Goal: Answer question/provide support: Share knowledge or assist other users

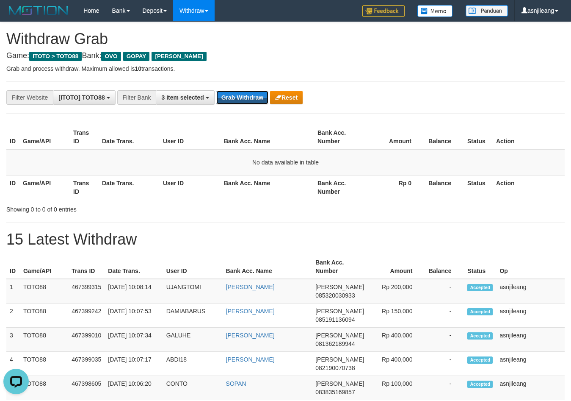
click at [241, 94] on button "Grab Withdraw" at bounding box center [242, 98] width 52 height 14
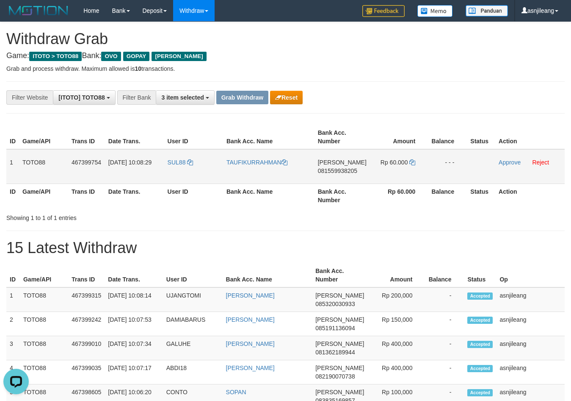
click at [327, 183] on td "DANA 081559938205" at bounding box center [342, 166] width 55 height 35
copy span "081559938205"
click at [410, 160] on icon at bounding box center [413, 162] width 6 height 6
copy span "081559938205"
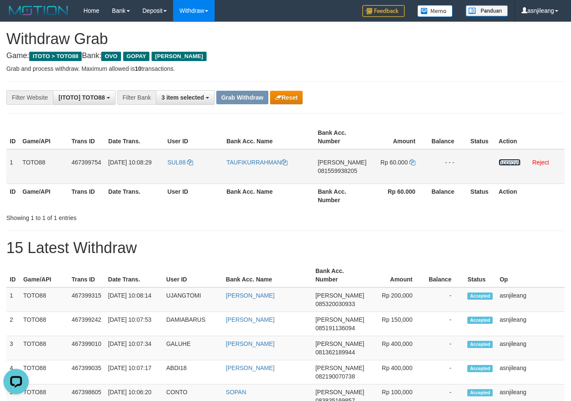
click at [504, 162] on link "Approve" at bounding box center [510, 162] width 22 height 7
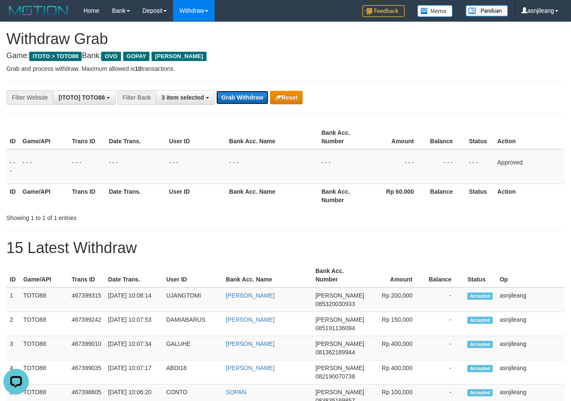
click at [242, 95] on button "Grab Withdraw" at bounding box center [242, 98] width 52 height 14
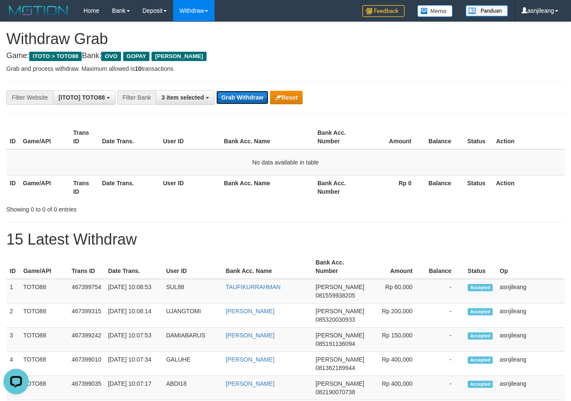
click at [244, 94] on button "Grab Withdraw" at bounding box center [242, 98] width 52 height 14
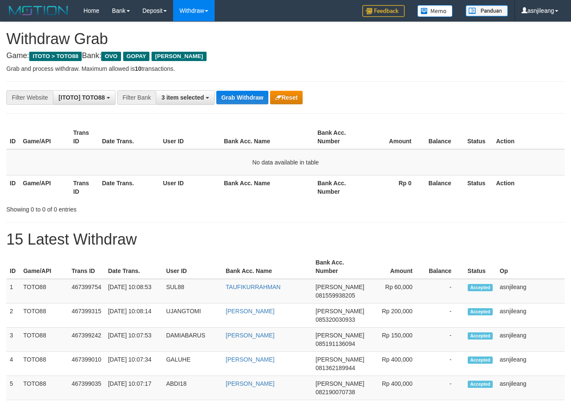
scroll to position [123, 0]
click at [244, 94] on button "Grab Withdraw" at bounding box center [242, 98] width 52 height 14
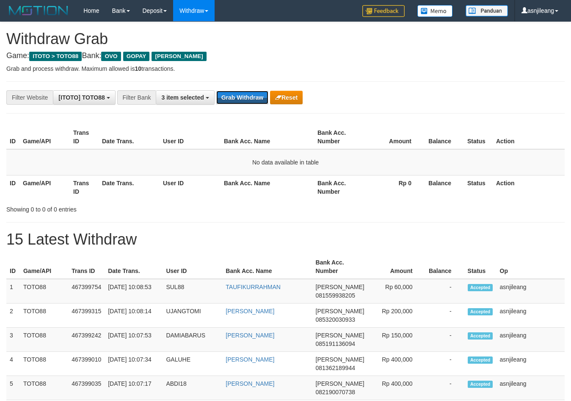
scroll to position [0, 0]
click at [244, 94] on button "Grab Withdraw" at bounding box center [242, 98] width 52 height 14
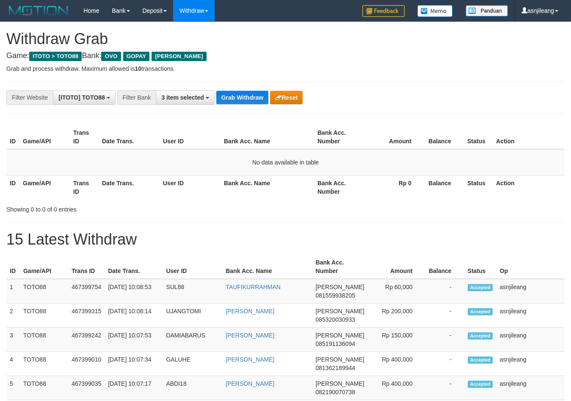
click at [238, 96] on button "Grab Withdraw" at bounding box center [242, 98] width 52 height 14
click at [233, 93] on button "Grab Withdraw" at bounding box center [242, 98] width 52 height 14
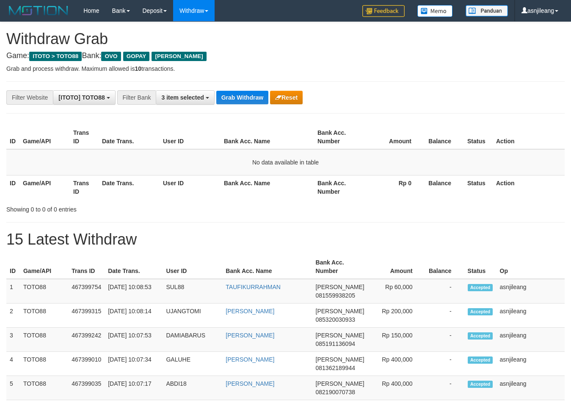
click at [233, 93] on button "Grab Withdraw" at bounding box center [242, 98] width 52 height 14
click at [238, 94] on button "Grab Withdraw" at bounding box center [242, 98] width 52 height 14
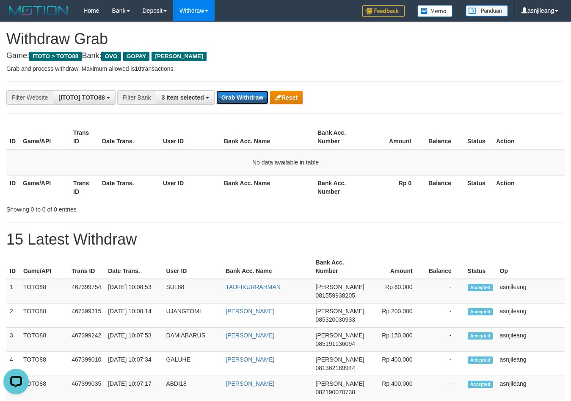
click at [238, 94] on button "Grab Withdraw" at bounding box center [242, 98] width 52 height 14
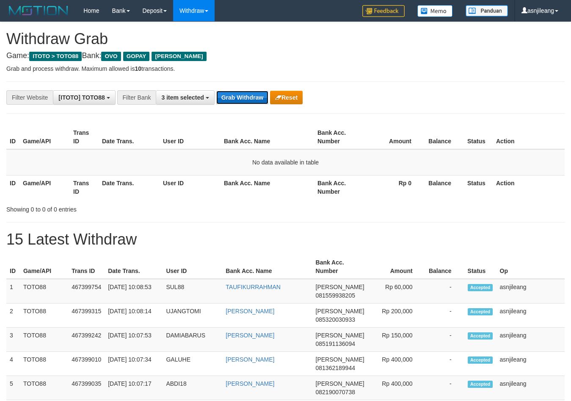
click at [239, 92] on button "Grab Withdraw" at bounding box center [242, 98] width 52 height 14
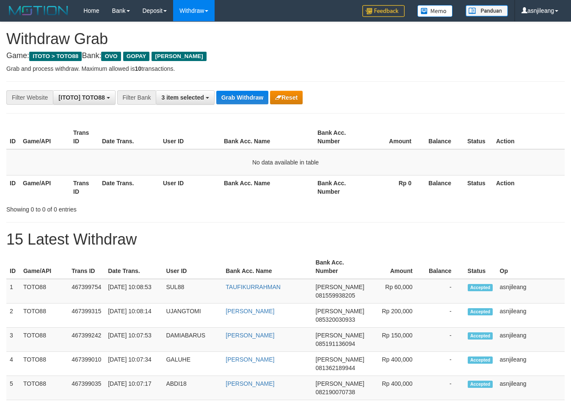
scroll to position [123, 0]
click at [239, 92] on button "Grab Withdraw" at bounding box center [242, 98] width 52 height 14
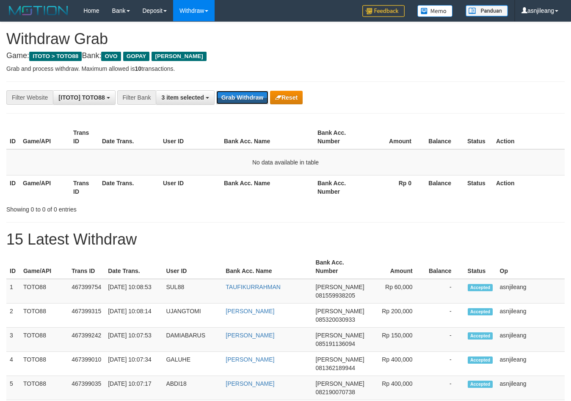
click at [239, 92] on button "Grab Withdraw" at bounding box center [242, 98] width 52 height 14
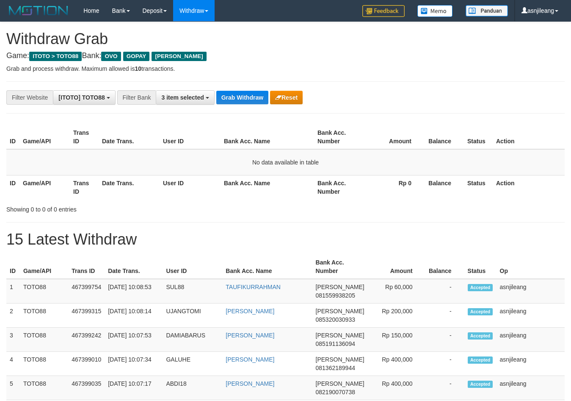
click at [239, 92] on button "Grab Withdraw" at bounding box center [242, 98] width 52 height 14
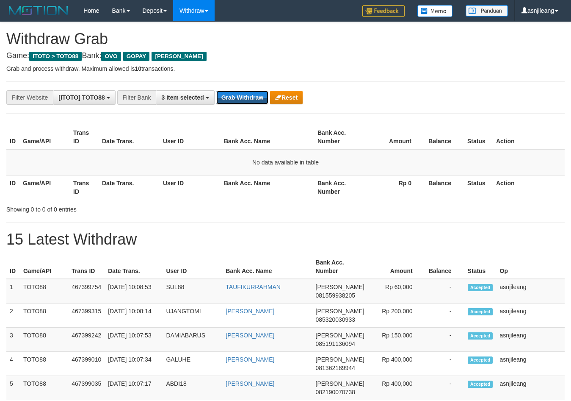
click at [239, 92] on button "Grab Withdraw" at bounding box center [242, 98] width 52 height 14
click at [250, 97] on button "Grab Withdraw" at bounding box center [242, 98] width 52 height 14
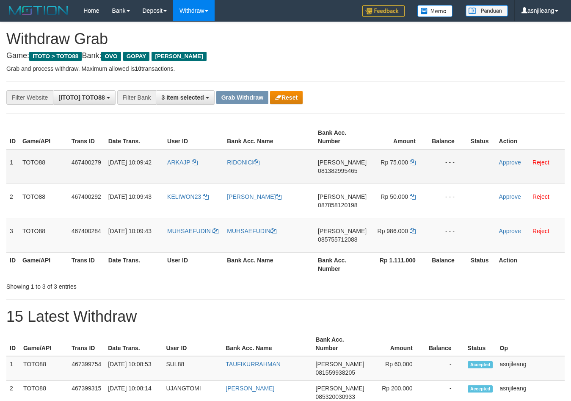
scroll to position [123, 0]
click at [337, 168] on span "081382995465" at bounding box center [337, 170] width 39 height 7
click at [335, 176] on td "DANA 081382995465" at bounding box center [342, 166] width 55 height 35
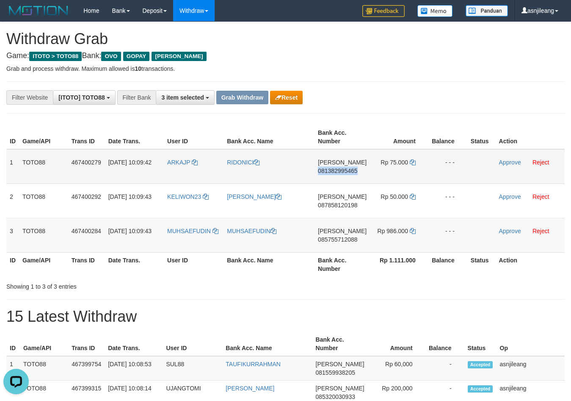
copy span "081382995465"
click at [412, 163] on icon at bounding box center [413, 162] width 6 height 6
copy span "081382995465"
click at [497, 165] on td "Approve Reject" at bounding box center [530, 166] width 69 height 35
click at [501, 165] on link "Approve" at bounding box center [510, 162] width 22 height 7
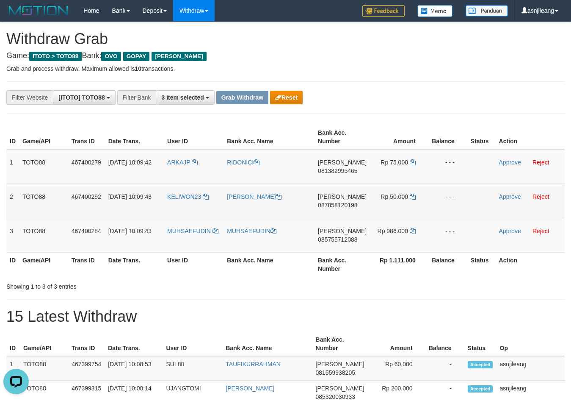
click at [354, 206] on span "087858120198" at bounding box center [337, 205] width 39 height 7
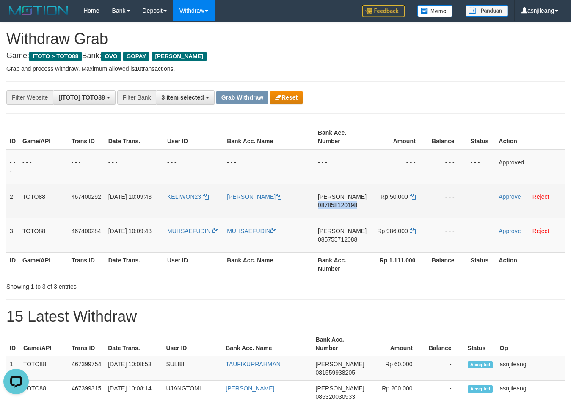
click at [354, 206] on span "087858120198" at bounding box center [337, 205] width 39 height 7
copy span "087858120198"
click at [343, 216] on td "DANA 087858120198" at bounding box center [342, 200] width 55 height 34
copy span "087858120198"
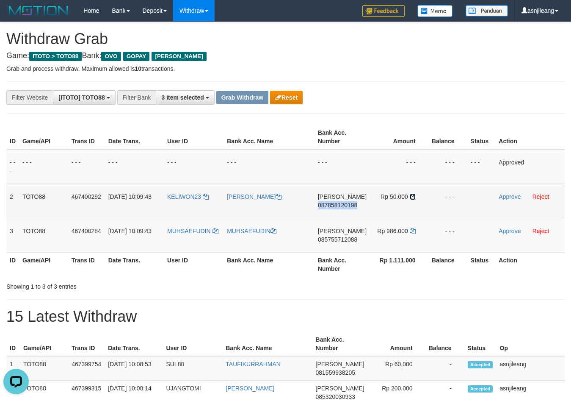
click at [413, 197] on icon at bounding box center [413, 197] width 6 height 6
copy span "087858120198"
click at [514, 197] on link "Approve" at bounding box center [510, 196] width 22 height 7
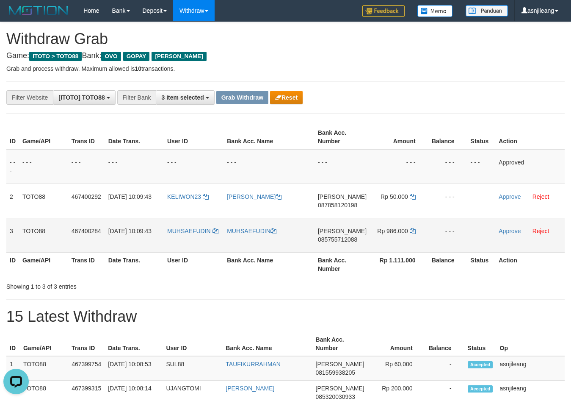
click at [332, 244] on td "DANA 085755712088" at bounding box center [342, 235] width 55 height 34
copy span "085755712088"
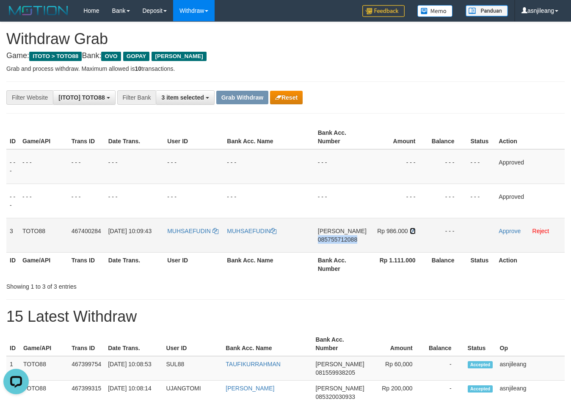
click at [412, 231] on icon at bounding box center [413, 231] width 6 height 6
copy span "085755712088"
click at [499, 232] on link "Approve" at bounding box center [510, 230] width 22 height 7
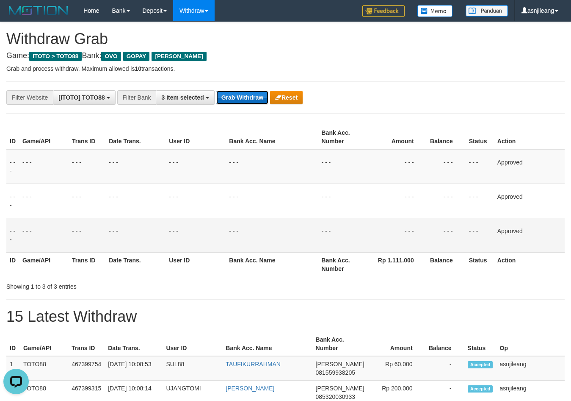
click at [243, 96] on button "Grab Withdraw" at bounding box center [242, 98] width 52 height 14
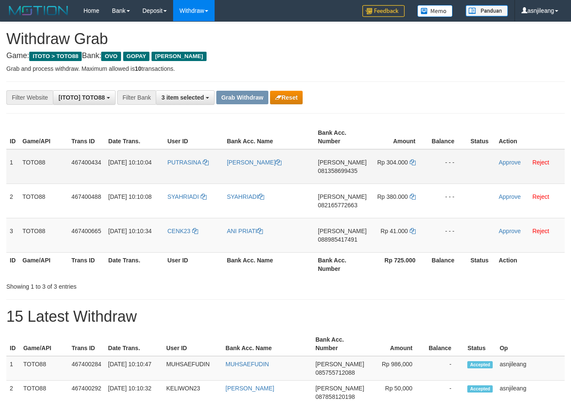
scroll to position [123, 0]
click at [334, 175] on td "DANA 081358699435" at bounding box center [342, 166] width 55 height 35
copy span "081358699435"
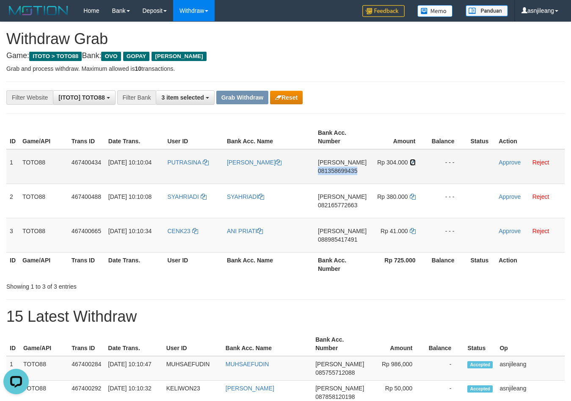
click at [412, 161] on icon at bounding box center [413, 162] width 6 height 6
copy span "081358699435"
click at [499, 162] on link "Approve" at bounding box center [510, 162] width 22 height 7
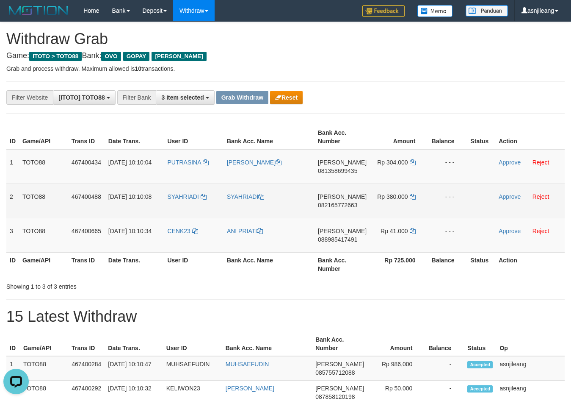
click at [346, 214] on td "DANA 082165772663" at bounding box center [342, 200] width 55 height 34
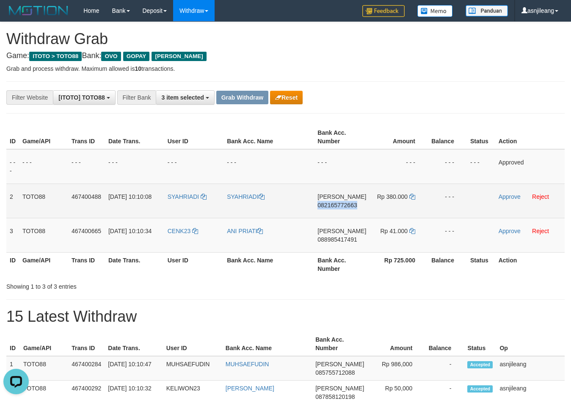
click at [346, 214] on td "DANA 082165772663" at bounding box center [341, 200] width 55 height 34
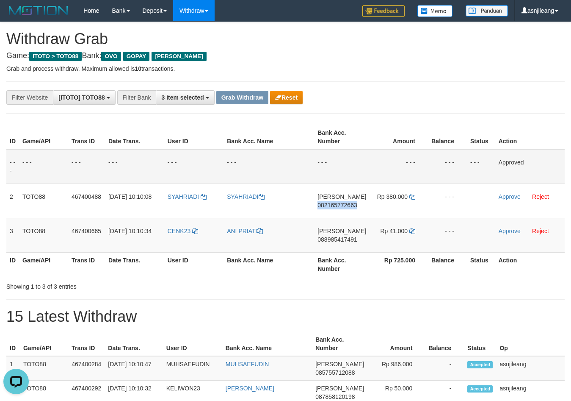
copy span "082165772663"
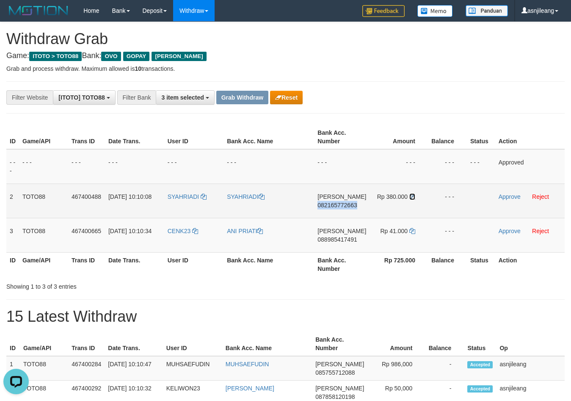
click at [413, 196] on icon at bounding box center [413, 197] width 6 height 6
copy span "082165772663"
click at [516, 199] on link "Approve" at bounding box center [510, 196] width 22 height 7
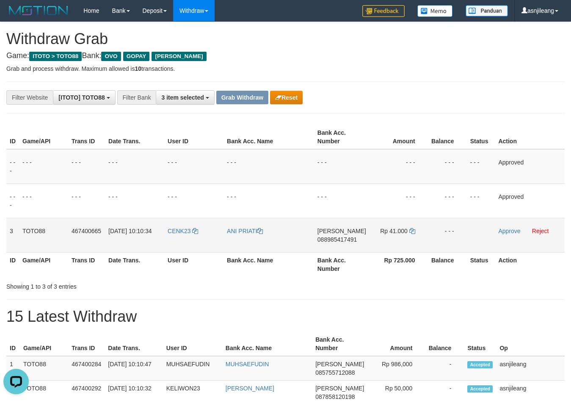
click at [347, 243] on td "DANA 088985417491" at bounding box center [341, 235] width 55 height 34
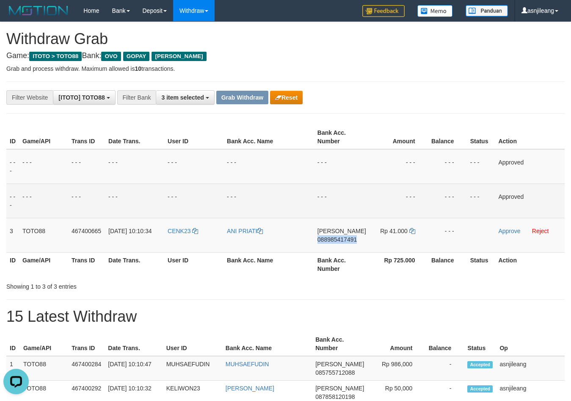
copy span "088985417491"
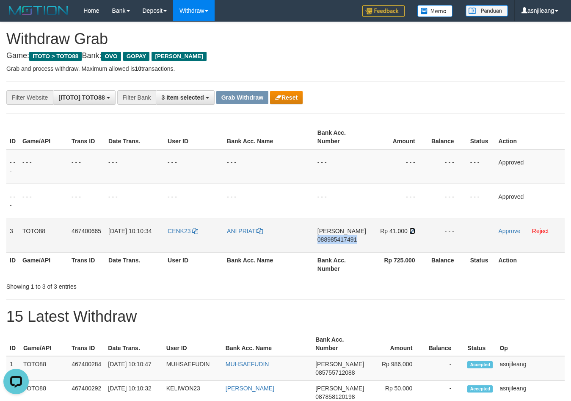
click at [411, 233] on icon at bounding box center [413, 231] width 6 height 6
copy span "088985417491"
click at [507, 232] on link "Approve" at bounding box center [510, 230] width 22 height 7
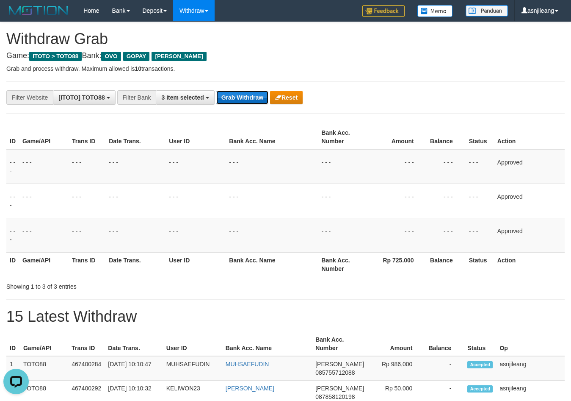
click at [246, 98] on button "Grab Withdraw" at bounding box center [242, 98] width 52 height 14
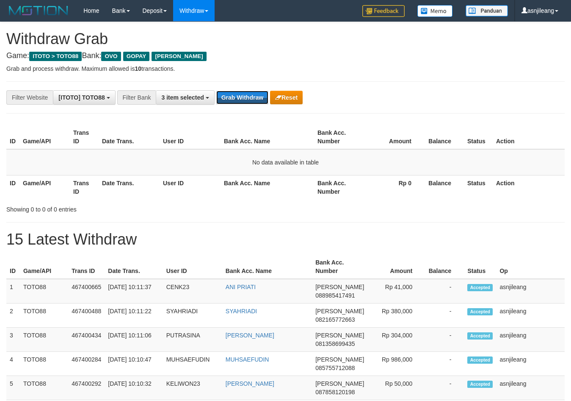
click at [246, 98] on button "Grab Withdraw" at bounding box center [242, 98] width 52 height 14
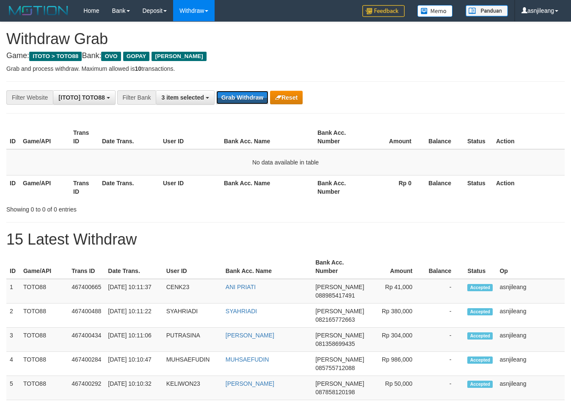
click at [246, 98] on button "Grab Withdraw" at bounding box center [242, 98] width 52 height 14
click at [229, 93] on button "Grab Withdraw" at bounding box center [242, 98] width 52 height 14
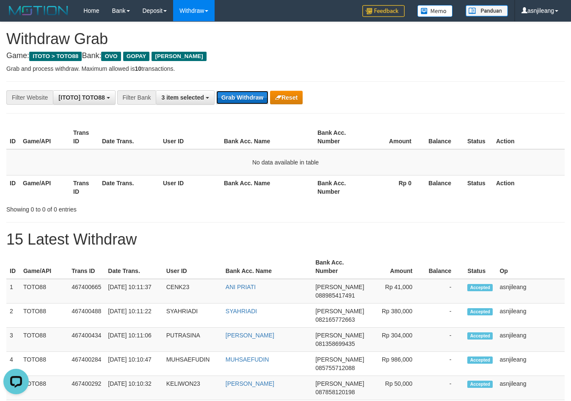
scroll to position [0, 0]
click at [229, 93] on button "Grab Withdraw" at bounding box center [242, 98] width 52 height 14
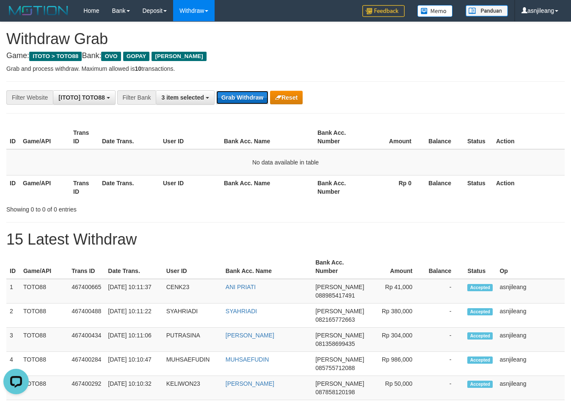
click at [229, 93] on button "Grab Withdraw" at bounding box center [242, 98] width 52 height 14
click at [238, 94] on button "Grab Withdraw" at bounding box center [242, 98] width 52 height 14
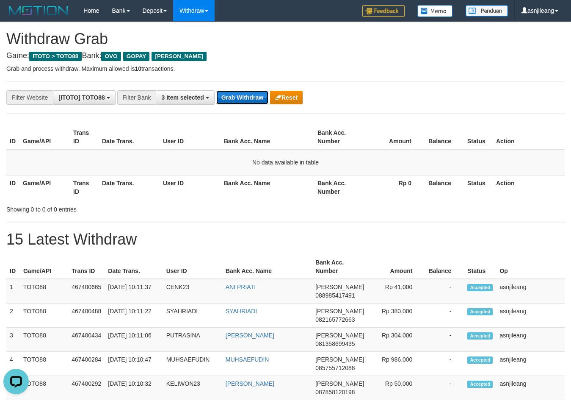
click at [251, 94] on button "Grab Withdraw" at bounding box center [242, 98] width 52 height 14
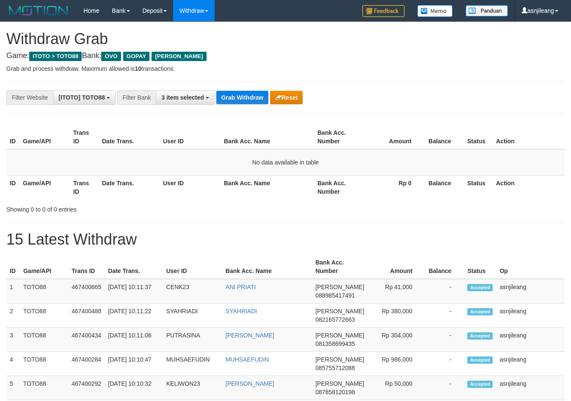
click at [251, 94] on button "Grab Withdraw" at bounding box center [242, 98] width 52 height 14
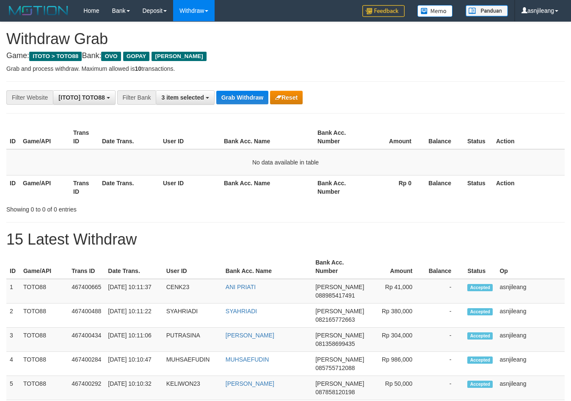
click at [251, 94] on button "Grab Withdraw" at bounding box center [242, 98] width 52 height 14
click at [250, 96] on button "Grab Withdraw" at bounding box center [242, 98] width 52 height 14
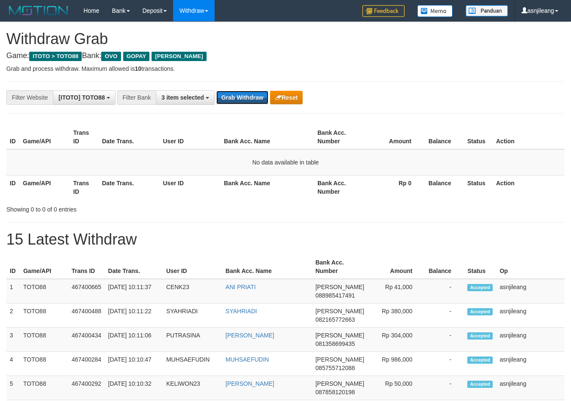
scroll to position [123, 0]
click at [250, 96] on button "Grab Withdraw" at bounding box center [242, 98] width 52 height 14
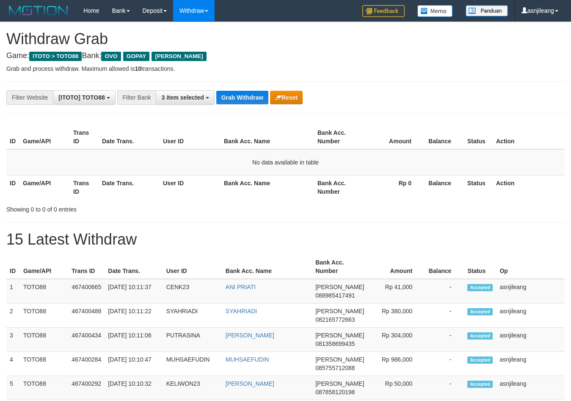
click at [250, 96] on button "Grab Withdraw" at bounding box center [242, 98] width 52 height 14
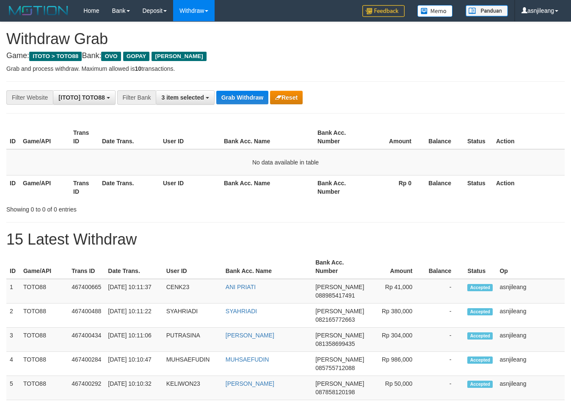
scroll to position [123, 0]
click at [250, 96] on button "Grab Withdraw" at bounding box center [242, 98] width 52 height 14
click at [248, 99] on button "Grab Withdraw" at bounding box center [242, 98] width 52 height 14
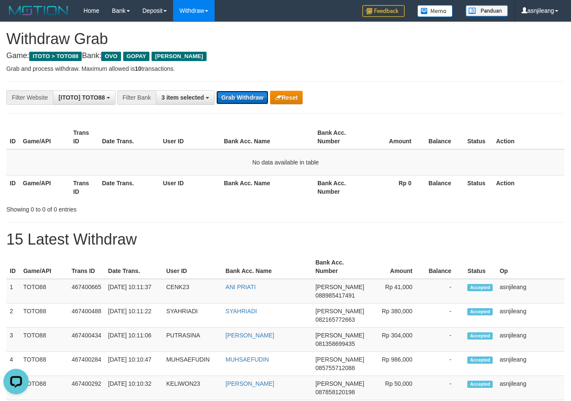
click at [248, 99] on button "Grab Withdraw" at bounding box center [242, 98] width 52 height 14
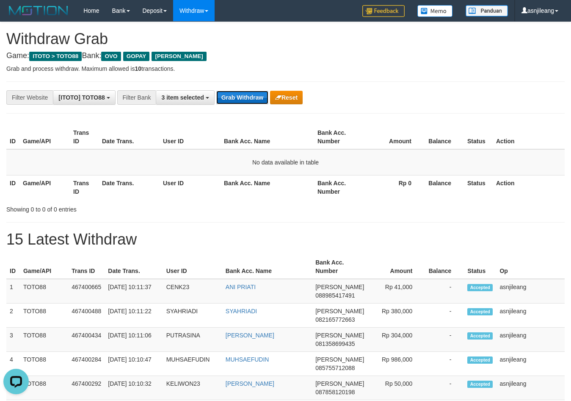
click at [248, 99] on button "Grab Withdraw" at bounding box center [242, 98] width 52 height 14
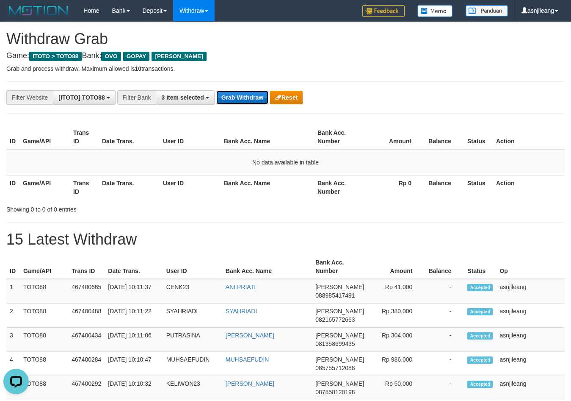
click at [248, 99] on button "Grab Withdraw" at bounding box center [242, 98] width 52 height 14
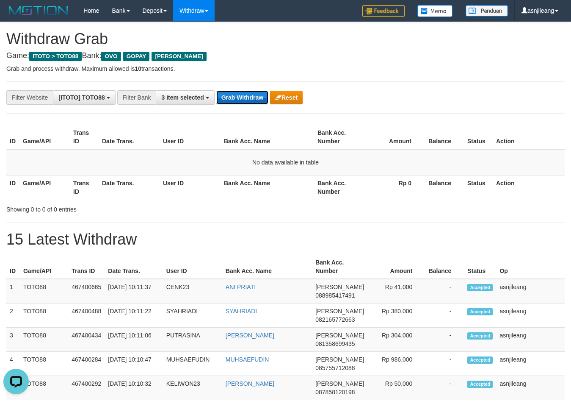
click at [248, 99] on button "Grab Withdraw" at bounding box center [242, 98] width 52 height 14
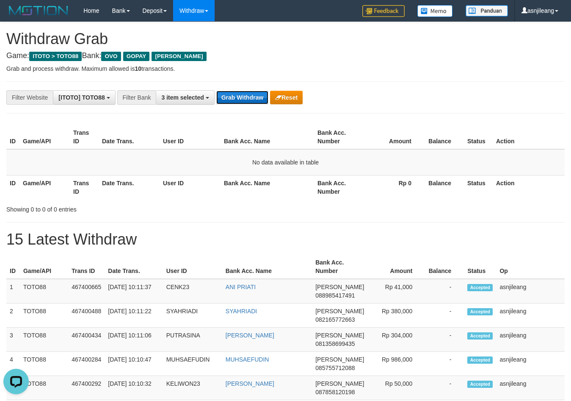
click at [248, 99] on button "Grab Withdraw" at bounding box center [242, 98] width 52 height 14
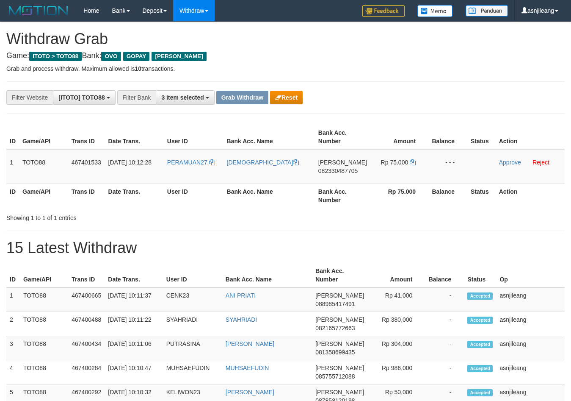
scroll to position [123, 0]
click at [340, 176] on td "[PERSON_NAME] 082330487705" at bounding box center [342, 166] width 55 height 35
copy span "082330487705"
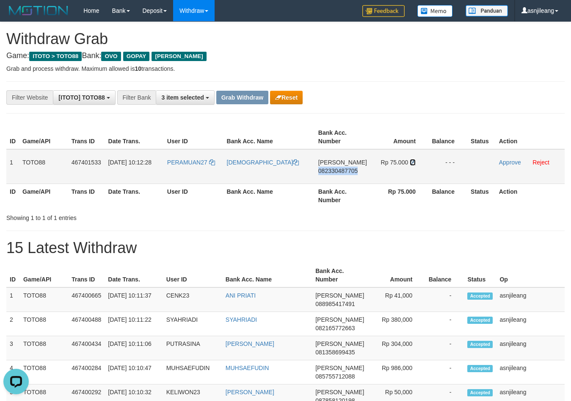
click at [410, 163] on icon at bounding box center [413, 162] width 6 height 6
copy span "082330487705"
click at [507, 164] on link "Approve" at bounding box center [510, 162] width 22 height 7
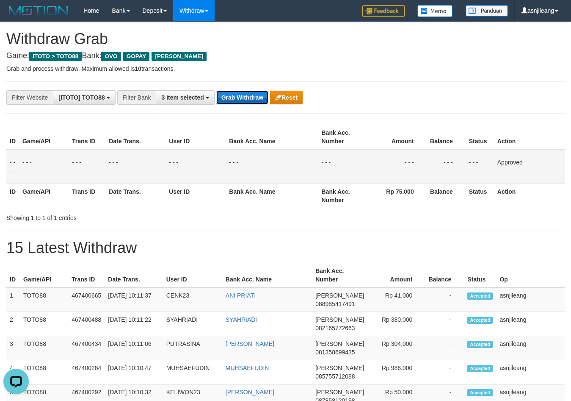
click at [241, 97] on button "Grab Withdraw" at bounding box center [242, 98] width 52 height 14
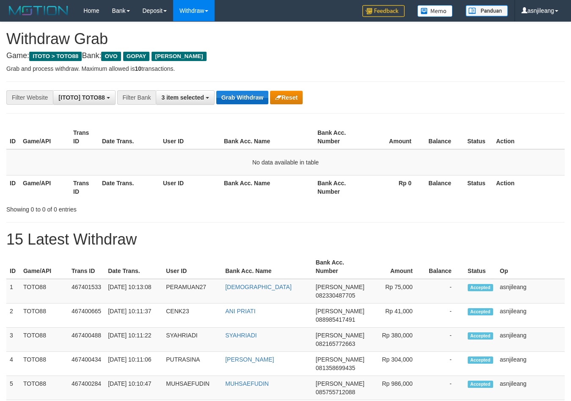
scroll to position [123, 0]
click at [252, 97] on button "Grab Withdraw" at bounding box center [242, 98] width 52 height 14
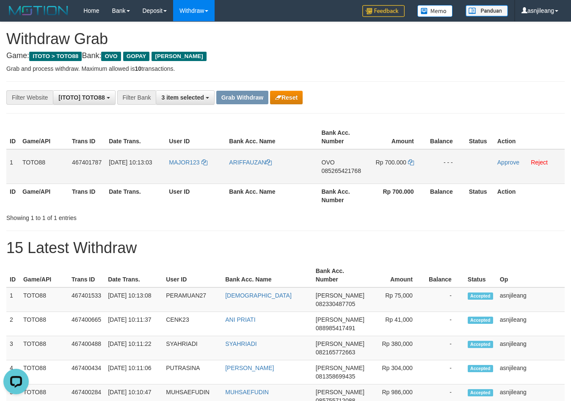
click at [327, 176] on td "OVO 085265421768" at bounding box center [344, 166] width 50 height 35
copy span "085265421768"
click at [414, 162] on td "Rp 700.000" at bounding box center [397, 166] width 59 height 35
click at [413, 164] on icon at bounding box center [411, 162] width 6 height 6
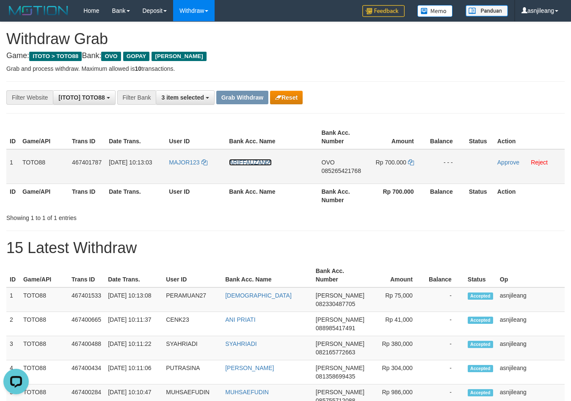
click at [255, 161] on link "ARIFFAUZAN" at bounding box center [250, 162] width 43 height 7
click at [506, 162] on link "Approve" at bounding box center [509, 162] width 22 height 7
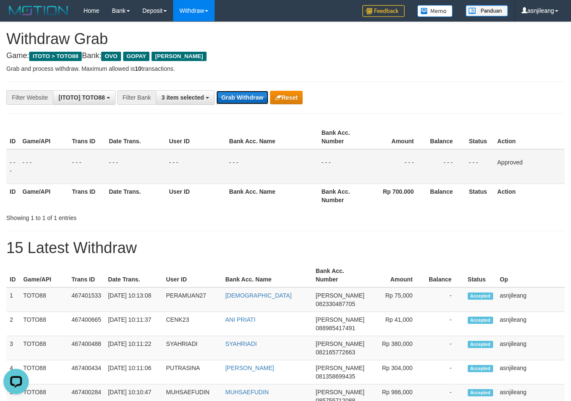
click at [244, 100] on button "Grab Withdraw" at bounding box center [242, 98] width 52 height 14
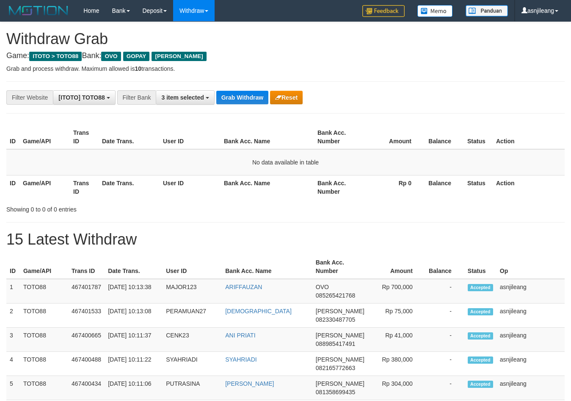
click at [244, 100] on button "Grab Withdraw" at bounding box center [242, 98] width 52 height 14
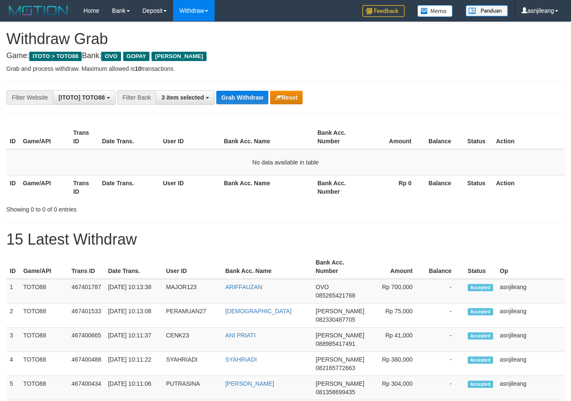
click at [244, 100] on button "Grab Withdraw" at bounding box center [242, 98] width 52 height 14
click at [248, 99] on button "Grab Withdraw" at bounding box center [242, 98] width 52 height 14
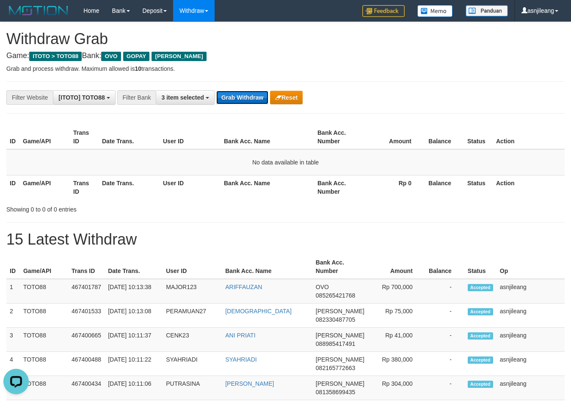
click at [246, 95] on button "Grab Withdraw" at bounding box center [242, 98] width 52 height 14
click at [253, 98] on button "Grab Withdraw" at bounding box center [242, 98] width 52 height 14
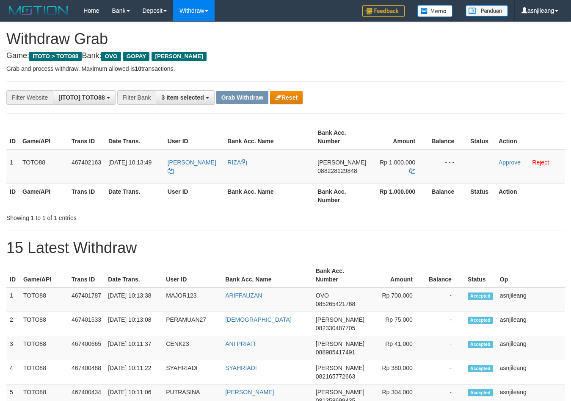
scroll to position [123, 0]
click at [342, 184] on th "Bank Acc. Number" at bounding box center [341, 195] width 55 height 24
click at [347, 180] on td "DANA 088228129848" at bounding box center [341, 166] width 55 height 35
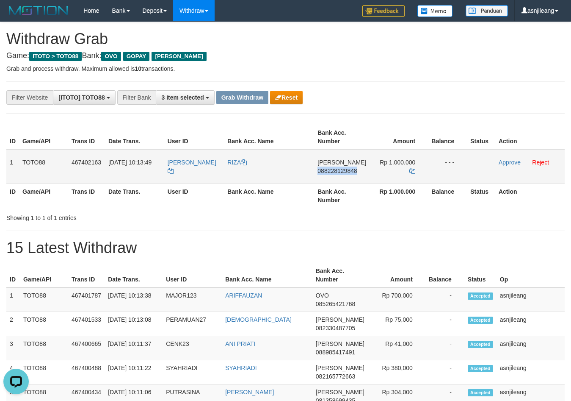
copy span "088228129848"
click at [413, 172] on icon at bounding box center [413, 171] width 6 height 6
copy span "088228129848"
click at [505, 163] on link "Approve" at bounding box center [510, 162] width 22 height 7
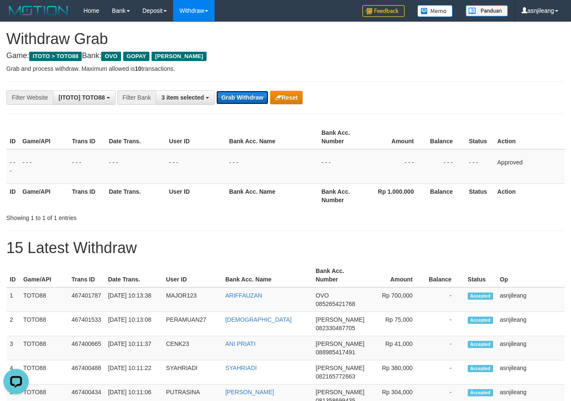
click at [259, 95] on button "Grab Withdraw" at bounding box center [242, 98] width 52 height 14
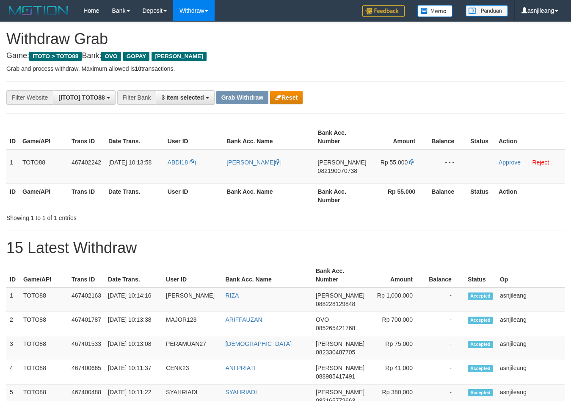
scroll to position [123, 0]
click at [339, 177] on td "[PERSON_NAME] 082190070738" at bounding box center [342, 166] width 55 height 35
copy span "082190070738"
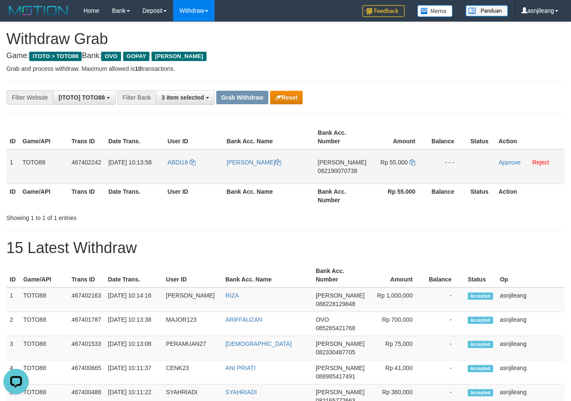
click at [414, 162] on td "Rp 55.000" at bounding box center [399, 166] width 58 height 35
click at [413, 163] on icon at bounding box center [413, 162] width 6 height 6
click at [508, 159] on link "Approve" at bounding box center [510, 162] width 22 height 7
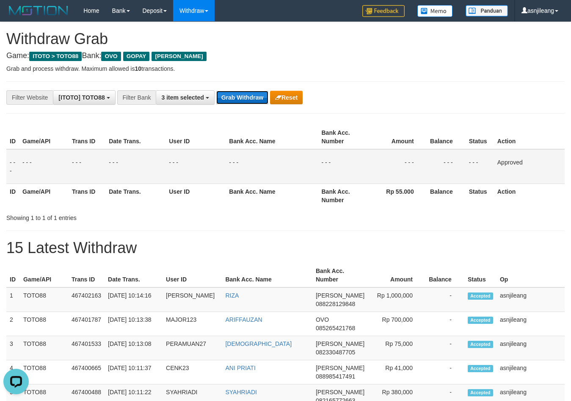
click at [247, 102] on button "Grab Withdraw" at bounding box center [242, 98] width 52 height 14
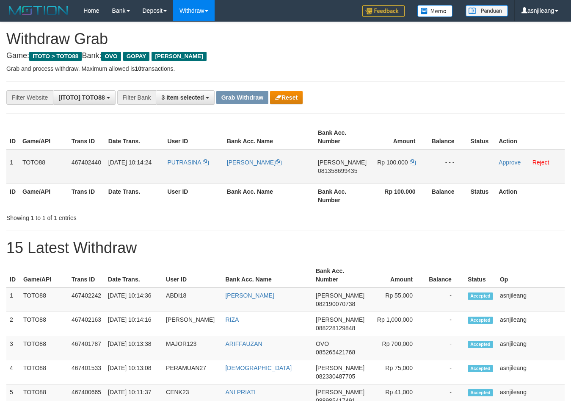
scroll to position [123, 0]
click at [351, 176] on td "[PERSON_NAME] 081358699435" at bounding box center [342, 166] width 55 height 35
copy span "081358699435"
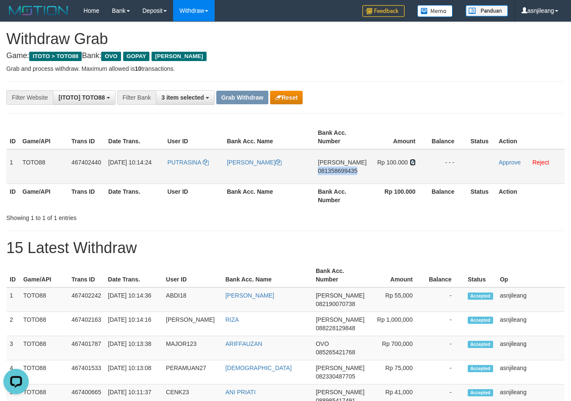
click at [413, 161] on icon at bounding box center [413, 162] width 6 height 6
copy span "081358699435"
click at [517, 163] on link "Approve" at bounding box center [510, 162] width 22 height 7
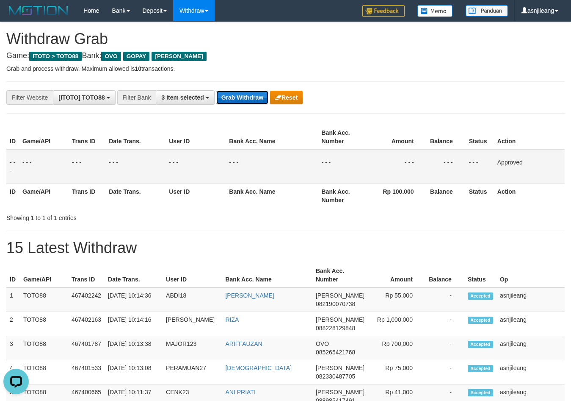
click at [247, 96] on button "Grab Withdraw" at bounding box center [242, 98] width 52 height 14
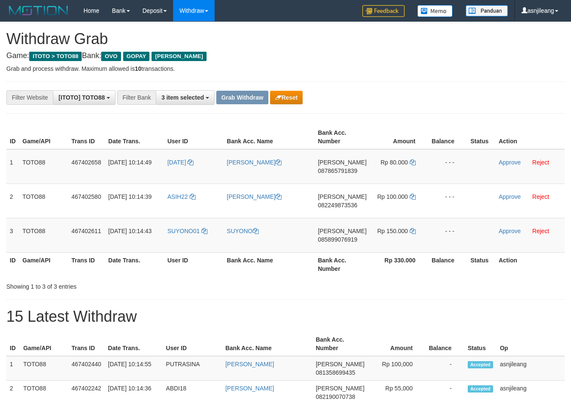
scroll to position [123, 0]
click at [352, 172] on span "087865791839" at bounding box center [337, 170] width 39 height 7
copy span "087865791839"
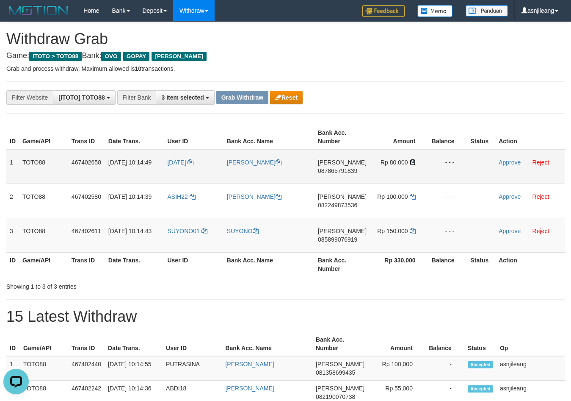
click at [412, 165] on icon at bounding box center [413, 162] width 6 height 6
click at [509, 163] on link "Approve" at bounding box center [510, 162] width 22 height 7
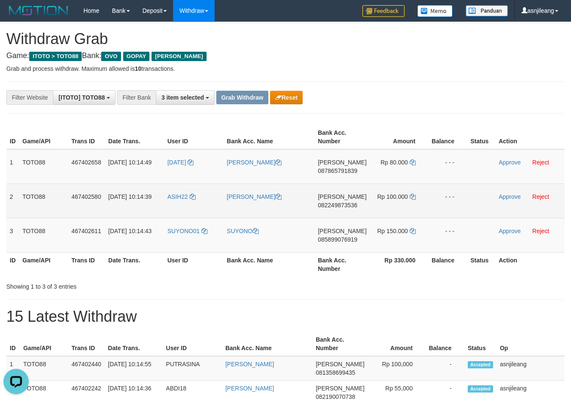
click at [357, 212] on td "DANA 082249873536" at bounding box center [342, 200] width 55 height 34
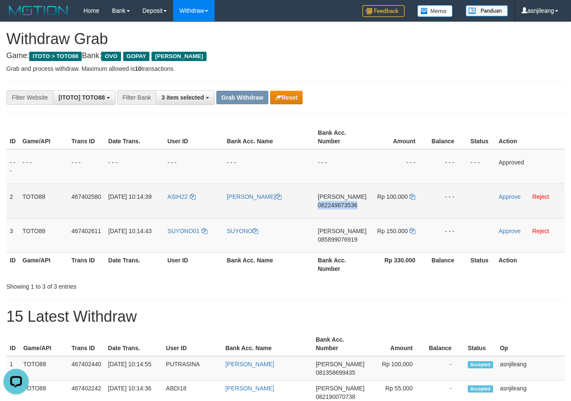
copy span "082249873536"
click at [407, 199] on td "Rp 100.000" at bounding box center [399, 200] width 58 height 34
click at [410, 199] on icon at bounding box center [413, 197] width 6 height 6
click at [507, 198] on link "Approve" at bounding box center [510, 196] width 22 height 7
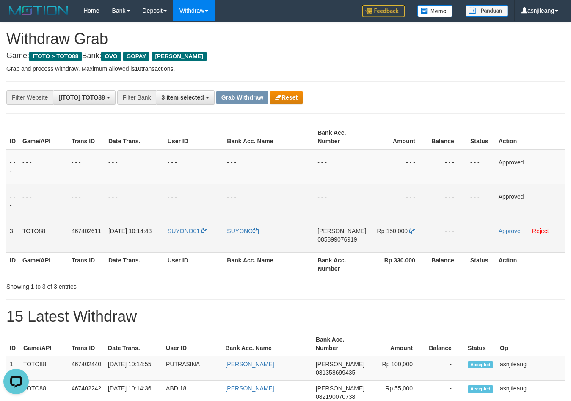
click at [359, 246] on td "DANA 085899076919" at bounding box center [341, 235] width 55 height 34
copy span "085899076919"
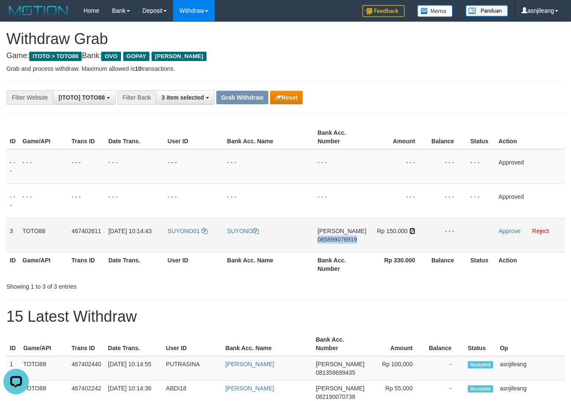
click at [413, 230] on icon at bounding box center [413, 231] width 6 height 6
copy span "085899076919"
click at [504, 233] on link "Approve" at bounding box center [510, 230] width 22 height 7
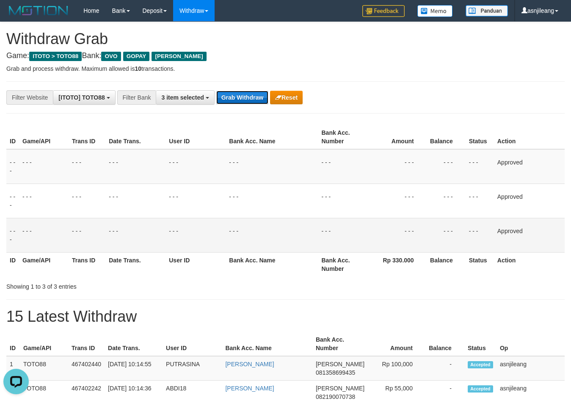
click at [242, 94] on button "Grab Withdraw" at bounding box center [242, 98] width 52 height 14
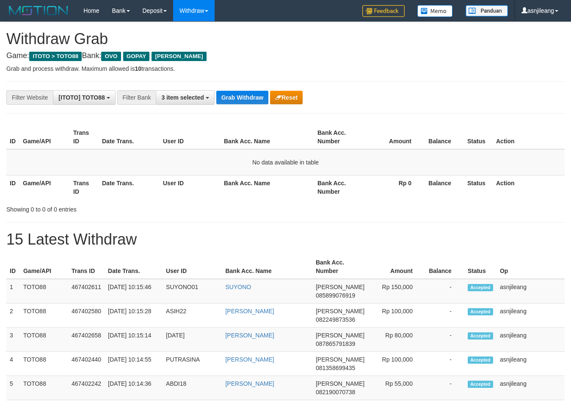
click at [242, 94] on button "Grab Withdraw" at bounding box center [242, 98] width 52 height 14
click at [242, 93] on button "Grab Withdraw" at bounding box center [242, 98] width 52 height 14
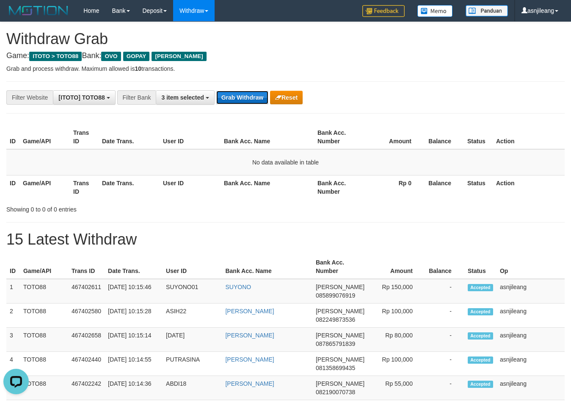
click at [238, 95] on button "Grab Withdraw" at bounding box center [242, 98] width 52 height 14
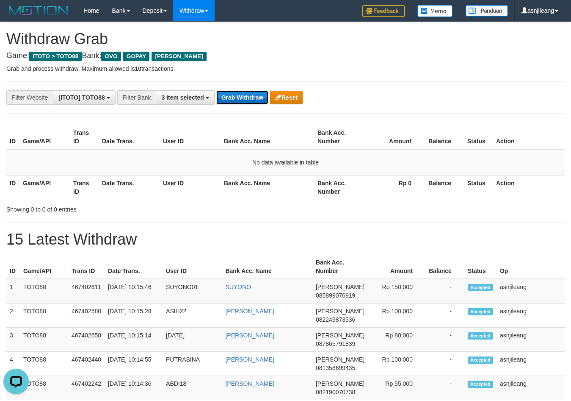
click at [238, 95] on button "Grab Withdraw" at bounding box center [242, 98] width 52 height 14
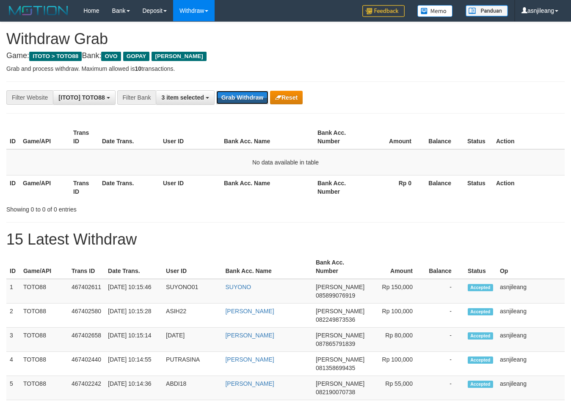
click at [238, 95] on button "Grab Withdraw" at bounding box center [242, 98] width 52 height 14
click at [239, 96] on button "Grab Withdraw" at bounding box center [242, 98] width 52 height 14
click at [241, 96] on button "Grab Withdraw" at bounding box center [242, 98] width 52 height 14
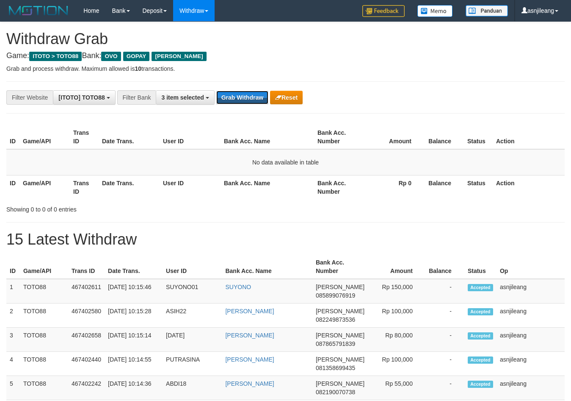
click at [249, 97] on button "Grab Withdraw" at bounding box center [242, 98] width 52 height 14
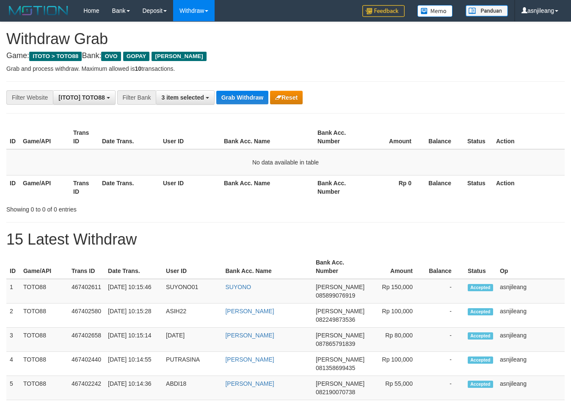
scroll to position [123, 0]
click at [249, 97] on button "Grab Withdraw" at bounding box center [242, 98] width 52 height 14
click at [249, 95] on button "Grab Withdraw" at bounding box center [242, 98] width 52 height 14
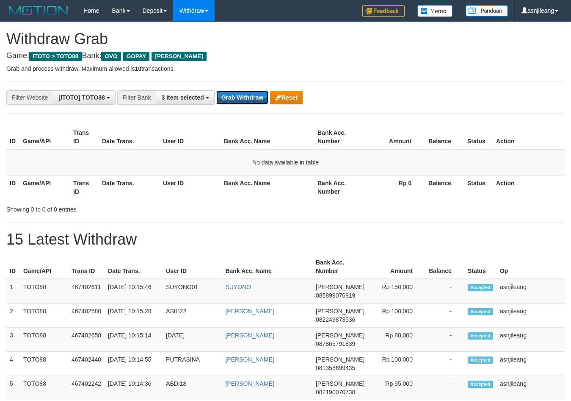
click at [249, 95] on button "Grab Withdraw" at bounding box center [242, 98] width 52 height 14
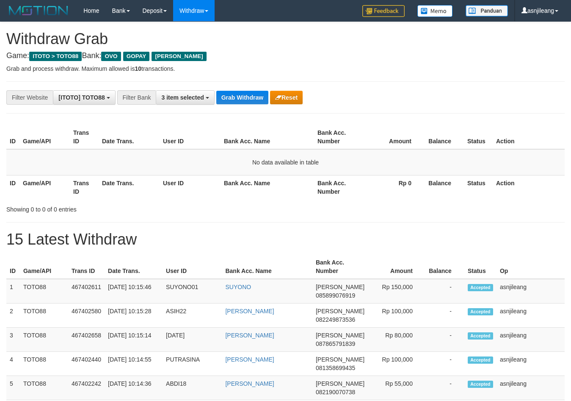
click at [249, 95] on button "Grab Withdraw" at bounding box center [242, 98] width 52 height 14
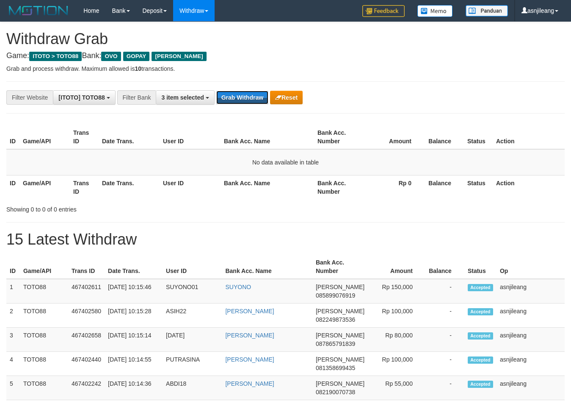
click at [249, 95] on button "Grab Withdraw" at bounding box center [242, 98] width 52 height 14
click at [260, 100] on button "Grab Withdraw" at bounding box center [242, 98] width 52 height 14
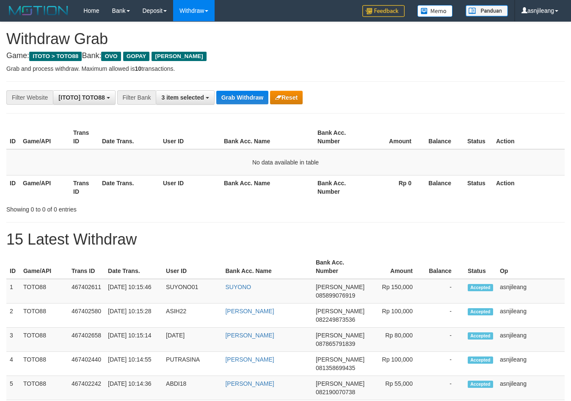
click at [260, 100] on button "Grab Withdraw" at bounding box center [242, 98] width 52 height 14
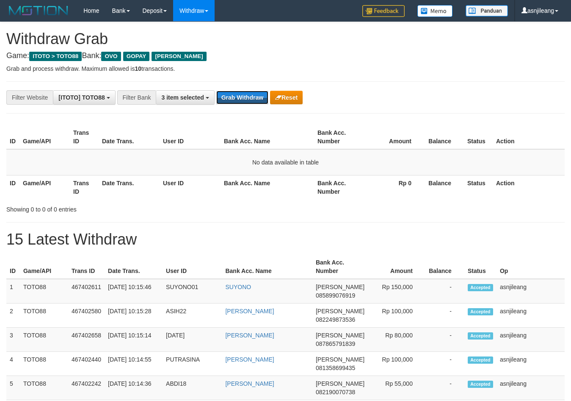
scroll to position [123, 0]
click at [260, 100] on button "Grab Withdraw" at bounding box center [242, 98] width 52 height 14
click at [249, 94] on button "Grab Withdraw" at bounding box center [242, 98] width 52 height 14
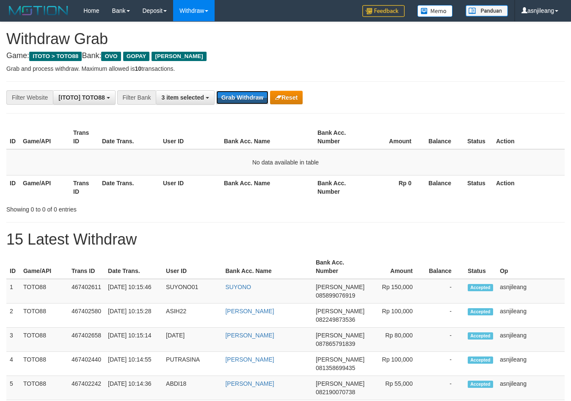
click at [249, 94] on button "Grab Withdraw" at bounding box center [242, 98] width 52 height 14
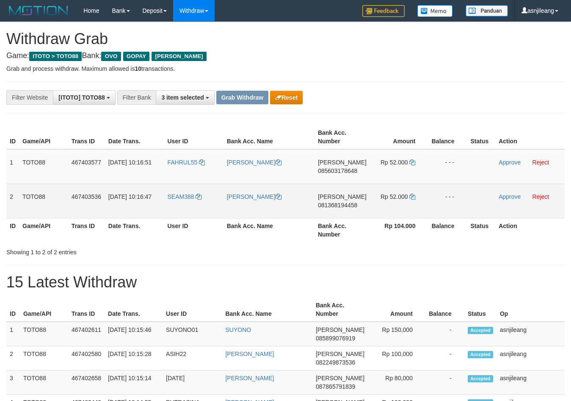
scroll to position [123, 0]
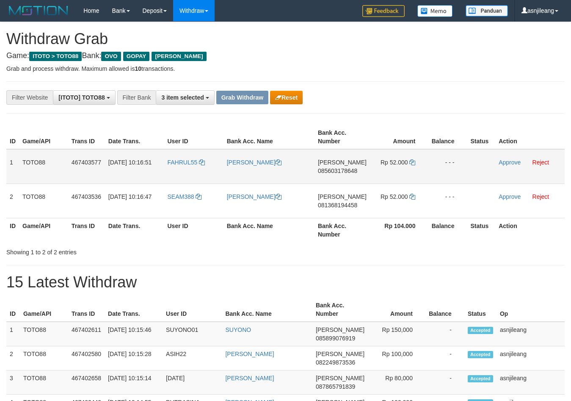
click at [333, 180] on td "DANA 085603178648" at bounding box center [342, 166] width 55 height 35
copy span "085603178648"
click at [413, 161] on icon at bounding box center [413, 162] width 6 height 6
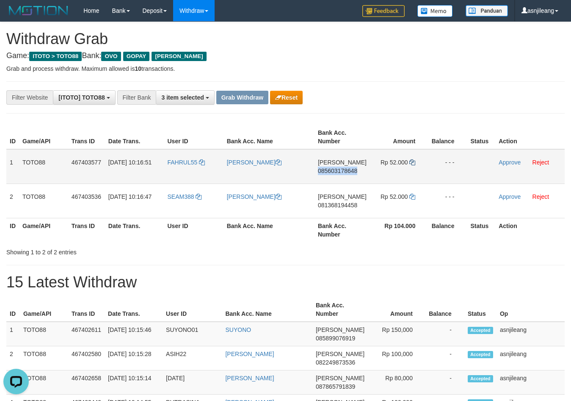
copy span "085603178648"
click at [510, 161] on link "Approve" at bounding box center [510, 162] width 22 height 7
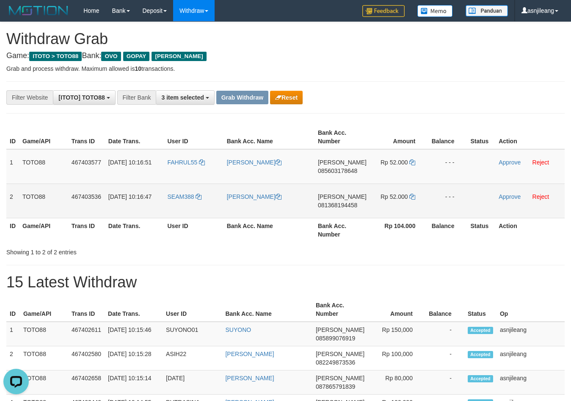
click at [349, 210] on td "DANA 081368194458" at bounding box center [342, 200] width 55 height 34
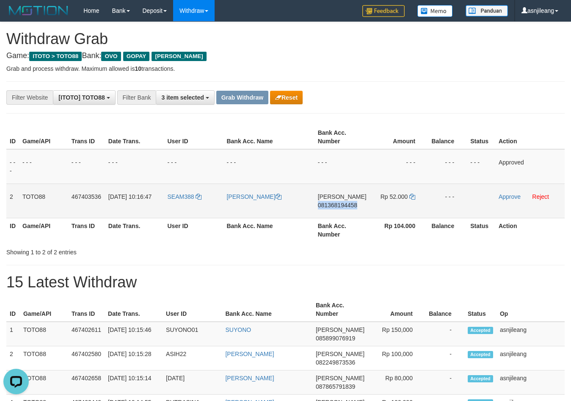
click at [349, 210] on td "DANA 081368194458" at bounding box center [342, 200] width 55 height 34
copy span "081368194458"
click at [420, 192] on td "Rp 52.000" at bounding box center [399, 200] width 58 height 34
click at [410, 196] on icon at bounding box center [413, 197] width 6 height 6
click at [512, 197] on link "Approve" at bounding box center [510, 196] width 22 height 7
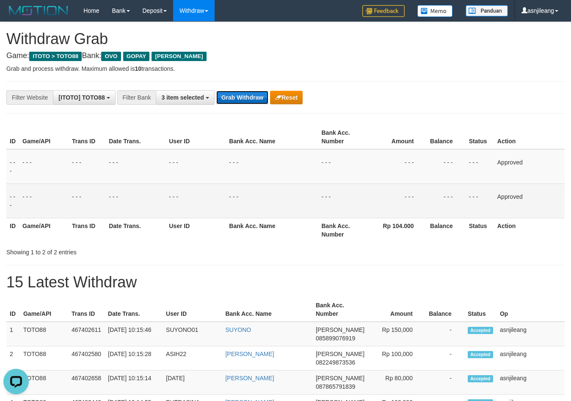
click at [258, 100] on button "Grab Withdraw" at bounding box center [242, 98] width 52 height 14
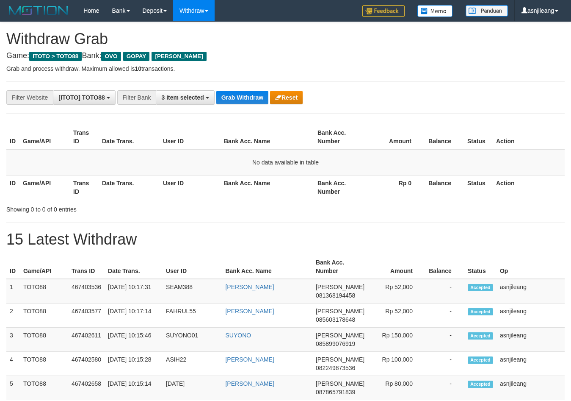
scroll to position [123, 0]
click at [252, 102] on button "Grab Withdraw" at bounding box center [242, 98] width 52 height 14
click at [251, 100] on button "Grab Withdraw" at bounding box center [242, 98] width 52 height 14
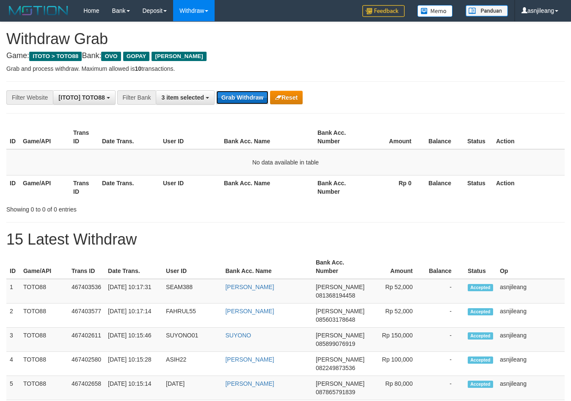
click at [251, 100] on button "Grab Withdraw" at bounding box center [242, 98] width 52 height 14
click at [237, 94] on button "Grab Withdraw" at bounding box center [242, 98] width 52 height 14
click at [254, 97] on button "Grab Withdraw" at bounding box center [242, 98] width 52 height 14
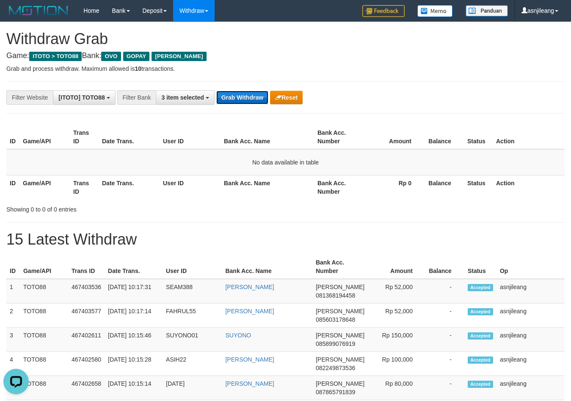
click at [254, 97] on button "Grab Withdraw" at bounding box center [242, 98] width 52 height 14
click at [250, 97] on button "Grab Withdraw" at bounding box center [242, 98] width 52 height 14
click at [249, 96] on button "Grab Withdraw" at bounding box center [242, 98] width 52 height 14
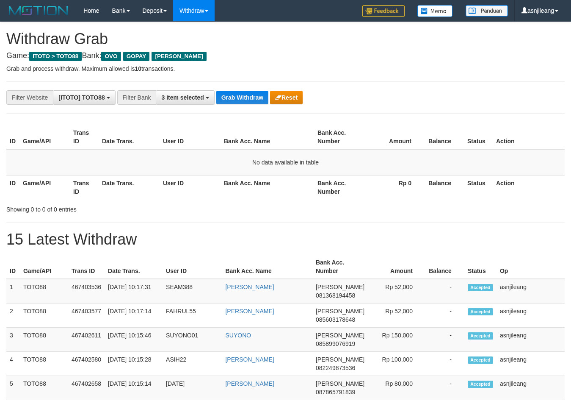
click at [249, 96] on button "Grab Withdraw" at bounding box center [242, 98] width 52 height 14
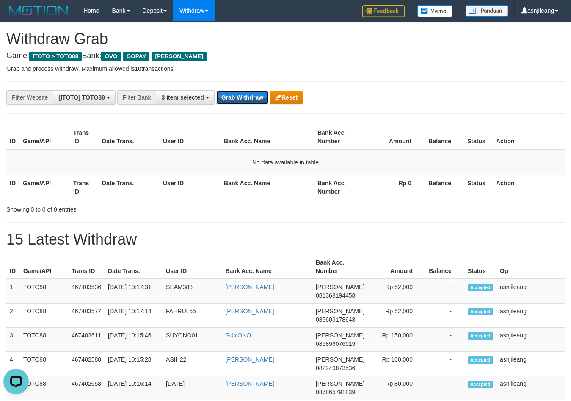
click at [249, 96] on button "Grab Withdraw" at bounding box center [242, 98] width 52 height 14
click at [247, 92] on button "Grab Withdraw" at bounding box center [242, 98] width 52 height 14
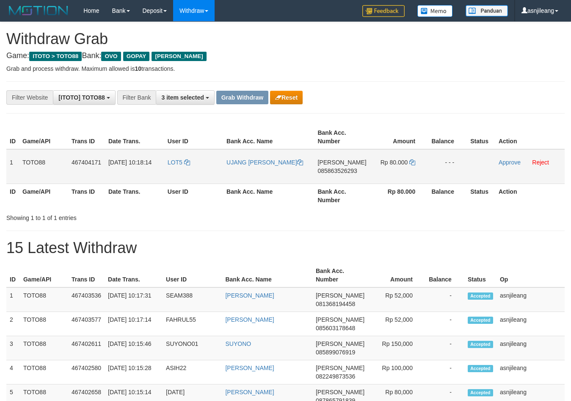
scroll to position [123, 0]
click at [332, 184] on th "Bank Acc. Number" at bounding box center [341, 195] width 55 height 24
click at [338, 177] on td "DANA 085863526293" at bounding box center [341, 166] width 55 height 35
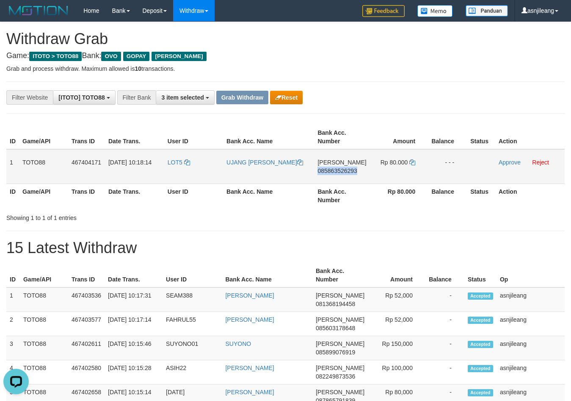
click at [338, 177] on td "DANA 085863526293" at bounding box center [341, 166] width 55 height 35
copy span "085863526293"
click at [410, 163] on icon at bounding box center [413, 162] width 6 height 6
copy span "085863526293"
click at [502, 164] on link "Approve" at bounding box center [510, 162] width 22 height 7
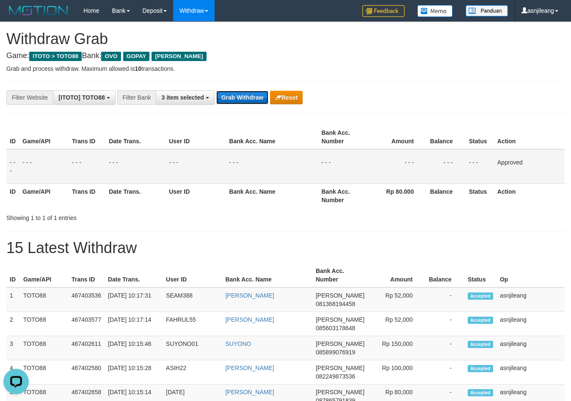
click at [242, 92] on button "Grab Withdraw" at bounding box center [242, 98] width 52 height 14
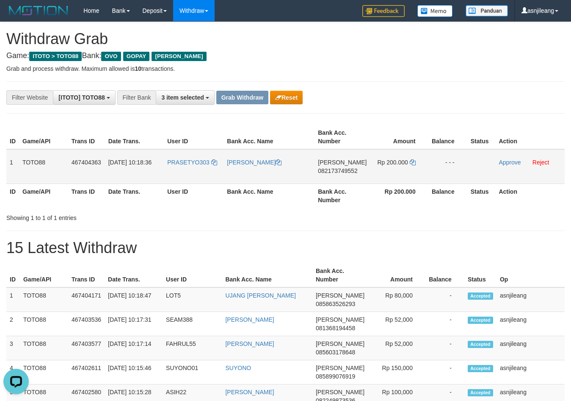
click at [332, 176] on td "DANA 082173749552" at bounding box center [342, 166] width 55 height 35
copy span "082173749552"
click at [413, 164] on icon at bounding box center [413, 162] width 6 height 6
copy span "082173749552"
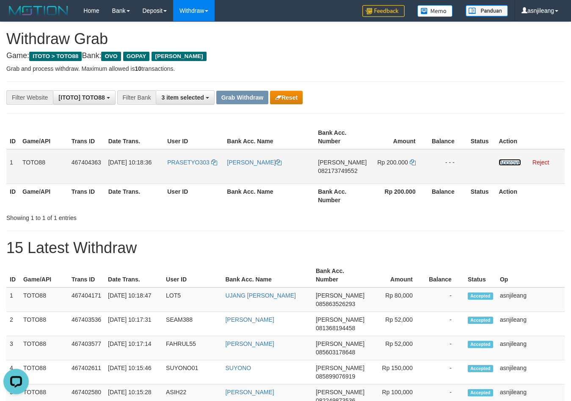
click at [504, 164] on link "Approve" at bounding box center [510, 162] width 22 height 7
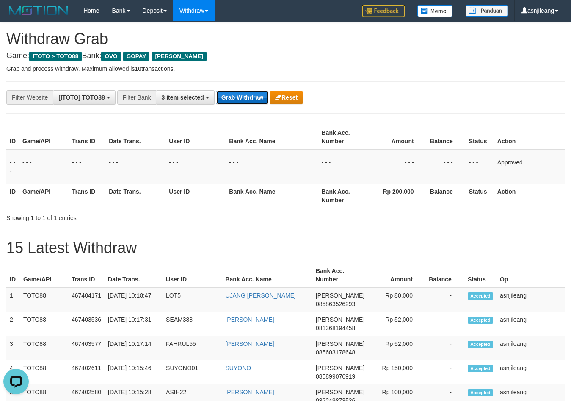
click at [250, 94] on button "Grab Withdraw" at bounding box center [242, 98] width 52 height 14
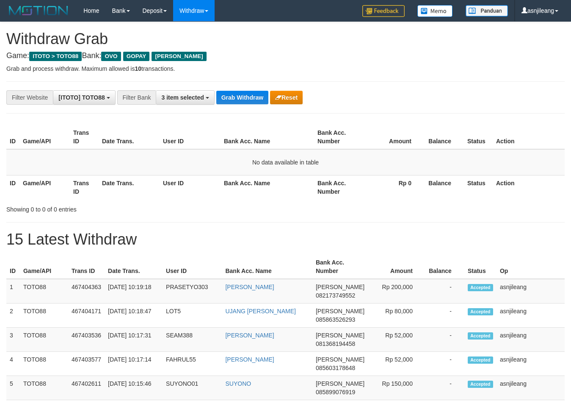
scroll to position [123, 0]
click at [250, 94] on button "Grab Withdraw" at bounding box center [242, 98] width 52 height 14
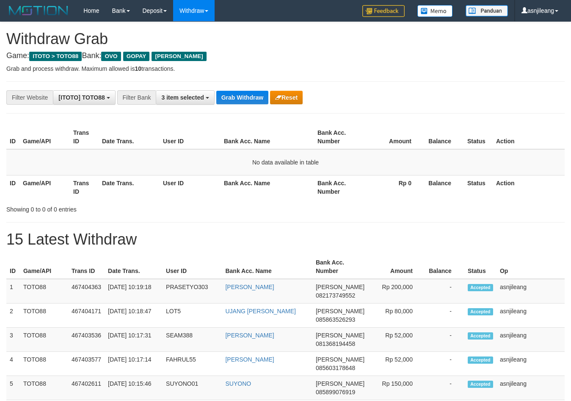
scroll to position [123, 0]
click at [250, 94] on button "Grab Withdraw" at bounding box center [242, 98] width 52 height 14
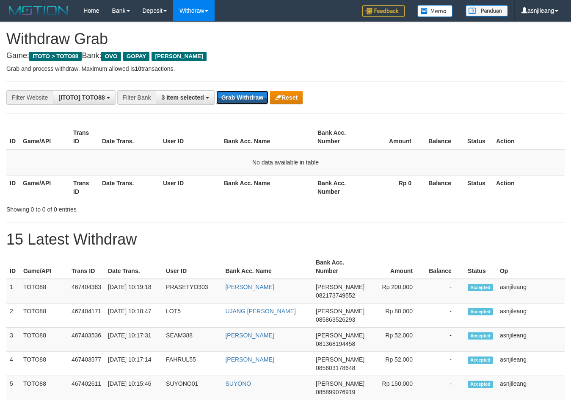
scroll to position [123, 0]
click at [250, 94] on button "Grab Withdraw" at bounding box center [242, 98] width 52 height 14
click at [250, 93] on button "Grab Withdraw" at bounding box center [242, 98] width 52 height 14
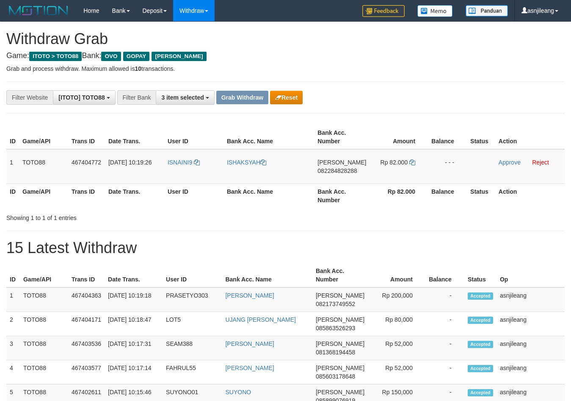
scroll to position [123, 0]
click at [349, 180] on td "[PERSON_NAME] 082284828288" at bounding box center [341, 166] width 55 height 35
copy span "082284828288"
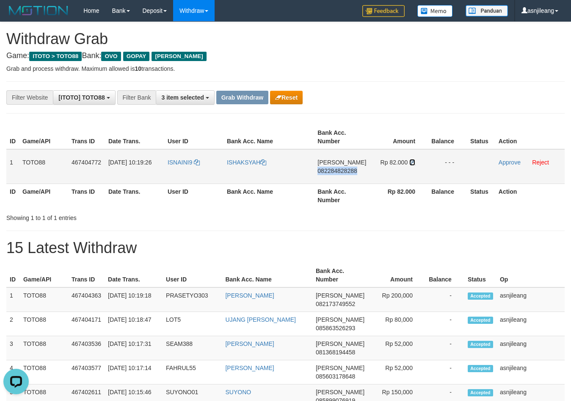
click at [410, 160] on icon at bounding box center [413, 162] width 6 height 6
copy span "082284828288"
click at [504, 159] on link "Approve" at bounding box center [510, 162] width 22 height 7
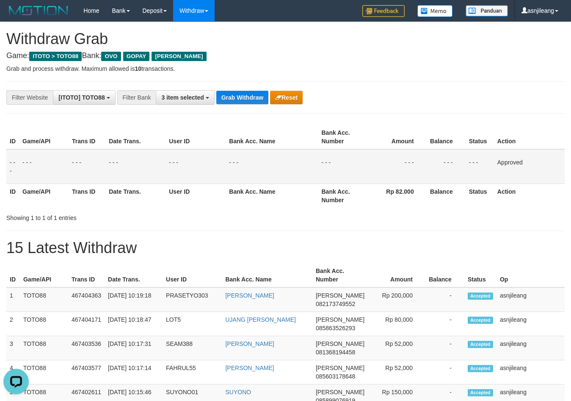
click at [241, 97] on button "Grab Withdraw" at bounding box center [242, 98] width 52 height 14
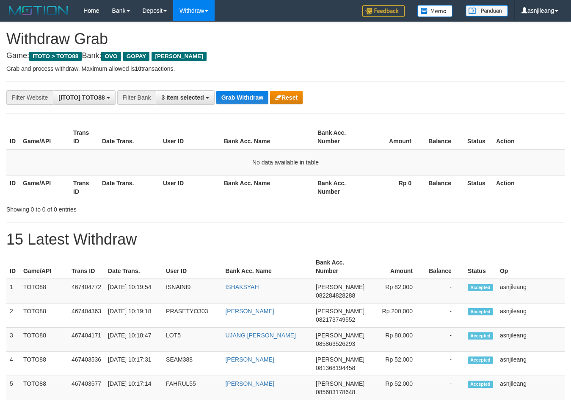
scroll to position [123, 0]
click at [241, 97] on button "Grab Withdraw" at bounding box center [242, 98] width 52 height 14
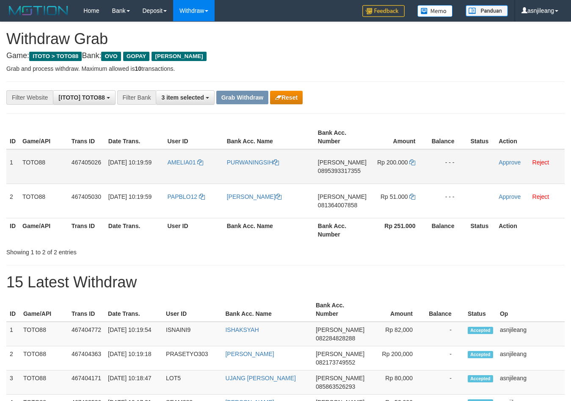
scroll to position [123, 0]
click at [348, 182] on td "DANA 0895393317355" at bounding box center [342, 166] width 55 height 35
copy span "0895393317355"
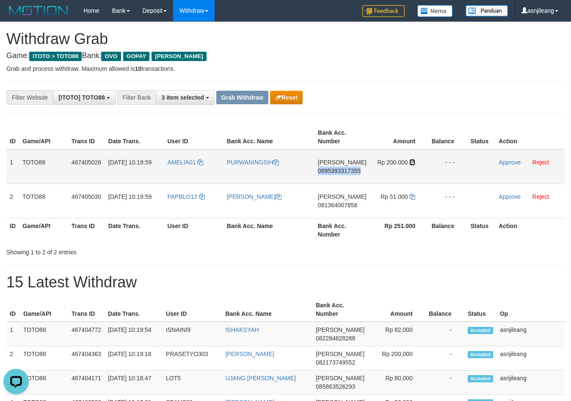
click at [413, 163] on icon at bounding box center [413, 162] width 6 height 6
copy span "0895393317355"
click at [512, 162] on link "Approve" at bounding box center [510, 162] width 22 height 7
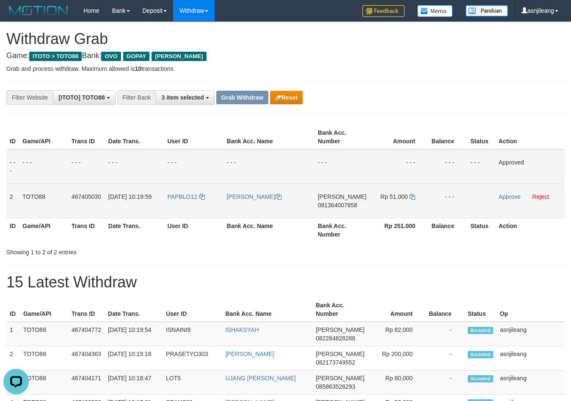
click at [349, 210] on td "DANA 081364007858" at bounding box center [342, 200] width 55 height 34
copy span "081364007858"
click at [415, 196] on td "Rp 51.000" at bounding box center [399, 200] width 58 height 34
click at [410, 196] on icon at bounding box center [413, 197] width 6 height 6
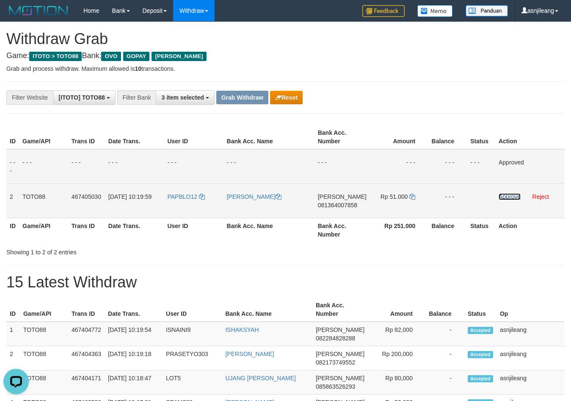
click at [501, 196] on link "Approve" at bounding box center [510, 196] width 22 height 7
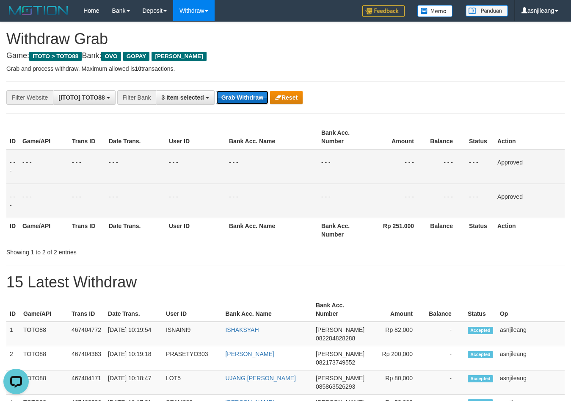
click at [248, 95] on button "Grab Withdraw" at bounding box center [242, 98] width 52 height 14
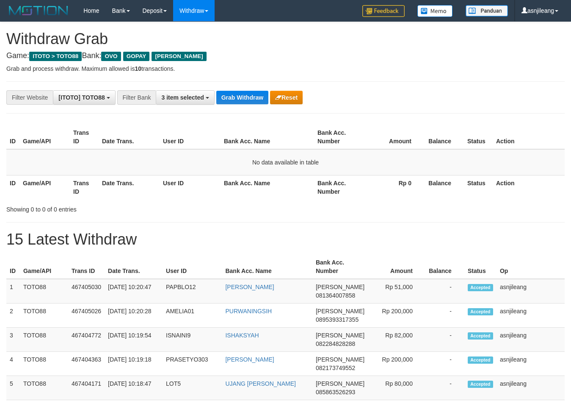
click at [248, 95] on button "Grab Withdraw" at bounding box center [242, 98] width 52 height 14
click at [252, 93] on button "Grab Withdraw" at bounding box center [242, 98] width 52 height 14
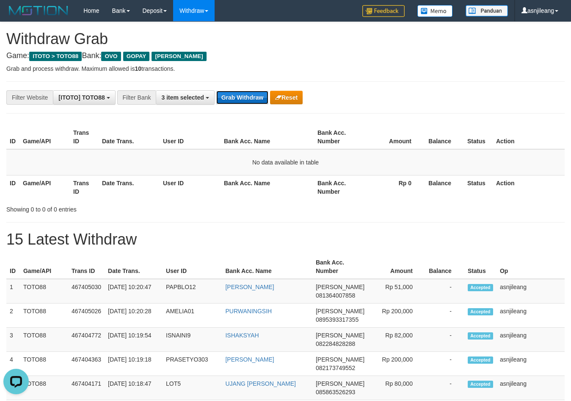
click at [252, 93] on button "Grab Withdraw" at bounding box center [242, 98] width 52 height 14
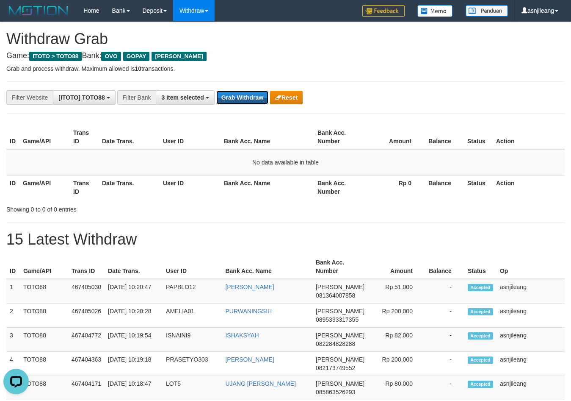
click at [254, 94] on button "Grab Withdraw" at bounding box center [242, 98] width 52 height 14
click at [244, 98] on button "Grab Withdraw" at bounding box center [242, 98] width 52 height 14
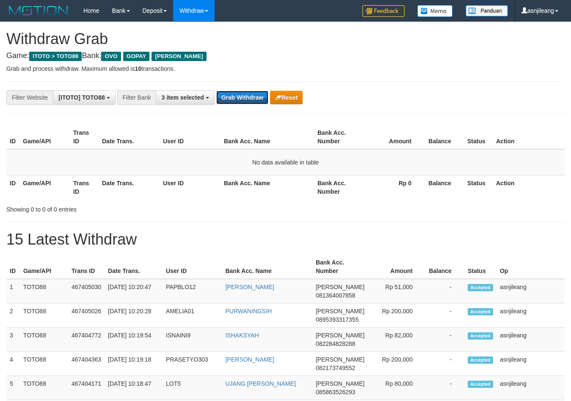
click at [244, 98] on button "Grab Withdraw" at bounding box center [242, 98] width 52 height 14
click at [266, 94] on button "Grab Withdraw" at bounding box center [242, 98] width 52 height 14
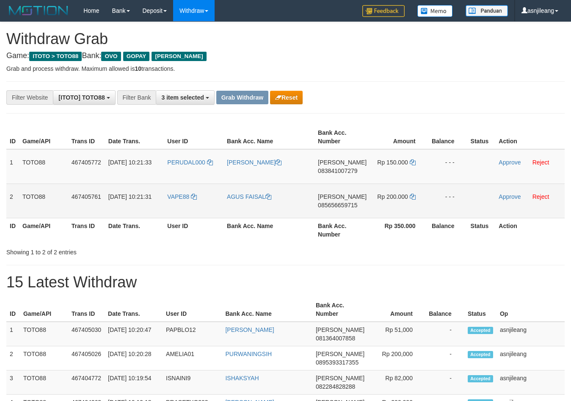
scroll to position [123, 0]
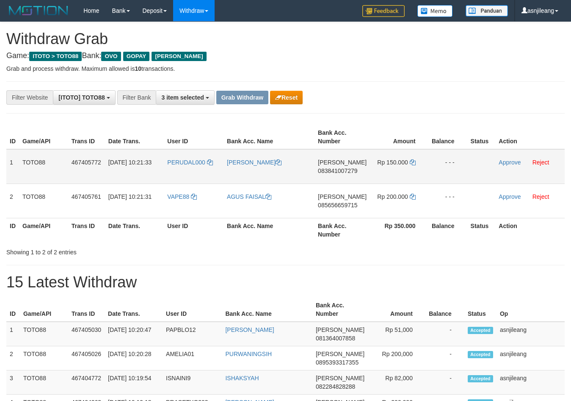
click at [348, 174] on td "[PERSON_NAME] 083841007279" at bounding box center [342, 166] width 55 height 35
copy span "083841007279"
click at [412, 161] on icon at bounding box center [413, 162] width 6 height 6
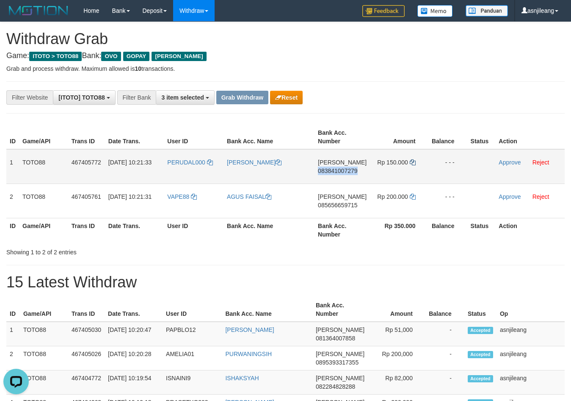
copy span "083841007279"
click at [510, 164] on link "Approve" at bounding box center [510, 162] width 22 height 7
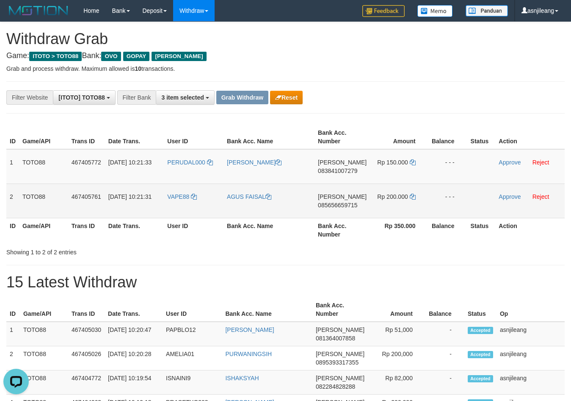
click at [345, 212] on td "DANA 085656659715" at bounding box center [342, 200] width 55 height 34
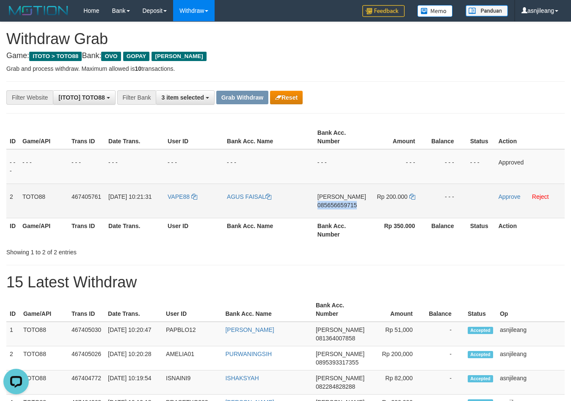
click at [345, 212] on td "DANA 085656659715" at bounding box center [341, 200] width 55 height 34
copy span "085656659715"
click at [410, 198] on icon at bounding box center [413, 197] width 6 height 6
copy span "085656659715"
click at [500, 196] on link "Approve" at bounding box center [510, 196] width 22 height 7
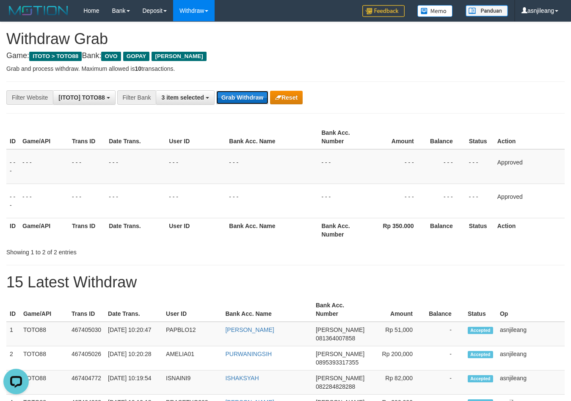
click at [249, 95] on button "Grab Withdraw" at bounding box center [242, 98] width 52 height 14
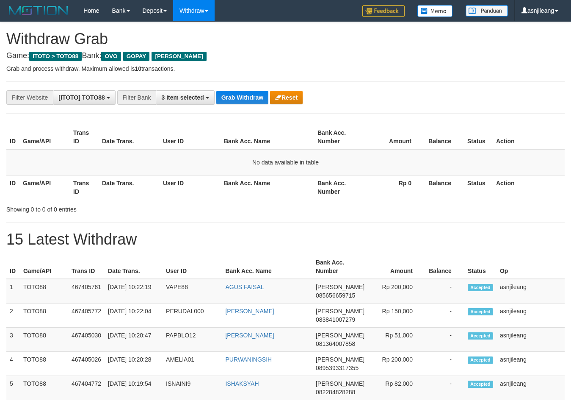
scroll to position [123, 0]
click at [249, 95] on button "Grab Withdraw" at bounding box center [242, 98] width 52 height 14
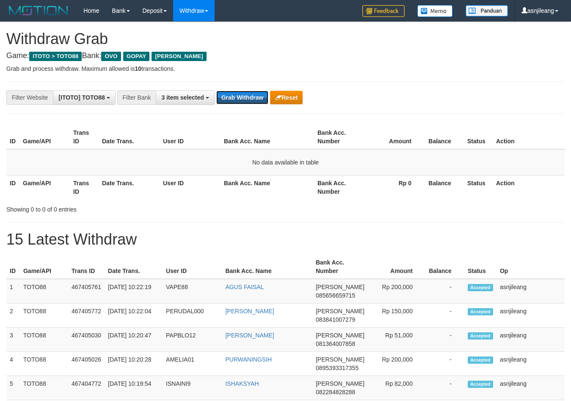
click at [249, 95] on button "Grab Withdraw" at bounding box center [242, 98] width 52 height 14
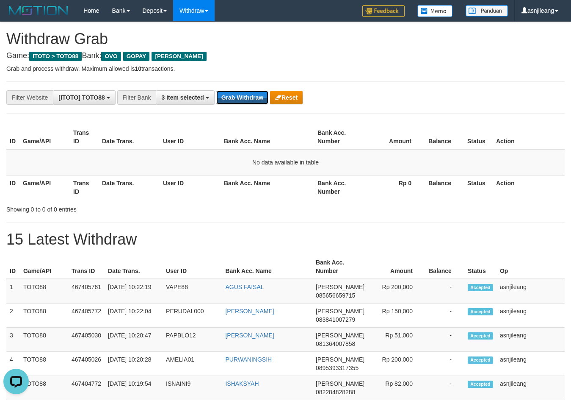
click at [249, 95] on button "Grab Withdraw" at bounding box center [242, 98] width 52 height 14
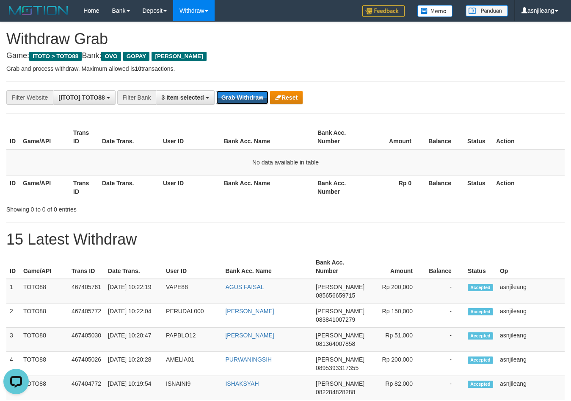
scroll to position [0, 0]
click at [248, 102] on button "Grab Withdraw" at bounding box center [242, 98] width 52 height 14
click at [260, 96] on button "Grab Withdraw" at bounding box center [242, 98] width 52 height 14
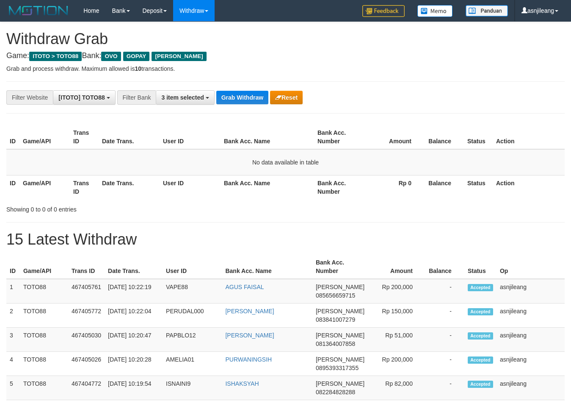
click at [260, 96] on button "Grab Withdraw" at bounding box center [242, 98] width 52 height 14
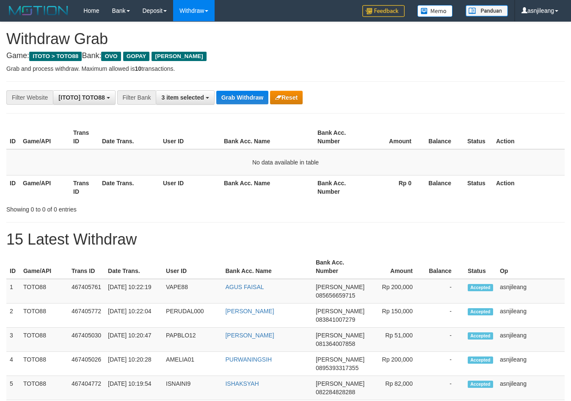
click at [260, 96] on button "Grab Withdraw" at bounding box center [242, 98] width 52 height 14
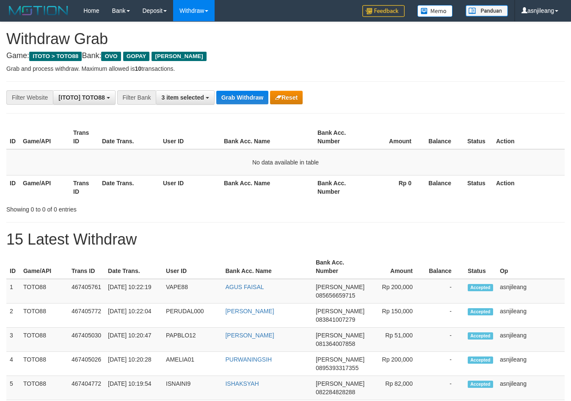
click at [260, 96] on button "Grab Withdraw" at bounding box center [242, 98] width 52 height 14
click at [243, 97] on button "Grab Withdraw" at bounding box center [242, 98] width 52 height 14
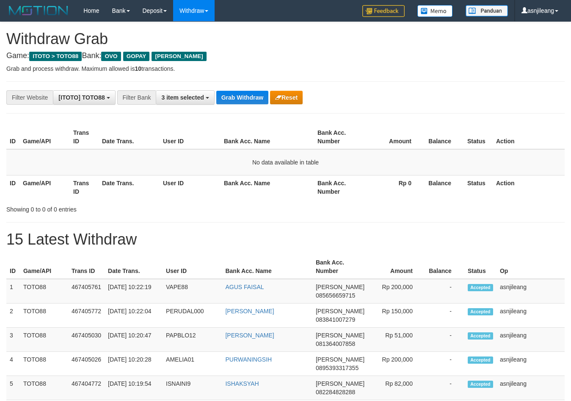
scroll to position [123, 0]
click at [243, 97] on button "Grab Withdraw" at bounding box center [242, 98] width 52 height 14
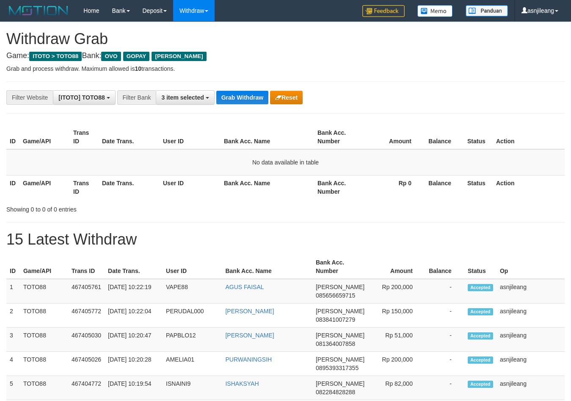
drag, startPoint x: 0, startPoint y: 0, endPoint x: 12, endPoint y: 205, distance: 205.4
click at [240, 101] on button "Grab Withdraw" at bounding box center [242, 98] width 52 height 14
click at [246, 91] on button "Grab Withdraw" at bounding box center [242, 98] width 52 height 14
click at [255, 99] on button "Grab Withdraw" at bounding box center [242, 98] width 52 height 14
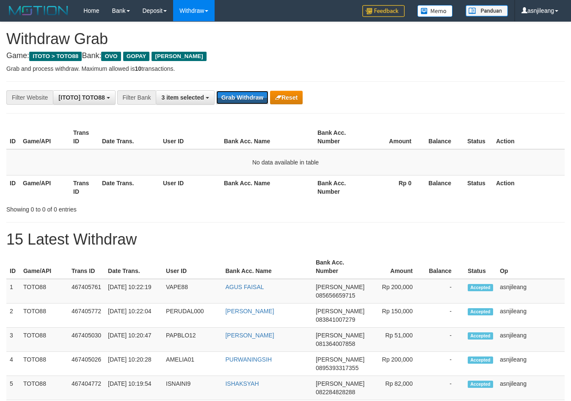
scroll to position [123, 0]
click at [255, 99] on button "Grab Withdraw" at bounding box center [242, 98] width 52 height 14
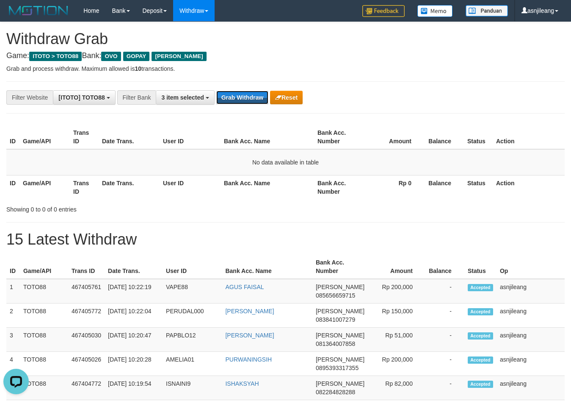
scroll to position [0, 0]
click at [252, 97] on button "Grab Withdraw" at bounding box center [242, 98] width 52 height 14
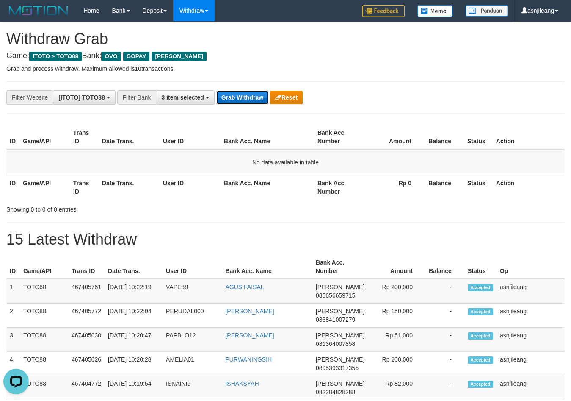
click at [252, 97] on button "Grab Withdraw" at bounding box center [242, 98] width 52 height 14
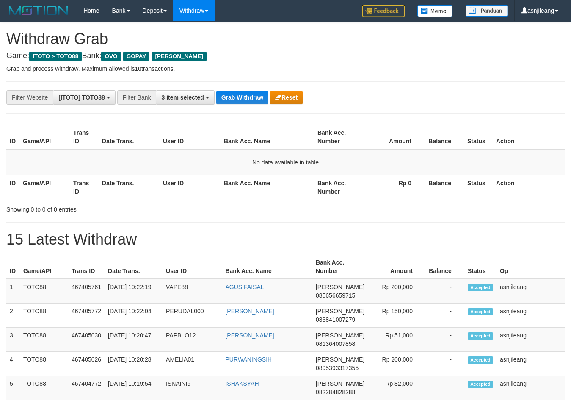
click at [252, 97] on button "Grab Withdraw" at bounding box center [242, 98] width 52 height 14
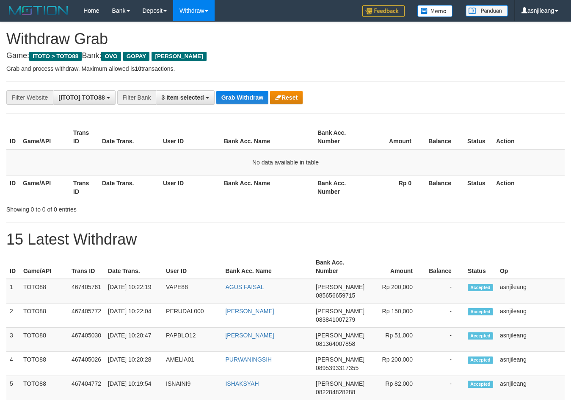
scroll to position [123, 0]
click at [252, 97] on button "Grab Withdraw" at bounding box center [242, 98] width 52 height 14
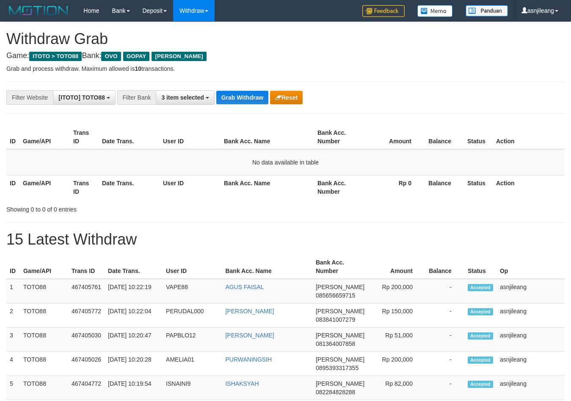
scroll to position [123, 0]
click at [252, 97] on button "Grab Withdraw" at bounding box center [242, 98] width 52 height 14
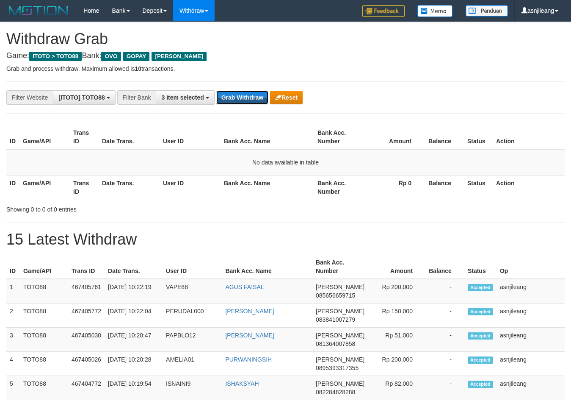
click at [252, 97] on button "Grab Withdraw" at bounding box center [242, 98] width 52 height 14
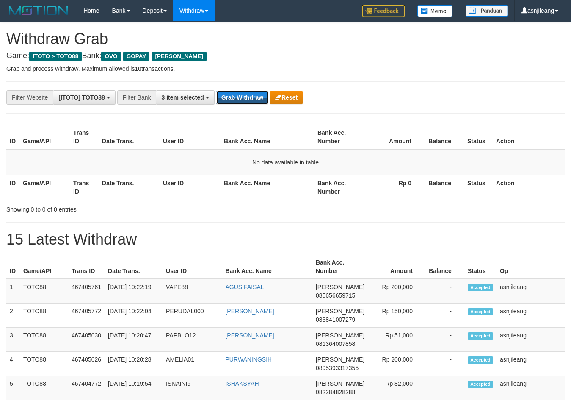
click at [252, 97] on button "Grab Withdraw" at bounding box center [242, 98] width 52 height 14
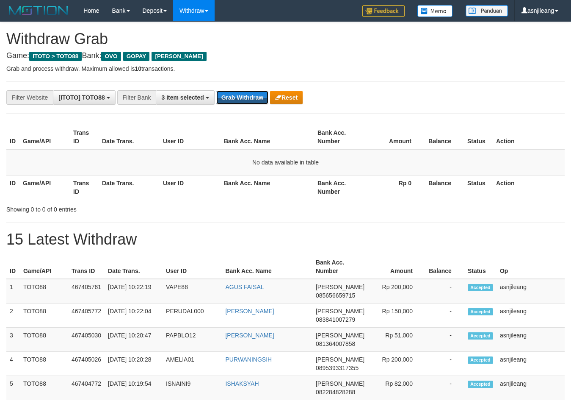
click at [252, 97] on button "Grab Withdraw" at bounding box center [242, 98] width 52 height 14
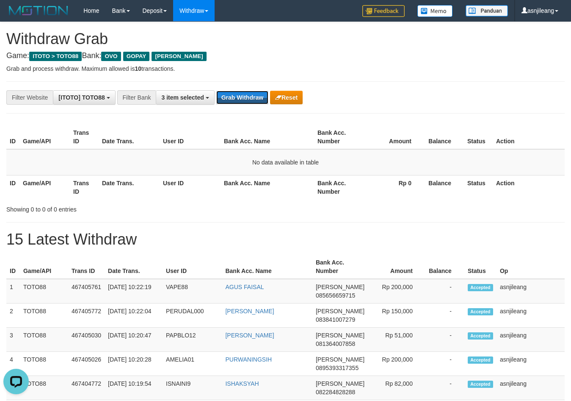
click at [252, 97] on button "Grab Withdraw" at bounding box center [242, 98] width 52 height 14
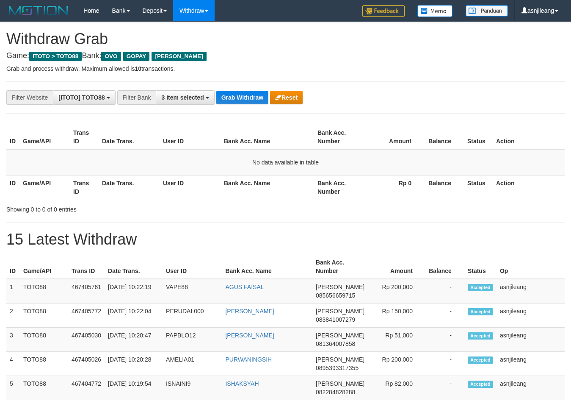
scroll to position [123, 0]
click at [252, 97] on button "Grab Withdraw" at bounding box center [242, 98] width 52 height 14
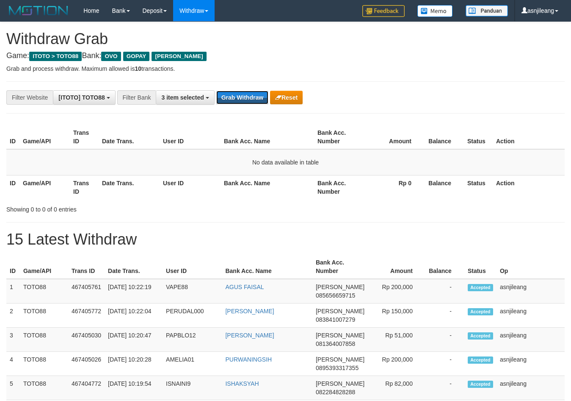
click at [252, 97] on button "Grab Withdraw" at bounding box center [242, 98] width 52 height 14
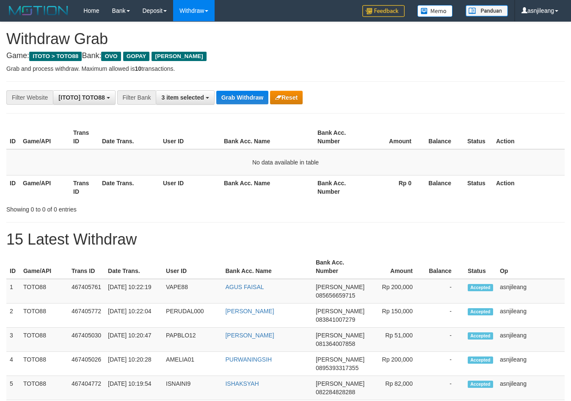
scroll to position [123, 0]
click at [252, 97] on button "Grab Withdraw" at bounding box center [242, 98] width 52 height 14
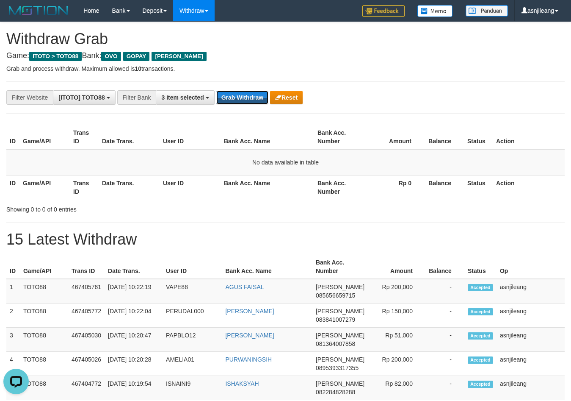
click at [252, 97] on button "Grab Withdraw" at bounding box center [242, 98] width 52 height 14
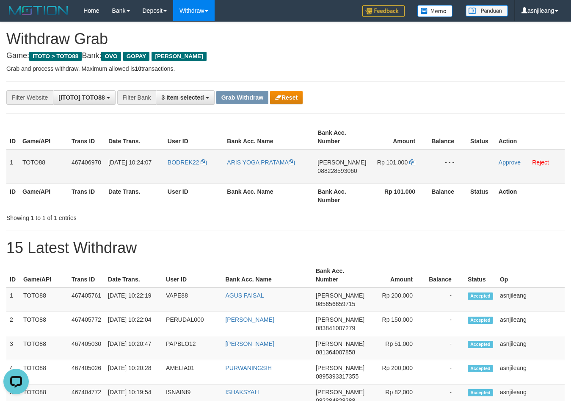
click at [361, 177] on td "[PERSON_NAME] 088228593060" at bounding box center [341, 166] width 55 height 35
copy span "088228593060"
click at [411, 159] on link at bounding box center [413, 162] width 6 height 7
copy span "088228593060"
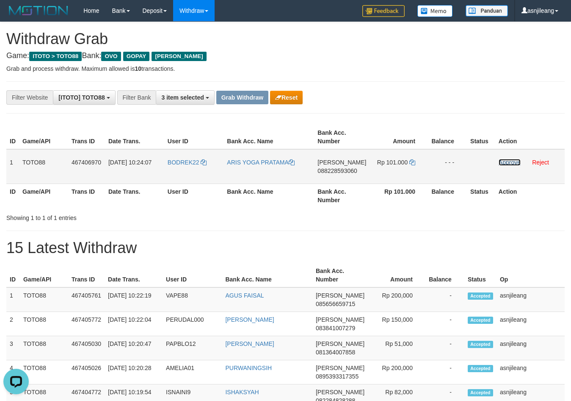
click at [514, 163] on link "Approve" at bounding box center [510, 162] width 22 height 7
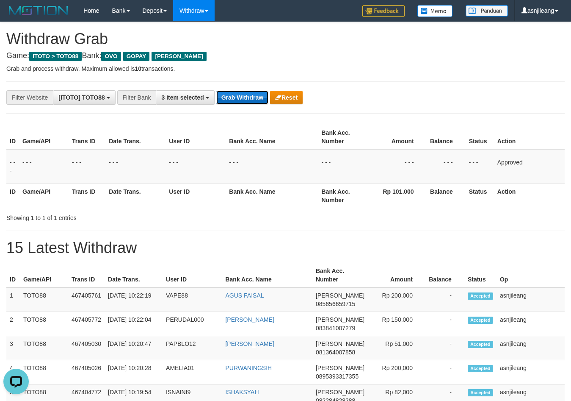
click at [249, 98] on button "Grab Withdraw" at bounding box center [242, 98] width 52 height 14
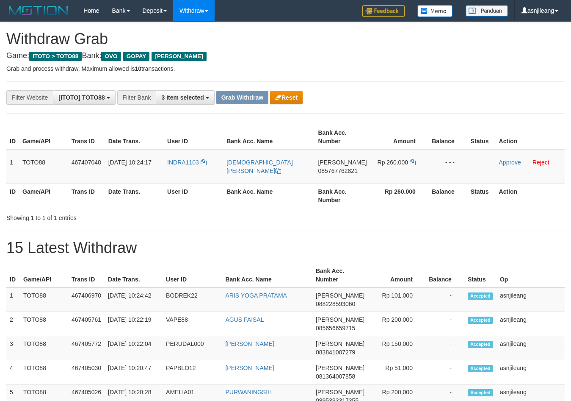
scroll to position [123, 0]
click at [340, 183] on td "DANA 085767762821" at bounding box center [342, 166] width 55 height 35
copy span "085767762821"
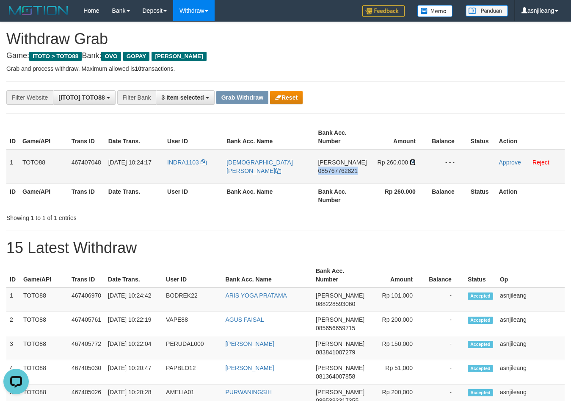
click at [410, 162] on icon at bounding box center [413, 162] width 6 height 6
copy span "085767762821"
click at [514, 164] on link "Approve" at bounding box center [510, 162] width 22 height 7
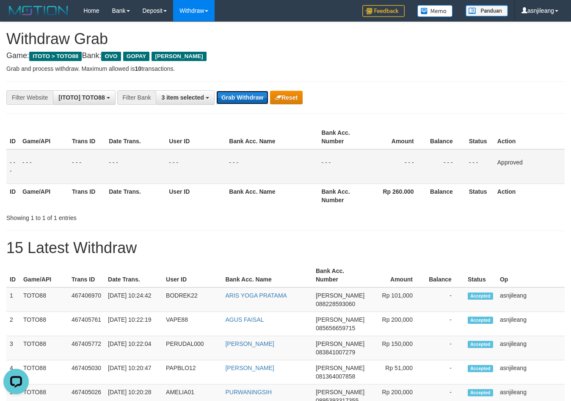
click at [249, 97] on button "Grab Withdraw" at bounding box center [242, 98] width 52 height 14
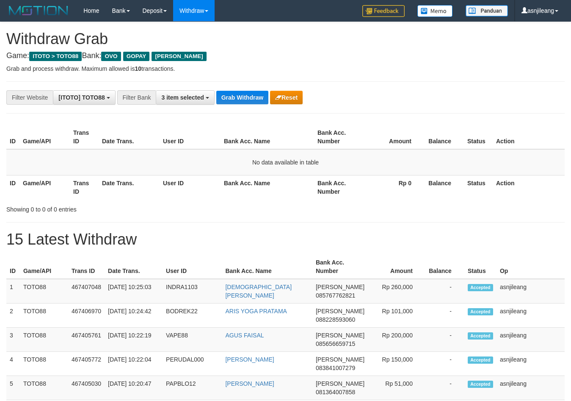
scroll to position [123, 0]
click at [249, 97] on button "Grab Withdraw" at bounding box center [242, 98] width 52 height 14
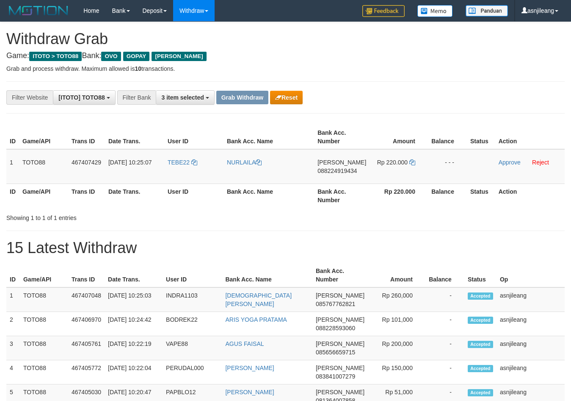
scroll to position [123, 0]
click at [328, 182] on td "[PERSON_NAME] 088224919434" at bounding box center [341, 166] width 55 height 35
click at [330, 180] on td "[PERSON_NAME] 088224919434" at bounding box center [341, 166] width 55 height 35
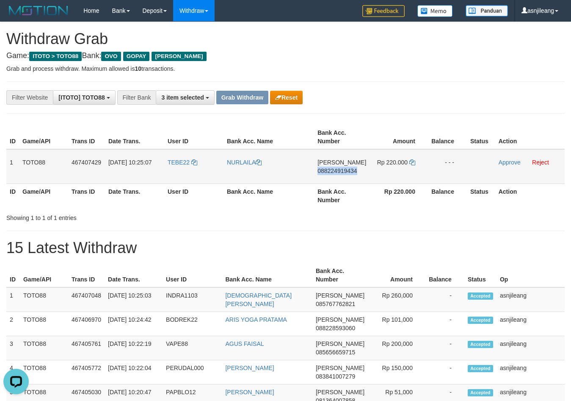
copy span "088224919434"
click at [413, 163] on icon at bounding box center [413, 162] width 6 height 6
copy span "088224919434"
click at [501, 163] on link "Approve" at bounding box center [510, 162] width 22 height 7
click at [245, 98] on button "Grab Withdraw" at bounding box center [242, 98] width 52 height 14
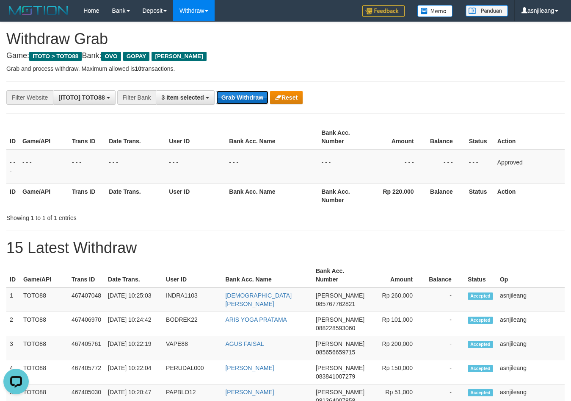
click at [249, 97] on button "Grab Withdraw" at bounding box center [242, 98] width 52 height 14
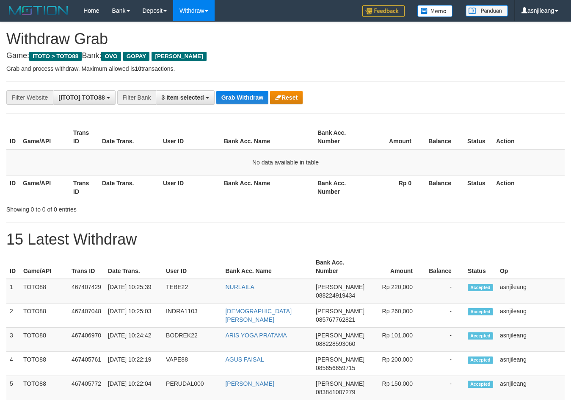
scroll to position [123, 0]
click at [249, 97] on button "Grab Withdraw" at bounding box center [242, 98] width 52 height 14
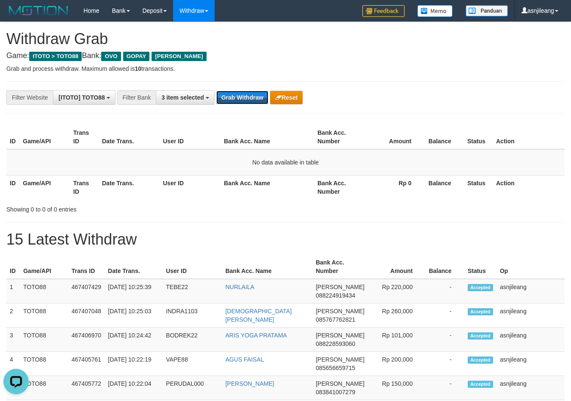
click at [249, 97] on button "Grab Withdraw" at bounding box center [242, 98] width 52 height 14
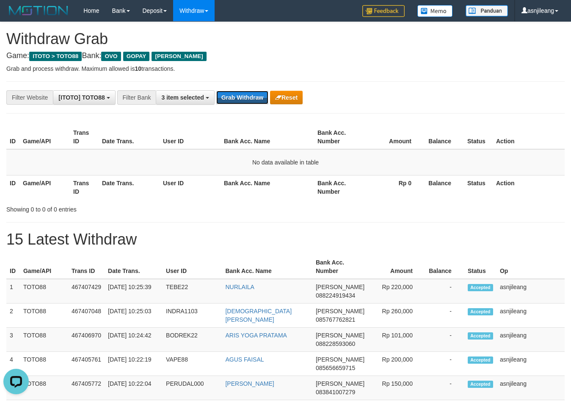
click at [249, 97] on button "Grab Withdraw" at bounding box center [242, 98] width 52 height 14
click at [239, 99] on button "Grab Withdraw" at bounding box center [242, 98] width 52 height 14
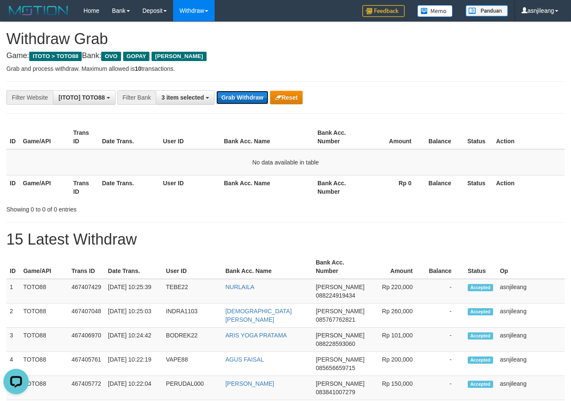
click at [239, 99] on button "Grab Withdraw" at bounding box center [242, 98] width 52 height 14
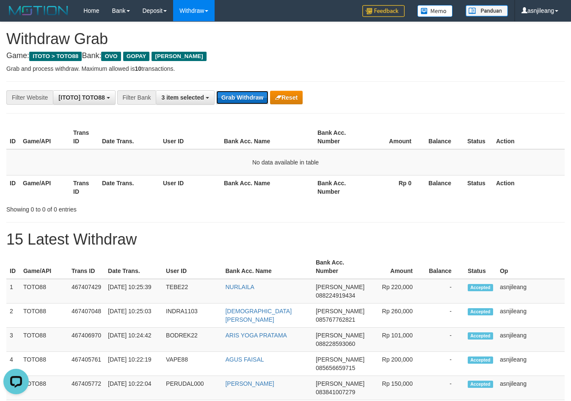
click at [239, 99] on button "Grab Withdraw" at bounding box center [242, 98] width 52 height 14
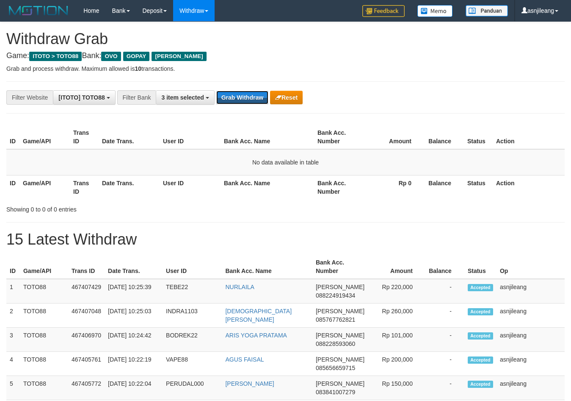
scroll to position [123, 0]
click at [239, 98] on button "Grab Withdraw" at bounding box center [242, 98] width 52 height 14
click at [254, 94] on button "Grab Withdraw" at bounding box center [242, 98] width 52 height 14
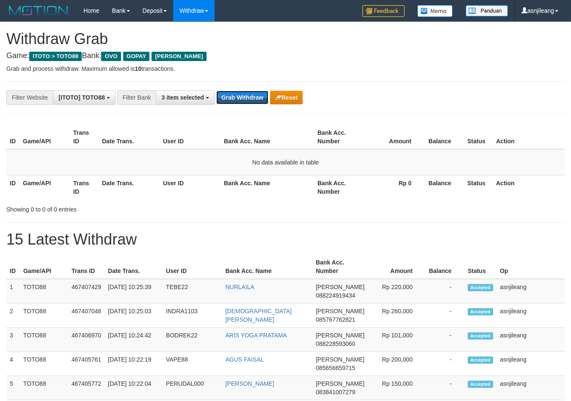
click at [254, 94] on button "Grab Withdraw" at bounding box center [242, 98] width 52 height 14
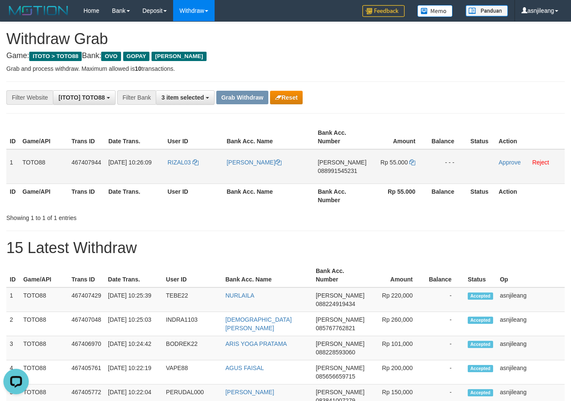
click at [346, 175] on td "DANA 088991545231" at bounding box center [342, 166] width 55 height 35
copy span "088991545231"
click at [411, 163] on icon at bounding box center [413, 162] width 6 height 6
copy span "088991545231"
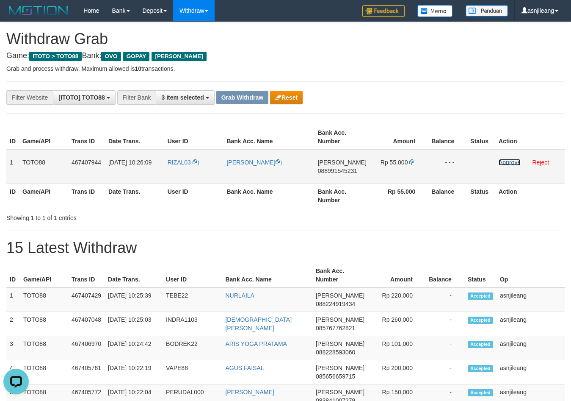
click at [515, 162] on link "Approve" at bounding box center [510, 162] width 22 height 7
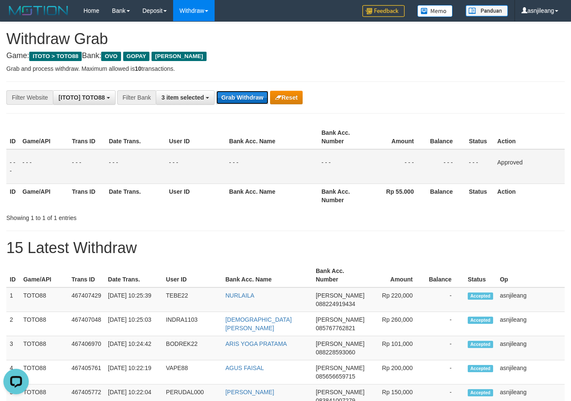
click at [249, 97] on button "Grab Withdraw" at bounding box center [242, 98] width 52 height 14
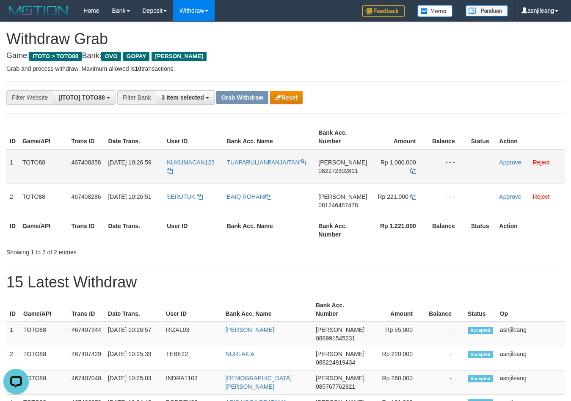
click at [357, 182] on td "[PERSON_NAME] 082272302811" at bounding box center [342, 166] width 55 height 35
copy span "082272302811"
click at [411, 171] on icon at bounding box center [413, 171] width 6 height 6
copy span "082272302811"
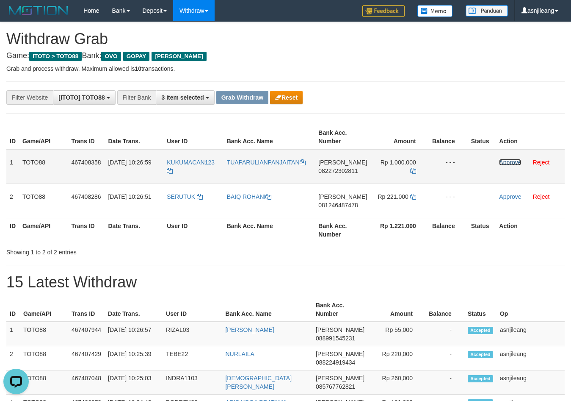
click at [512, 159] on link "Approve" at bounding box center [510, 162] width 22 height 7
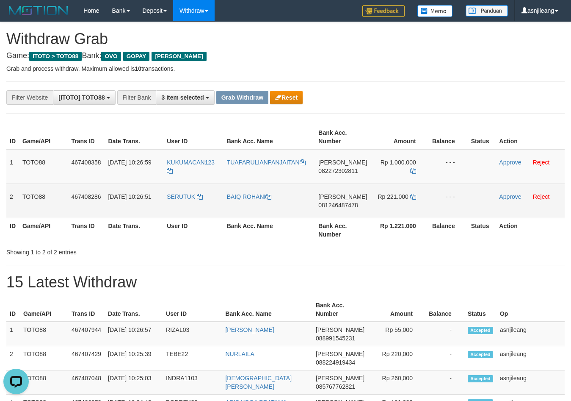
click at [341, 208] on span "081246487478" at bounding box center [338, 205] width 39 height 7
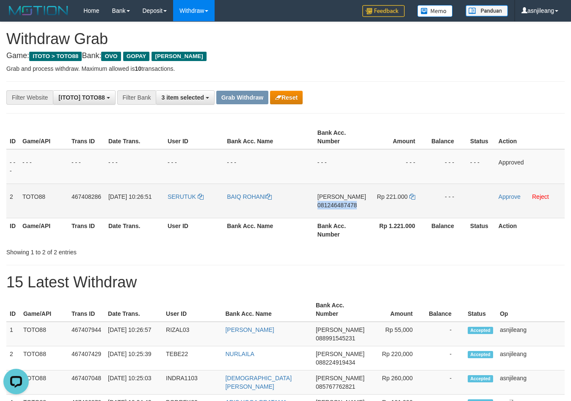
click at [341, 208] on span "081246487478" at bounding box center [337, 205] width 39 height 7
copy span "081246487478"
click at [335, 213] on td "DANA 081246487478" at bounding box center [341, 200] width 55 height 34
copy span "081246487478"
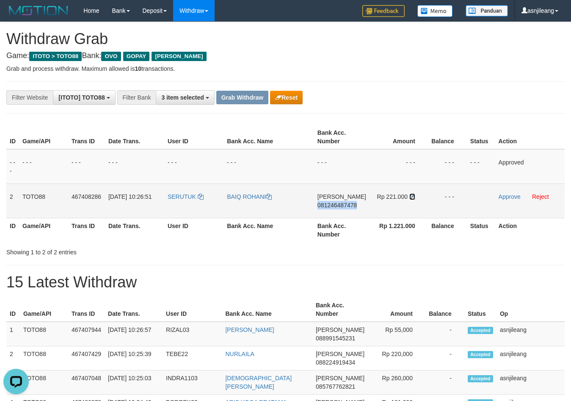
click at [413, 196] on icon at bounding box center [413, 197] width 6 height 6
copy span "081246487478"
click at [515, 198] on link "Approve" at bounding box center [510, 196] width 22 height 7
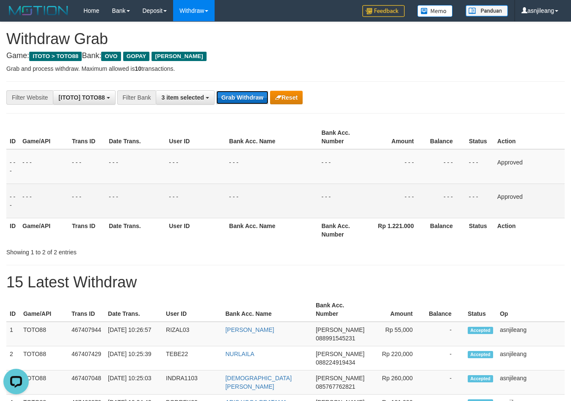
click at [240, 98] on button "Grab Withdraw" at bounding box center [242, 98] width 52 height 14
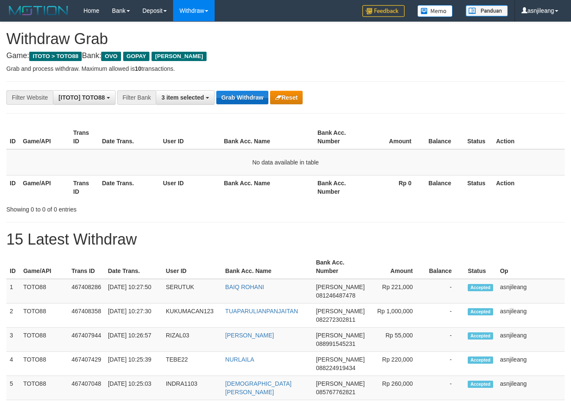
scroll to position [123, 0]
click at [246, 94] on button "Grab Withdraw" at bounding box center [242, 98] width 52 height 14
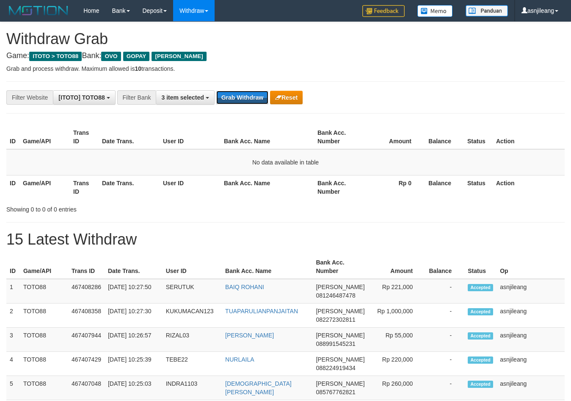
click at [246, 94] on button "Grab Withdraw" at bounding box center [242, 98] width 52 height 14
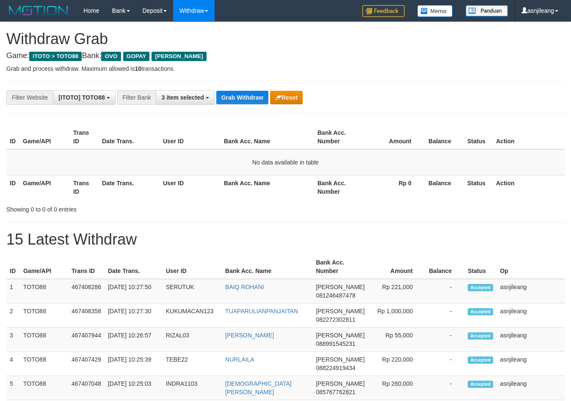
click at [246, 94] on button "Grab Withdraw" at bounding box center [242, 98] width 52 height 14
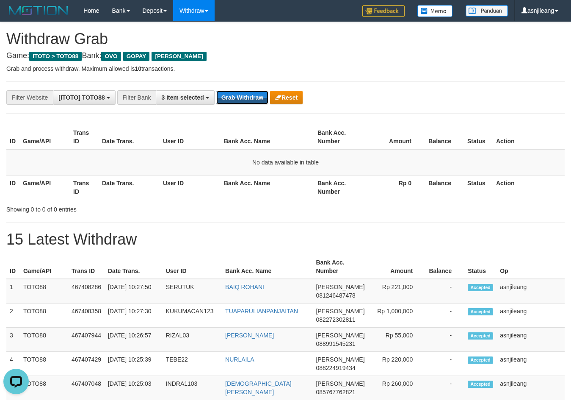
scroll to position [0, 0]
click at [246, 94] on button "Grab Withdraw" at bounding box center [242, 98] width 52 height 14
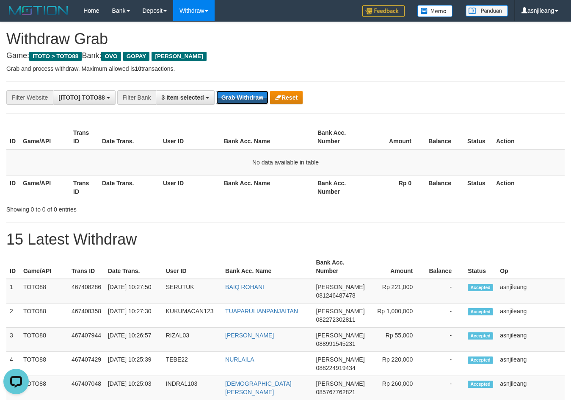
click at [249, 94] on button "Grab Withdraw" at bounding box center [242, 98] width 52 height 14
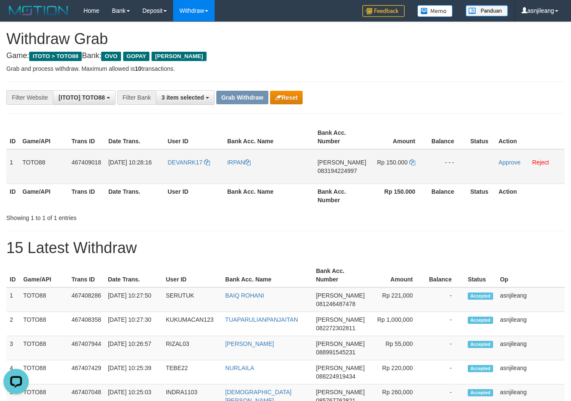
click at [335, 176] on td "DANA 083194224997" at bounding box center [341, 166] width 55 height 35
copy span "083194224997"
click at [411, 163] on icon at bounding box center [413, 162] width 6 height 6
copy span "083194224997"
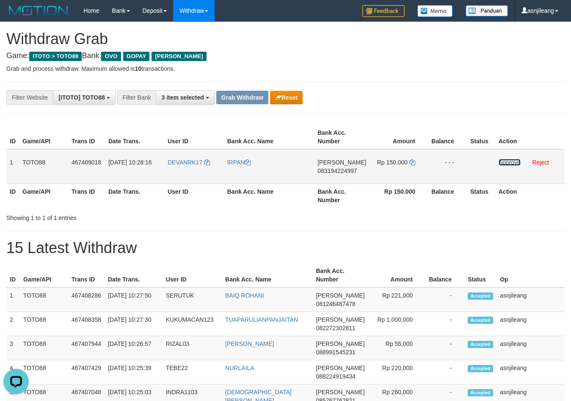
click at [502, 162] on link "Approve" at bounding box center [510, 162] width 22 height 7
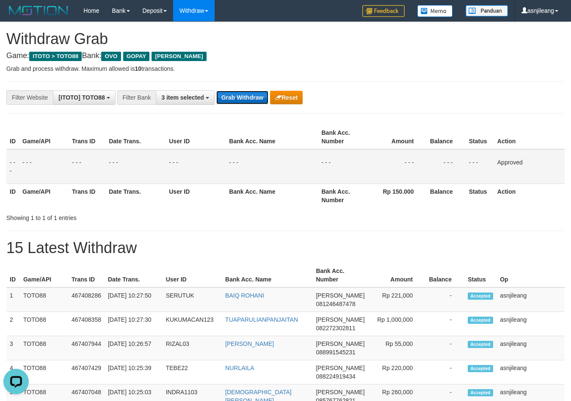
click at [245, 98] on button "Grab Withdraw" at bounding box center [242, 98] width 52 height 14
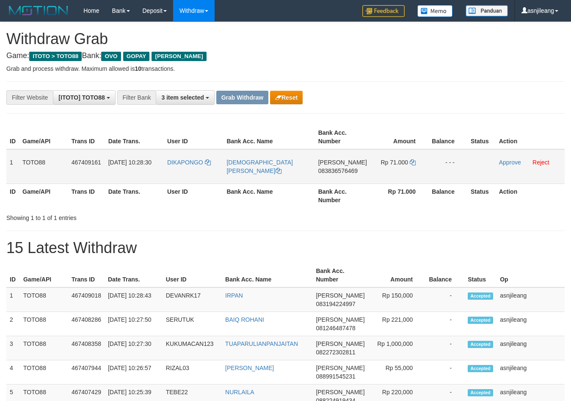
scroll to position [123, 0]
click at [350, 177] on td "[PERSON_NAME] 083836576469" at bounding box center [342, 166] width 55 height 35
copy span "083836576469"
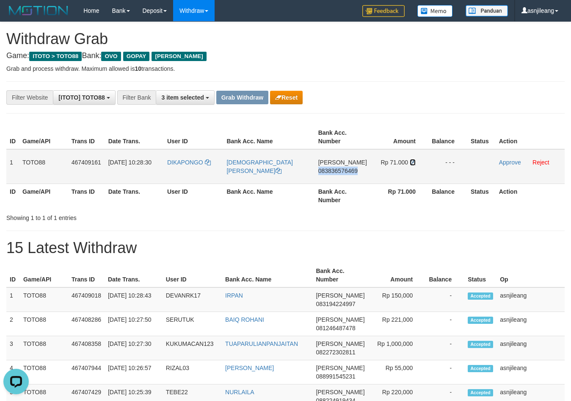
click at [413, 160] on icon at bounding box center [413, 162] width 6 height 6
copy span "083836576469"
click at [508, 160] on link "Approve" at bounding box center [510, 162] width 22 height 7
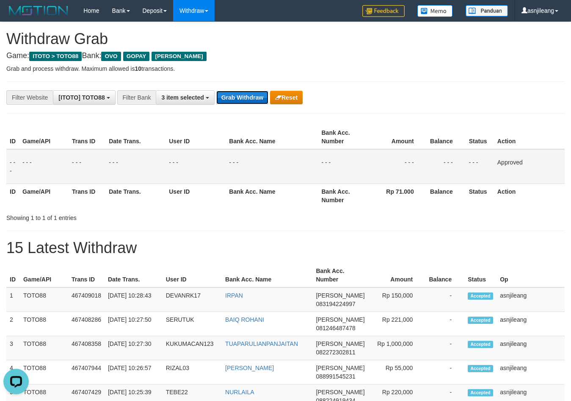
click at [247, 100] on button "Grab Withdraw" at bounding box center [242, 98] width 52 height 14
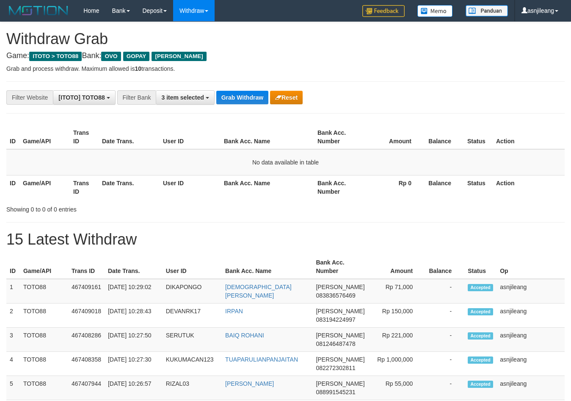
scroll to position [123, 0]
click at [257, 93] on button "Grab Withdraw" at bounding box center [242, 98] width 52 height 14
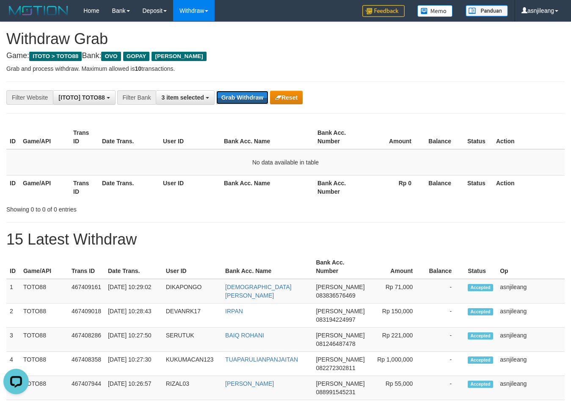
click at [257, 93] on button "Grab Withdraw" at bounding box center [242, 98] width 52 height 14
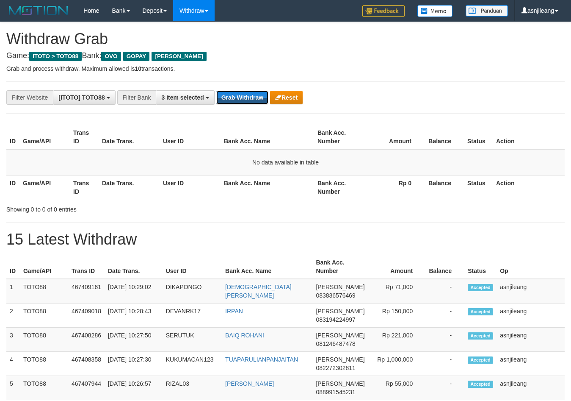
scroll to position [123, 0]
click at [257, 93] on button "Grab Withdraw" at bounding box center [242, 98] width 52 height 14
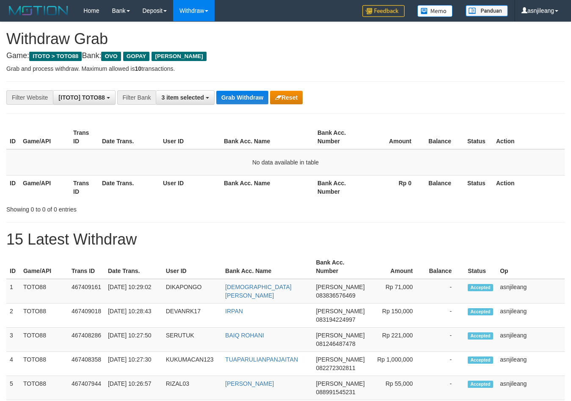
scroll to position [123, 0]
click at [257, 93] on button "Grab Withdraw" at bounding box center [242, 98] width 52 height 14
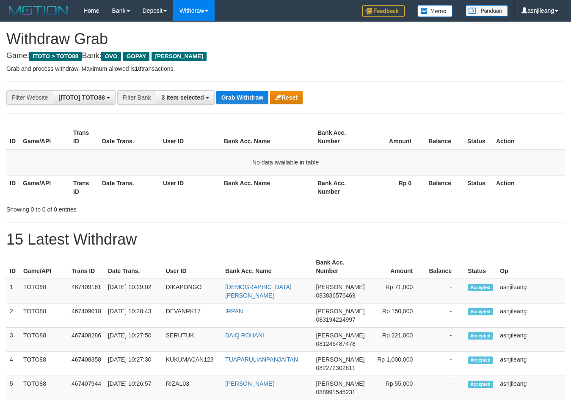
scroll to position [123, 0]
click at [257, 93] on button "Grab Withdraw" at bounding box center [242, 98] width 52 height 14
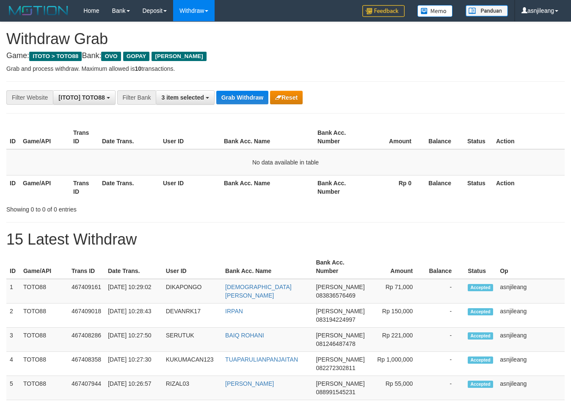
scroll to position [123, 0]
click at [257, 93] on button "Grab Withdraw" at bounding box center [242, 98] width 52 height 14
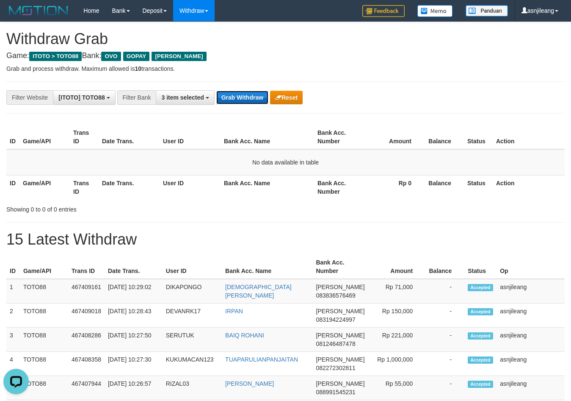
click at [244, 97] on button "Grab Withdraw" at bounding box center [242, 98] width 52 height 14
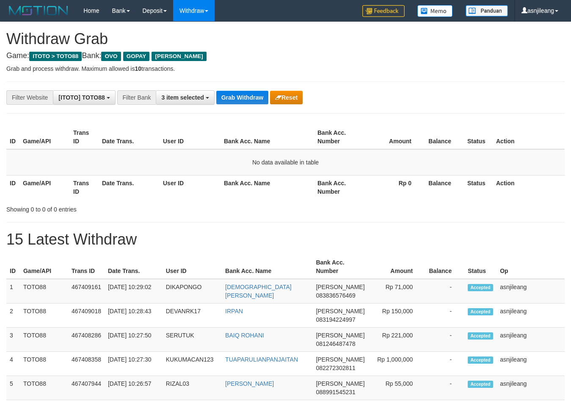
scroll to position [123, 0]
click at [244, 97] on button "Grab Withdraw" at bounding box center [242, 98] width 52 height 14
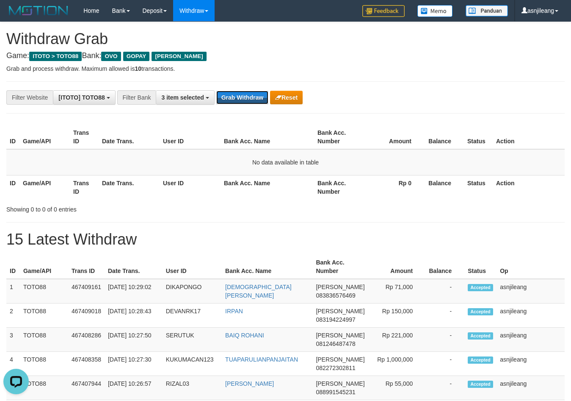
click at [244, 97] on button "Grab Withdraw" at bounding box center [242, 98] width 52 height 14
click at [243, 97] on button "Grab Withdraw" at bounding box center [242, 98] width 52 height 14
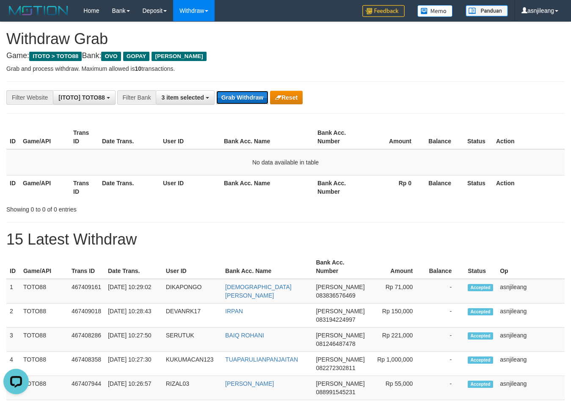
click at [243, 97] on button "Grab Withdraw" at bounding box center [242, 98] width 52 height 14
click at [243, 96] on button "Grab Withdraw" at bounding box center [242, 98] width 52 height 14
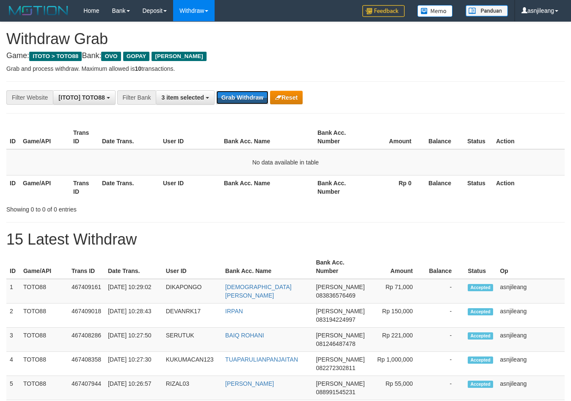
click at [243, 96] on button "Grab Withdraw" at bounding box center [242, 98] width 52 height 14
click at [242, 95] on button "Grab Withdraw" at bounding box center [242, 98] width 52 height 14
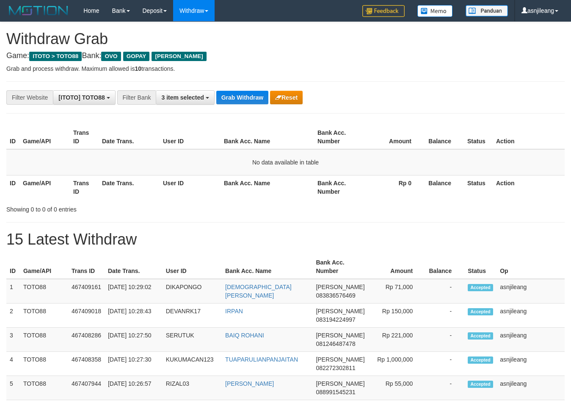
click at [237, 96] on button "Grab Withdraw" at bounding box center [242, 98] width 52 height 14
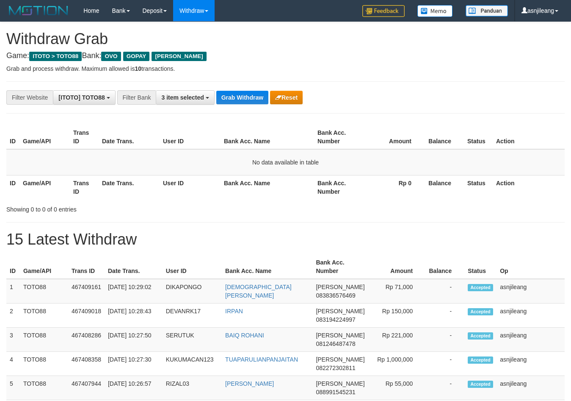
click at [237, 96] on button "Grab Withdraw" at bounding box center [242, 98] width 52 height 14
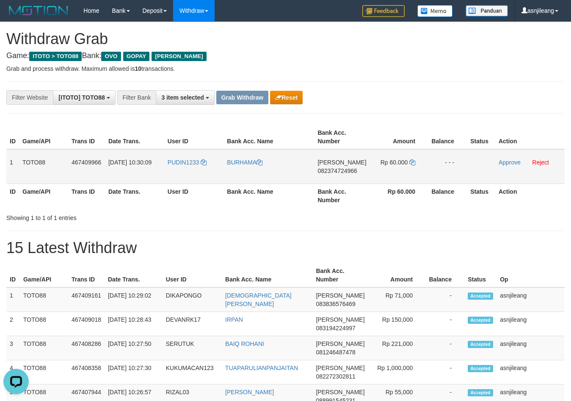
click at [340, 181] on td "DANA 082374724966" at bounding box center [341, 166] width 55 height 35
click at [339, 180] on td "DANA 082374724966" at bounding box center [341, 166] width 55 height 35
copy span "082374724966"
click at [412, 163] on icon at bounding box center [413, 162] width 6 height 6
copy span "082374724966"
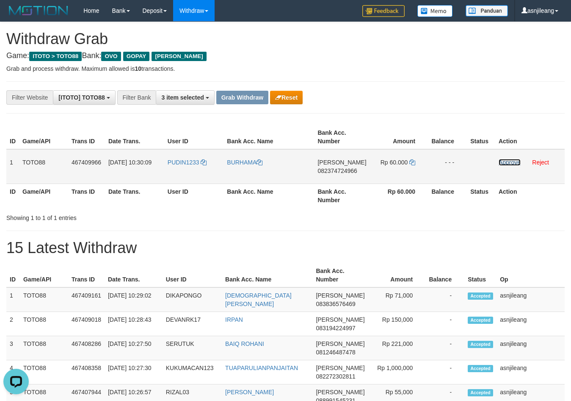
click at [507, 159] on link "Approve" at bounding box center [510, 162] width 22 height 7
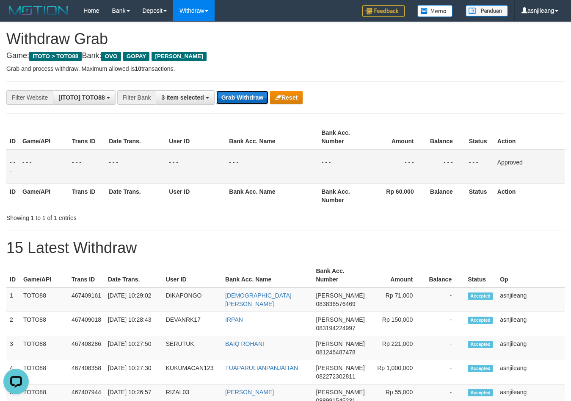
click at [253, 94] on button "Grab Withdraw" at bounding box center [242, 98] width 52 height 14
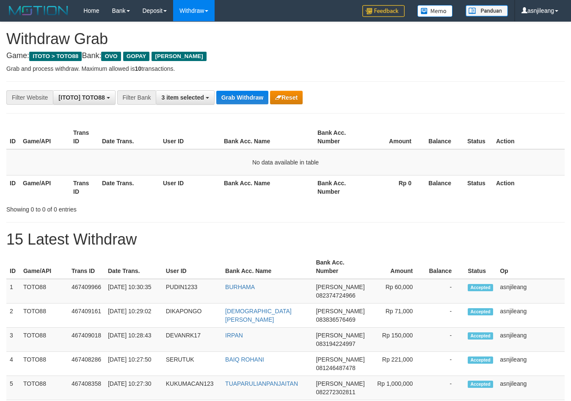
click at [253, 94] on button "Grab Withdraw" at bounding box center [242, 98] width 52 height 14
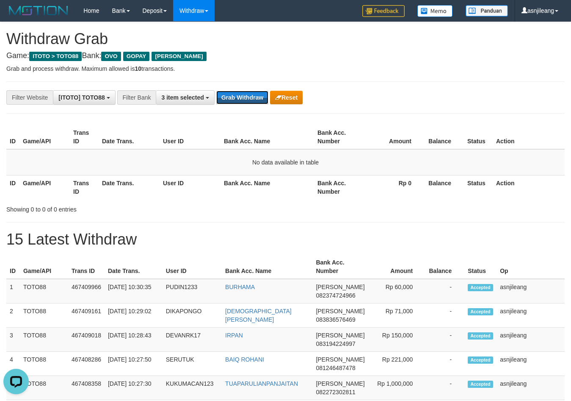
scroll to position [0, 0]
click at [253, 94] on button "Grab Withdraw" at bounding box center [242, 98] width 52 height 14
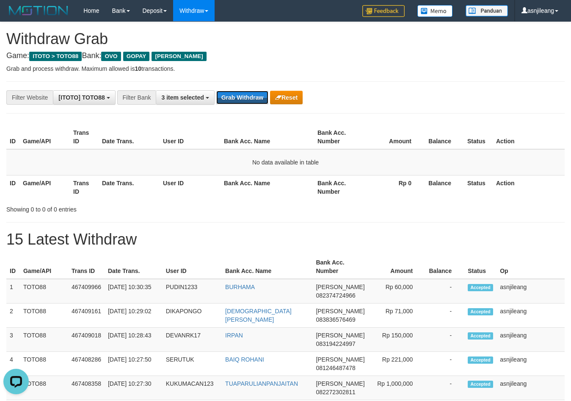
click at [253, 94] on button "Grab Withdraw" at bounding box center [242, 98] width 52 height 14
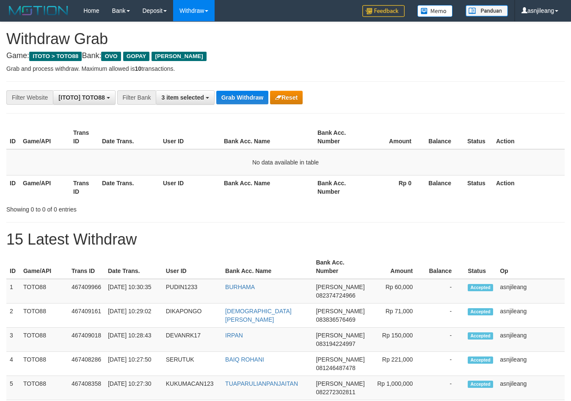
scroll to position [123, 0]
click at [253, 94] on button "Grab Withdraw" at bounding box center [242, 98] width 52 height 14
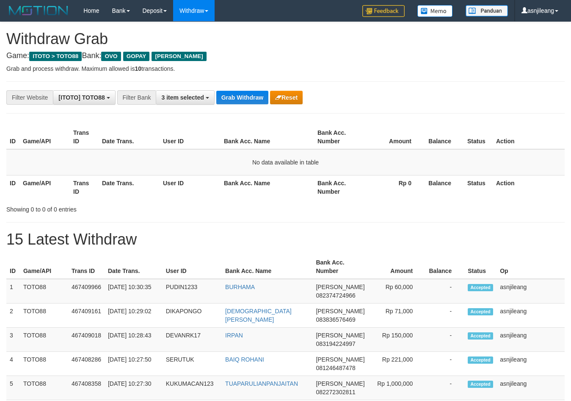
click at [253, 94] on button "Grab Withdraw" at bounding box center [242, 98] width 52 height 14
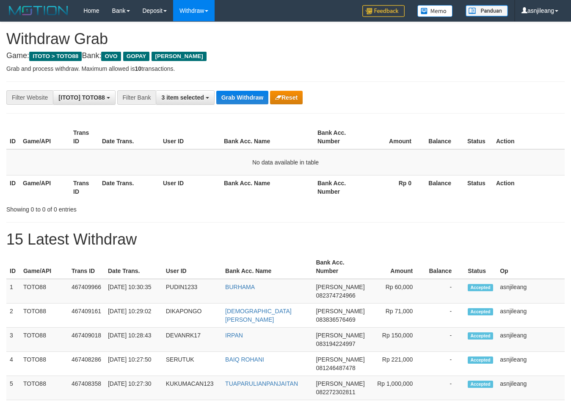
click at [253, 94] on button "Grab Withdraw" at bounding box center [242, 98] width 52 height 14
click at [260, 99] on button "Grab Withdraw" at bounding box center [242, 98] width 52 height 14
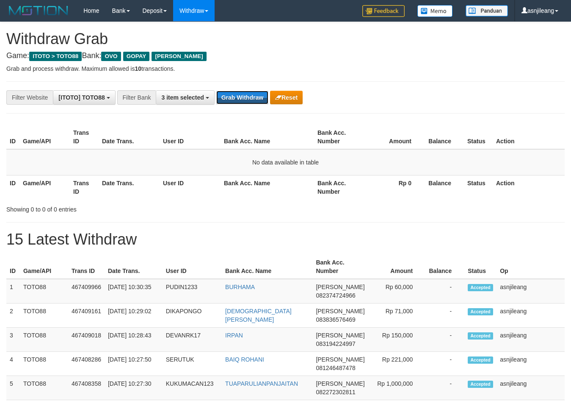
click at [260, 99] on button "Grab Withdraw" at bounding box center [242, 98] width 52 height 14
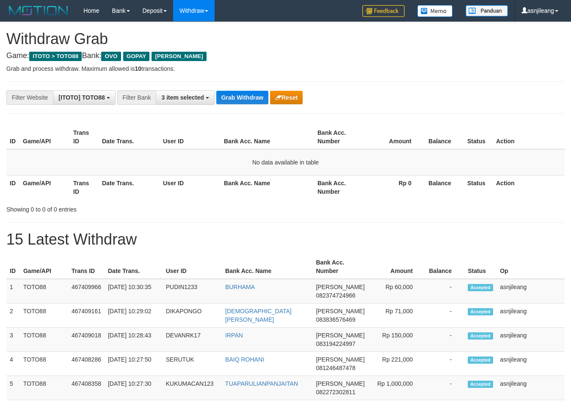
scroll to position [123, 0]
click at [260, 99] on button "Grab Withdraw" at bounding box center [242, 98] width 52 height 14
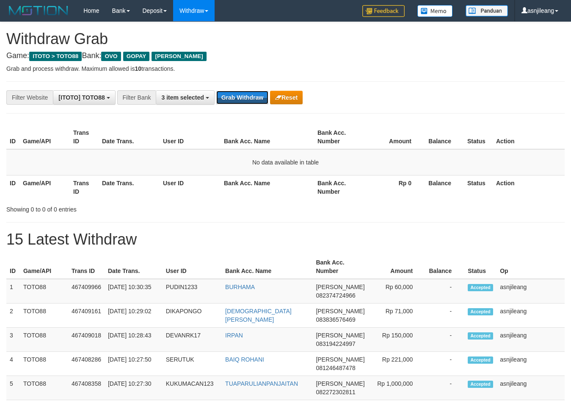
click at [260, 99] on button "Grab Withdraw" at bounding box center [242, 98] width 52 height 14
click at [252, 99] on button "Grab Withdraw" at bounding box center [242, 98] width 52 height 14
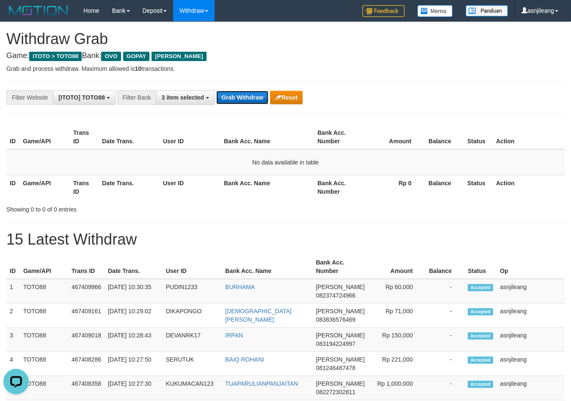
scroll to position [0, 0]
click at [252, 99] on button "Grab Withdraw" at bounding box center [242, 98] width 52 height 14
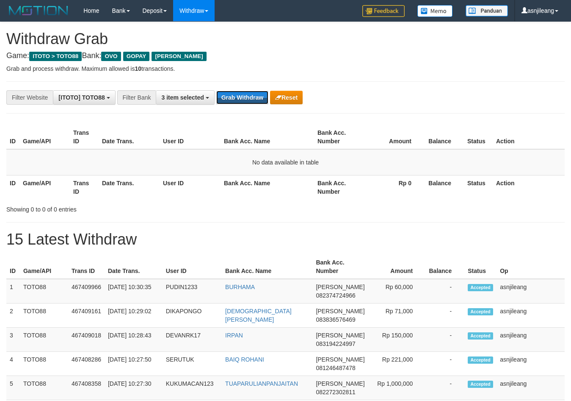
click at [252, 99] on button "Grab Withdraw" at bounding box center [242, 98] width 52 height 14
click at [255, 97] on button "Grab Withdraw" at bounding box center [242, 98] width 52 height 14
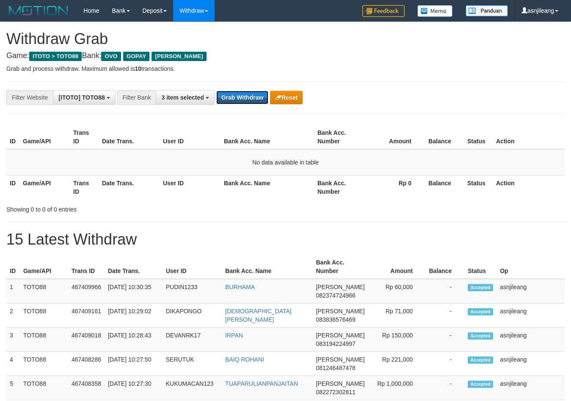
click at [255, 97] on button "Grab Withdraw" at bounding box center [242, 98] width 52 height 14
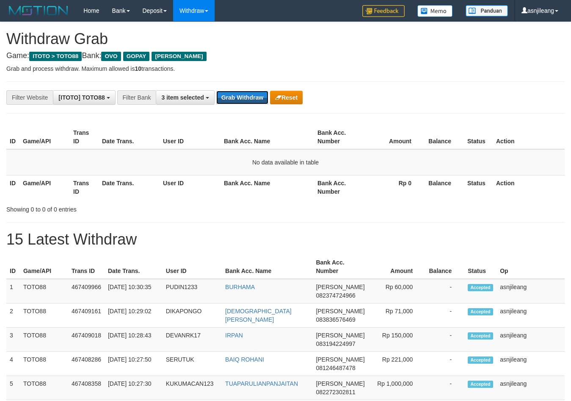
click at [255, 97] on button "Grab Withdraw" at bounding box center [242, 98] width 52 height 14
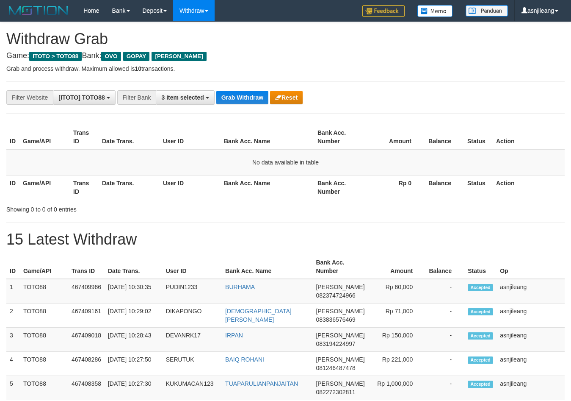
scroll to position [123, 0]
click at [255, 97] on button "Grab Withdraw" at bounding box center [242, 98] width 52 height 14
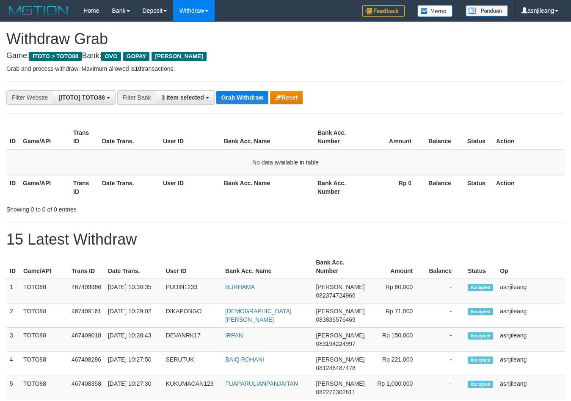
click at [255, 97] on button "Grab Withdraw" at bounding box center [242, 98] width 52 height 14
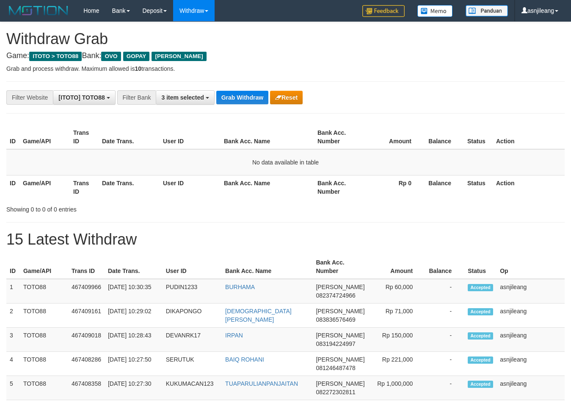
click at [255, 97] on button "Grab Withdraw" at bounding box center [242, 98] width 52 height 14
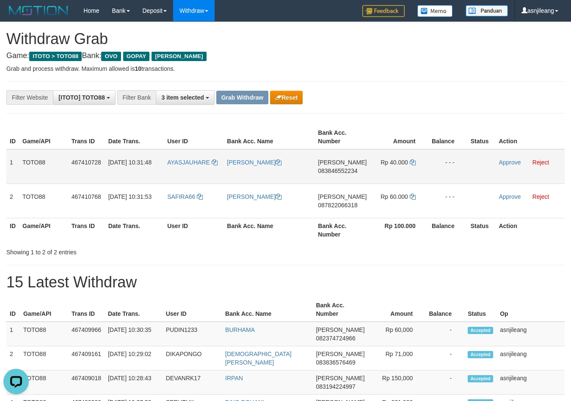
click at [362, 183] on td "DANA 083846552234" at bounding box center [342, 166] width 55 height 35
click at [362, 180] on td "DANA 083846552234" at bounding box center [342, 166] width 55 height 35
copy span "083846552234"
click at [413, 163] on icon at bounding box center [413, 162] width 6 height 6
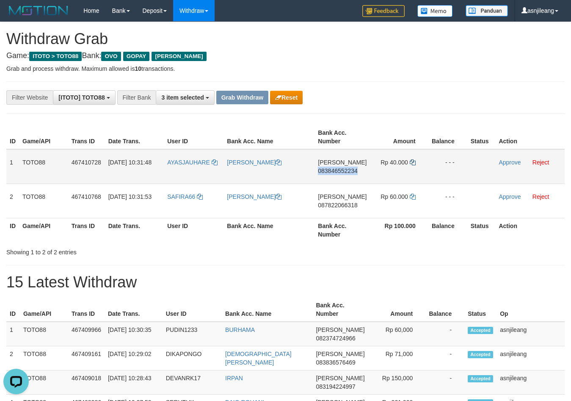
copy span "083846552234"
click at [504, 161] on link "Approve" at bounding box center [510, 162] width 22 height 7
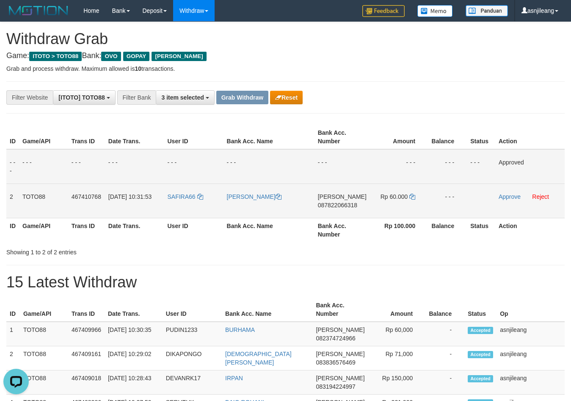
click at [352, 212] on td "DANA 087822066318" at bounding box center [342, 200] width 55 height 34
copy span "087822066318"
click at [408, 198] on td "Rp 60.000" at bounding box center [399, 200] width 58 height 34
click at [411, 197] on icon at bounding box center [413, 197] width 6 height 6
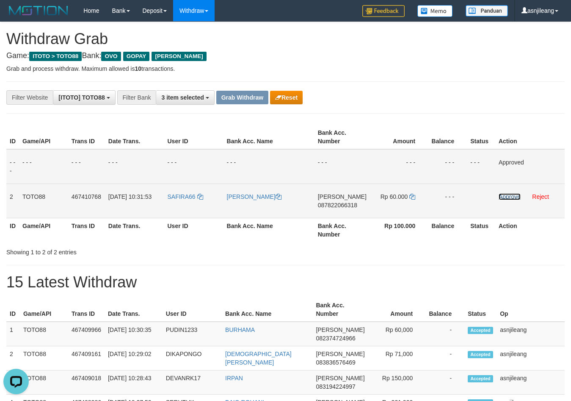
click at [505, 196] on link "Approve" at bounding box center [510, 196] width 22 height 7
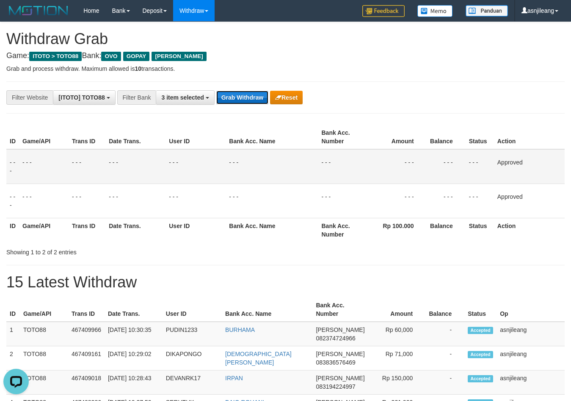
click at [248, 94] on button "Grab Withdraw" at bounding box center [242, 98] width 52 height 14
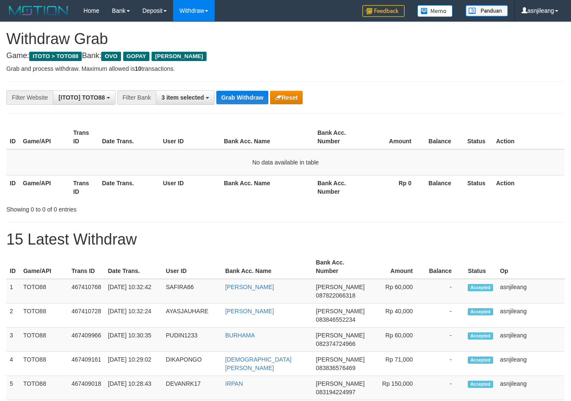
click at [248, 94] on button "Grab Withdraw" at bounding box center [242, 98] width 52 height 14
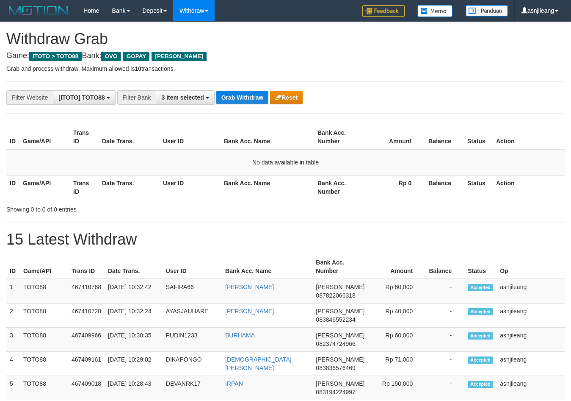
click at [248, 94] on button "Grab Withdraw" at bounding box center [242, 98] width 52 height 14
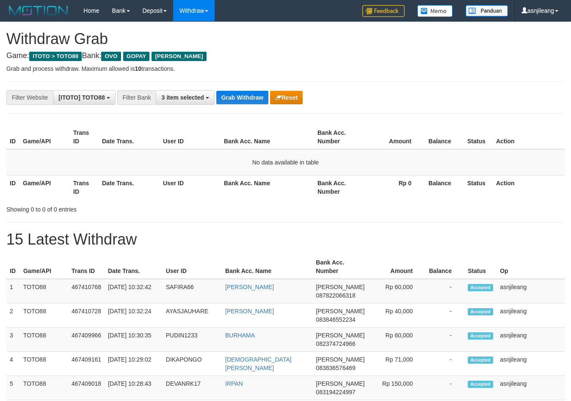
click at [248, 94] on button "Grab Withdraw" at bounding box center [242, 98] width 52 height 14
click at [248, 97] on button "Grab Withdraw" at bounding box center [242, 98] width 52 height 14
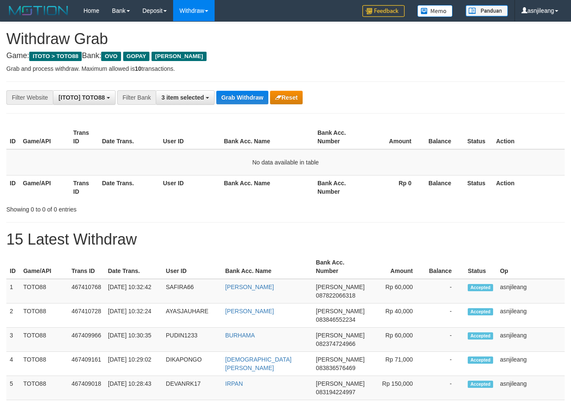
click at [248, 97] on button "Grab Withdraw" at bounding box center [242, 98] width 52 height 14
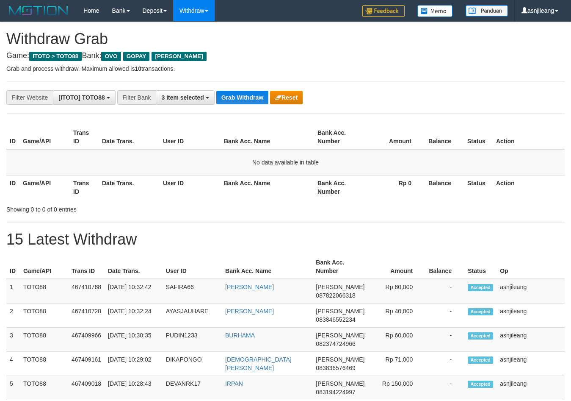
scroll to position [123, 0]
click at [248, 97] on button "Grab Withdraw" at bounding box center [242, 98] width 52 height 14
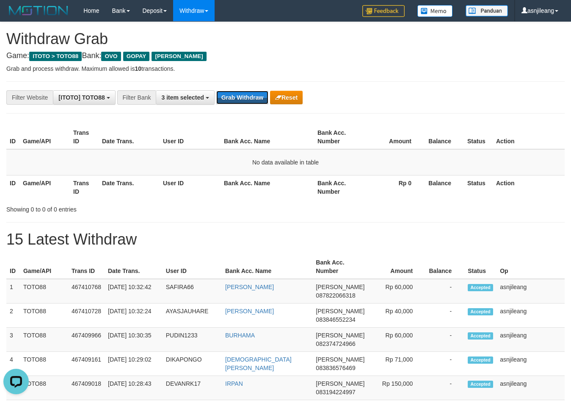
click at [248, 97] on button "Grab Withdraw" at bounding box center [242, 98] width 52 height 14
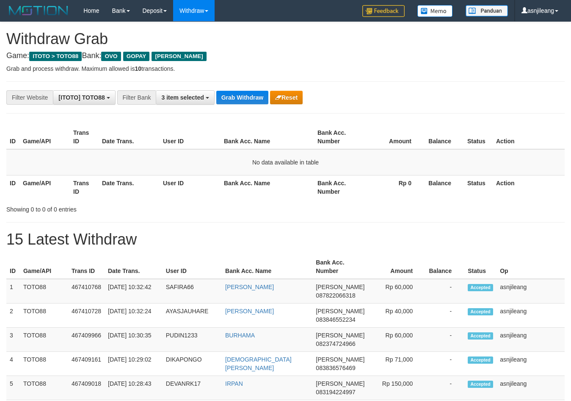
click at [248, 97] on button "Grab Withdraw" at bounding box center [242, 98] width 52 height 14
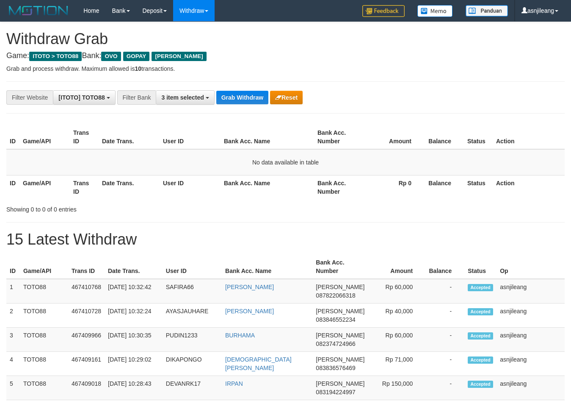
click at [248, 97] on button "Grab Withdraw" at bounding box center [242, 98] width 52 height 14
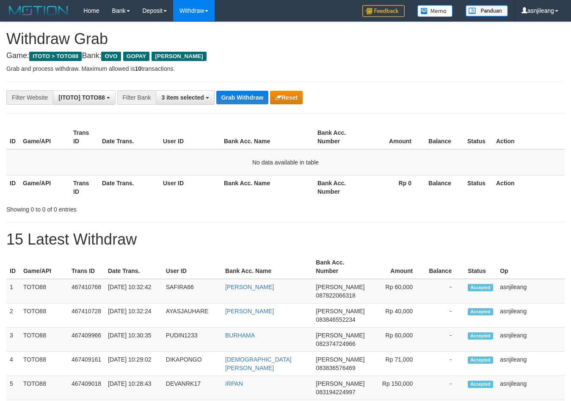
click at [248, 97] on button "Grab Withdraw" at bounding box center [242, 98] width 52 height 14
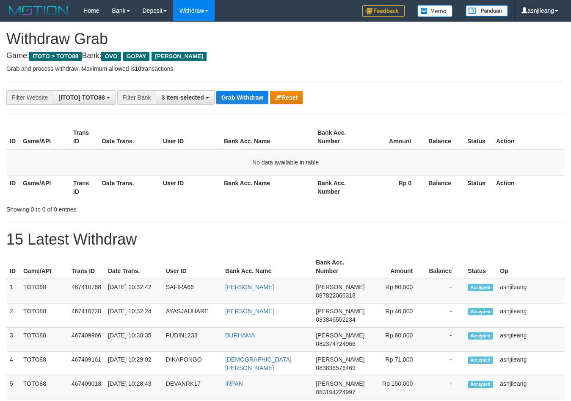
click at [248, 97] on button "Grab Withdraw" at bounding box center [242, 98] width 52 height 14
click at [253, 95] on button "Grab Withdraw" at bounding box center [242, 98] width 52 height 14
click at [233, 95] on button "Grab Withdraw" at bounding box center [242, 98] width 52 height 14
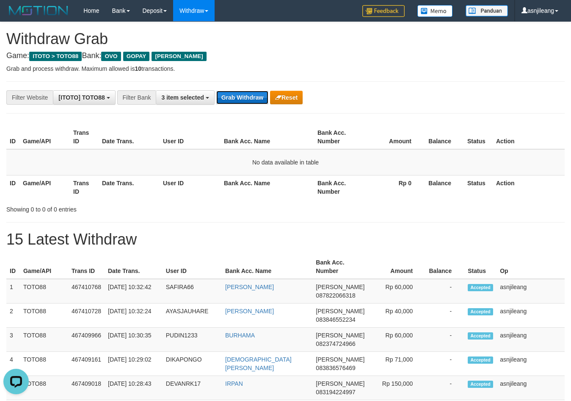
click at [233, 95] on button "Grab Withdraw" at bounding box center [242, 98] width 52 height 14
click at [238, 94] on button "Grab Withdraw" at bounding box center [242, 98] width 52 height 14
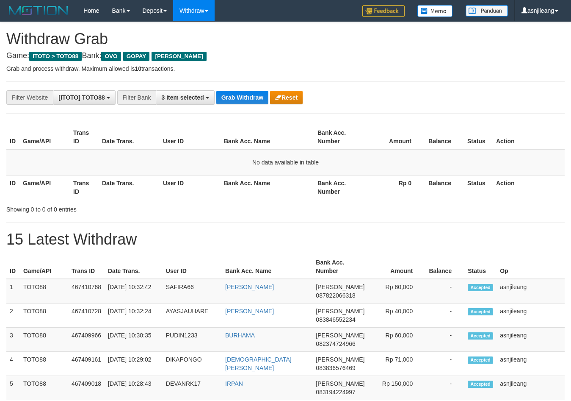
click at [238, 94] on button "Grab Withdraw" at bounding box center [242, 98] width 52 height 14
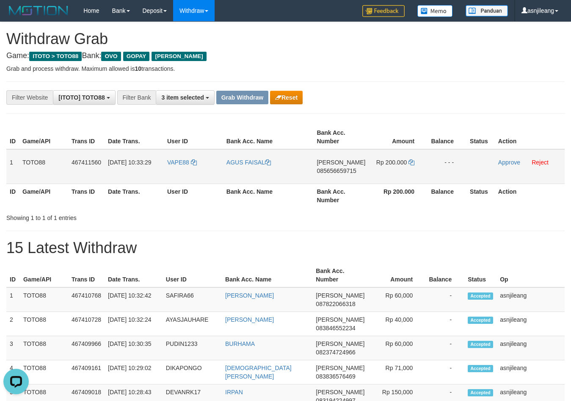
click at [355, 180] on td "DANA 085656659715" at bounding box center [340, 166] width 55 height 35
copy span "085656659715"
click at [413, 164] on icon at bounding box center [412, 162] width 6 height 6
copy span "085656659715"
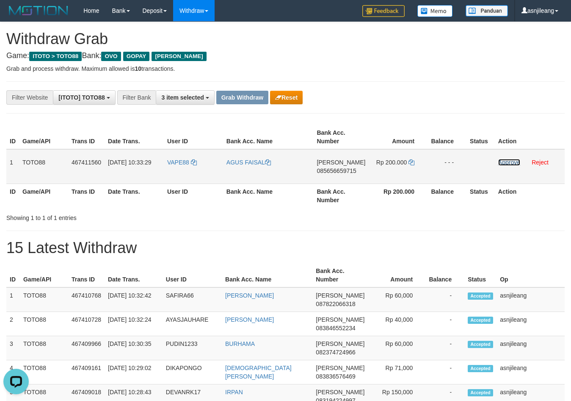
click at [502, 162] on link "Approve" at bounding box center [510, 162] width 22 height 7
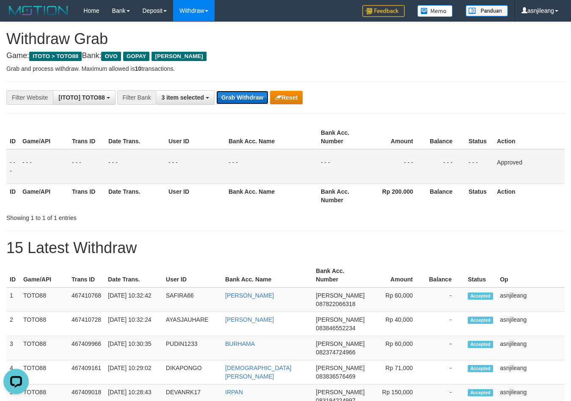
click at [254, 101] on button "Grab Withdraw" at bounding box center [242, 98] width 52 height 14
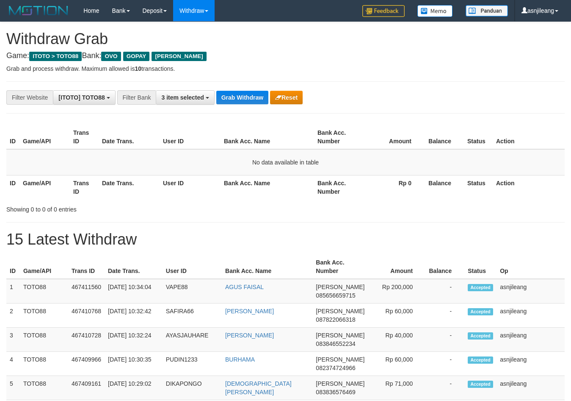
scroll to position [123, 0]
click at [256, 98] on button "Grab Withdraw" at bounding box center [242, 98] width 52 height 14
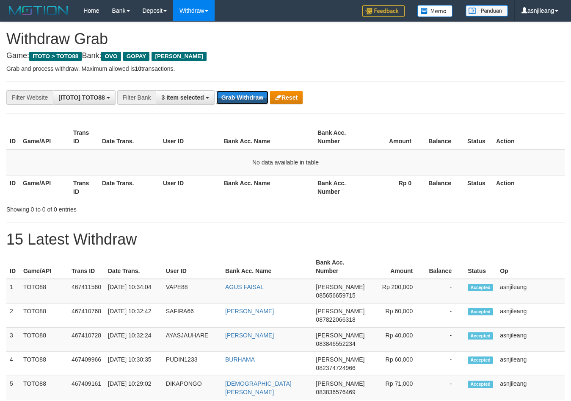
click at [256, 98] on button "Grab Withdraw" at bounding box center [242, 98] width 52 height 14
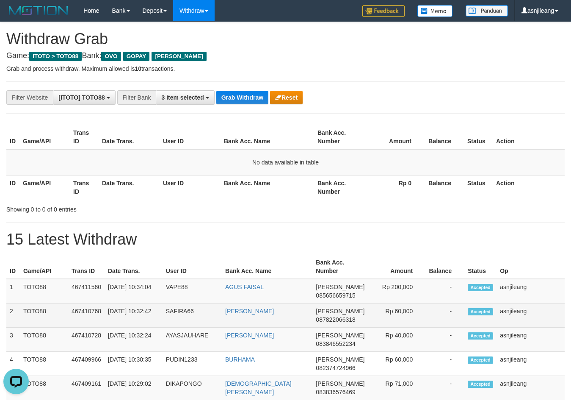
scroll to position [0, 0]
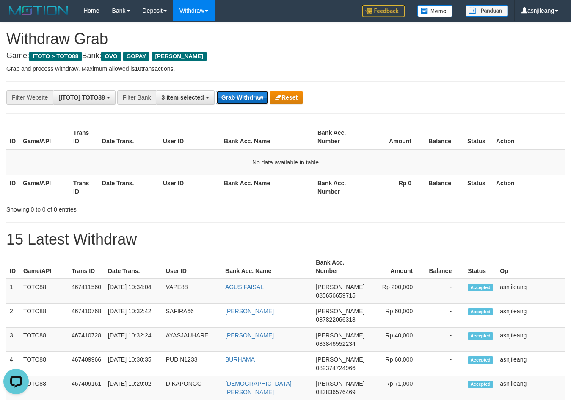
click at [252, 93] on button "Grab Withdraw" at bounding box center [242, 98] width 52 height 14
click at [250, 97] on button "Grab Withdraw" at bounding box center [242, 98] width 52 height 14
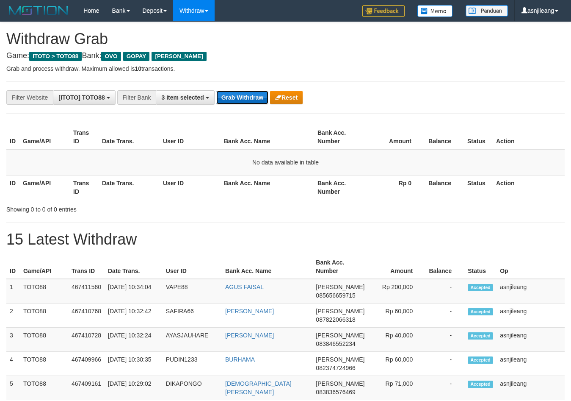
click at [250, 97] on button "Grab Withdraw" at bounding box center [242, 98] width 52 height 14
click at [251, 95] on button "Grab Withdraw" at bounding box center [242, 98] width 52 height 14
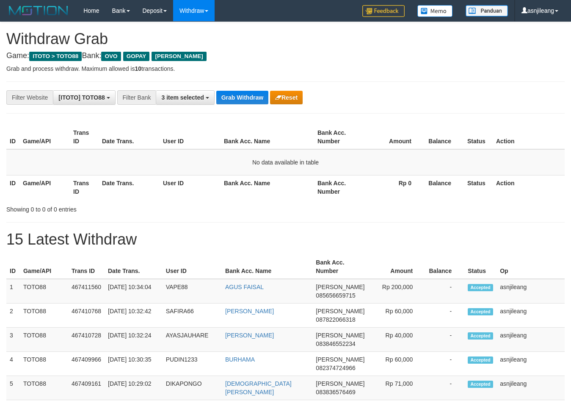
scroll to position [123, 0]
click at [251, 95] on button "Grab Withdraw" at bounding box center [242, 98] width 52 height 14
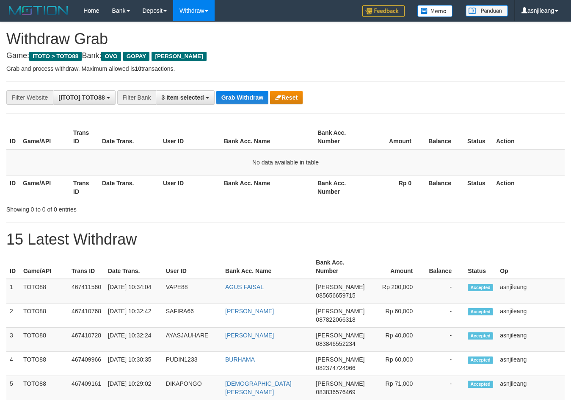
scroll to position [123, 0]
click at [251, 95] on button "Grab Withdraw" at bounding box center [242, 98] width 52 height 14
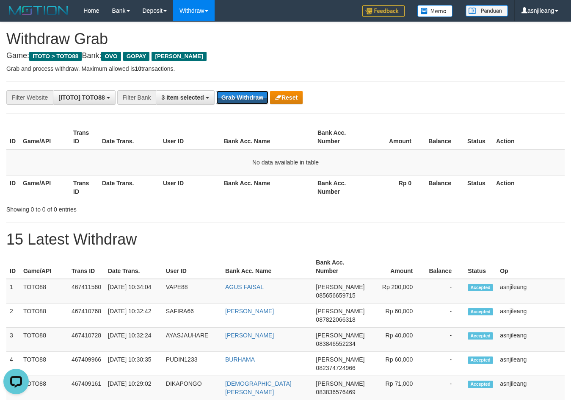
click at [251, 95] on button "Grab Withdraw" at bounding box center [242, 98] width 52 height 14
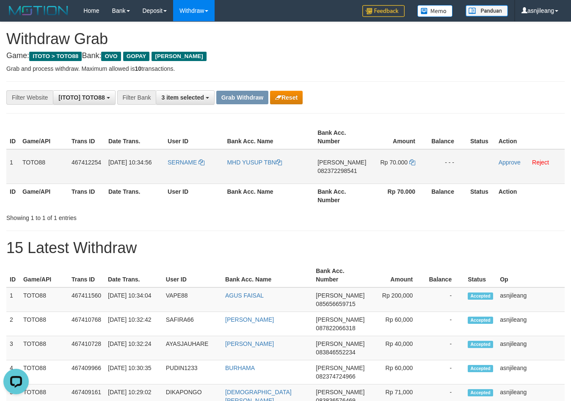
click at [336, 183] on td "[PERSON_NAME] 082372298541" at bounding box center [341, 166] width 55 height 35
copy span "082372298541"
click at [410, 163] on icon at bounding box center [413, 162] width 6 height 6
copy span "082372298541"
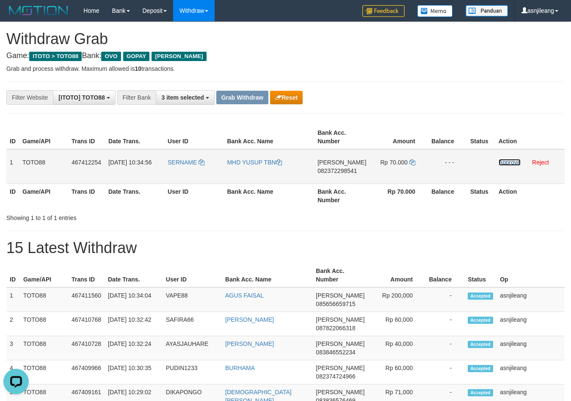
drag, startPoint x: 511, startPoint y: 162, endPoint x: 485, endPoint y: 175, distance: 28.8
click at [510, 162] on link "Approve" at bounding box center [510, 162] width 22 height 7
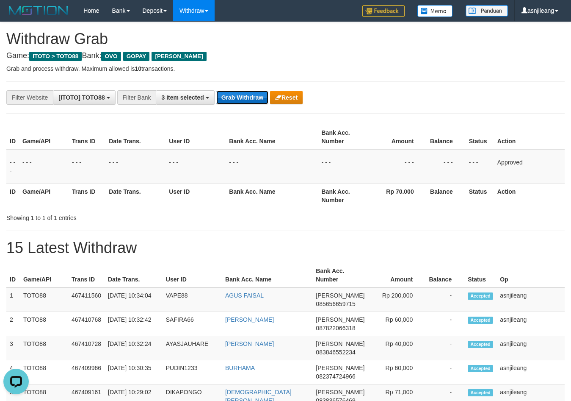
click at [249, 96] on button "Grab Withdraw" at bounding box center [242, 98] width 52 height 14
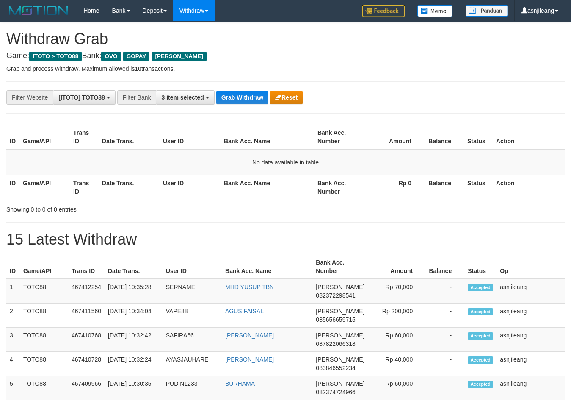
click at [249, 96] on button "Grab Withdraw" at bounding box center [242, 98] width 52 height 14
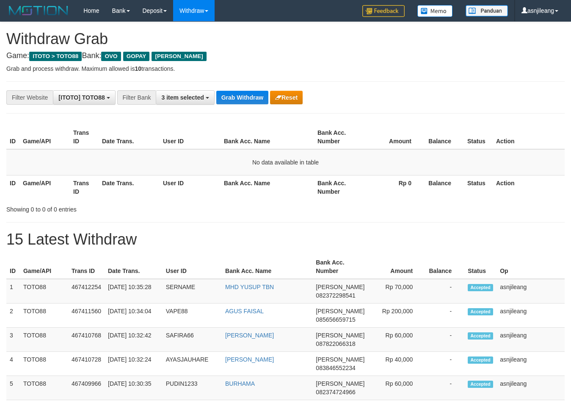
click at [249, 96] on button "Grab Withdraw" at bounding box center [242, 98] width 52 height 14
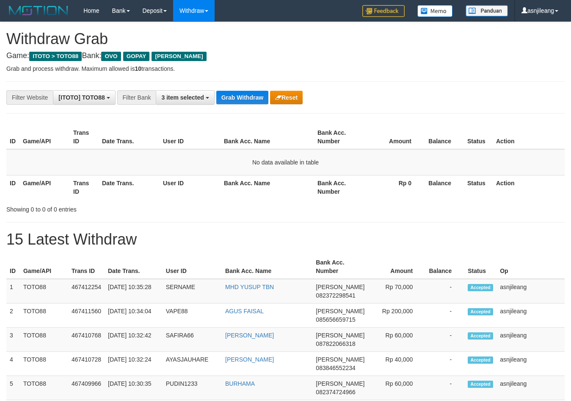
click at [249, 96] on button "Grab Withdraw" at bounding box center [242, 98] width 52 height 14
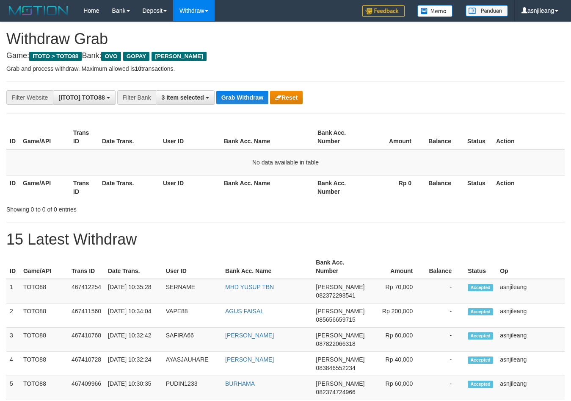
click at [249, 96] on button "Grab Withdraw" at bounding box center [242, 98] width 52 height 14
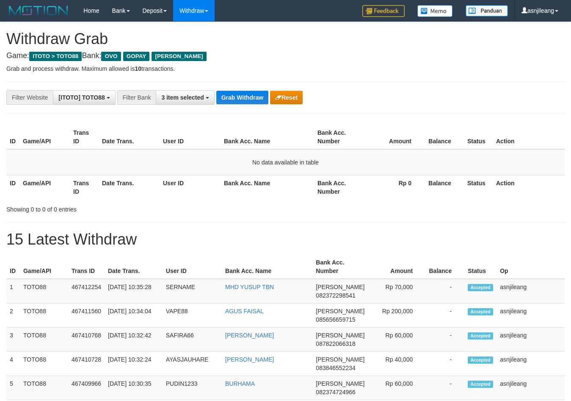
scroll to position [123, 0]
click at [249, 96] on button "Grab Withdraw" at bounding box center [242, 98] width 52 height 14
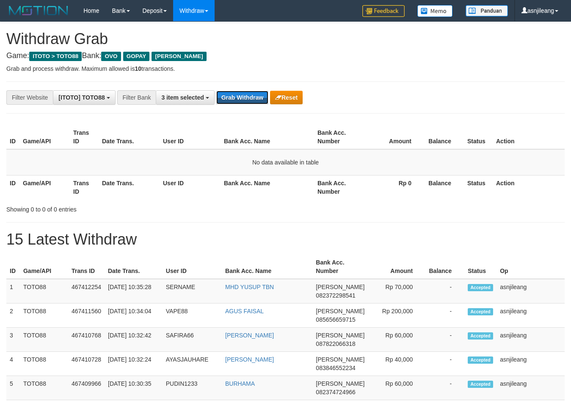
click at [249, 96] on button "Grab Withdraw" at bounding box center [242, 98] width 52 height 14
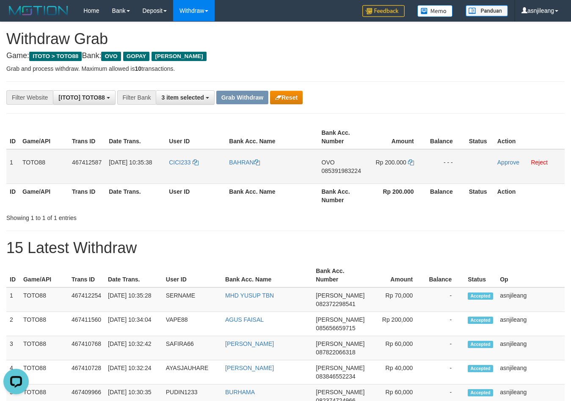
click at [351, 178] on td "OVO 085391983224" at bounding box center [344, 166] width 50 height 35
copy span "085391983224"
click at [413, 163] on icon at bounding box center [411, 162] width 6 height 6
copy span "085391983224"
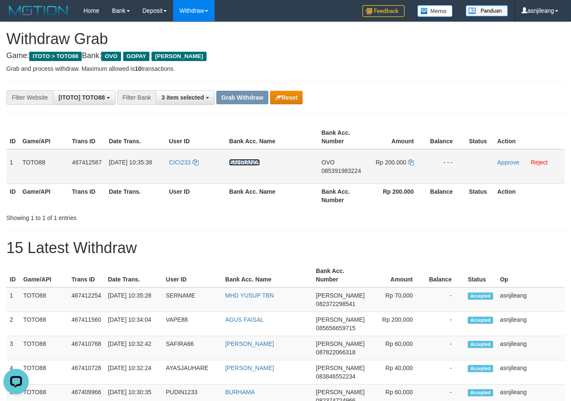
click at [243, 159] on link "BAHRAN" at bounding box center [244, 162] width 30 height 7
click at [509, 161] on link "Approve" at bounding box center [509, 162] width 22 height 7
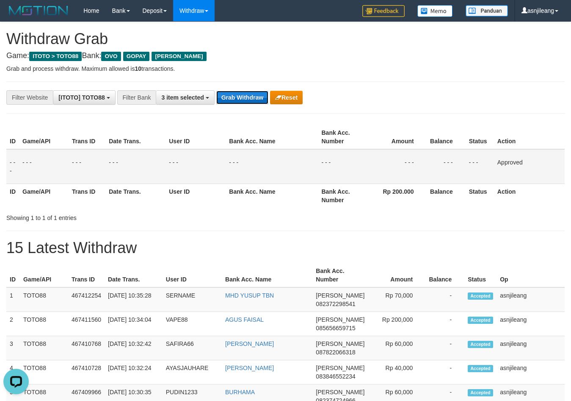
click at [246, 94] on button "Grab Withdraw" at bounding box center [242, 98] width 52 height 14
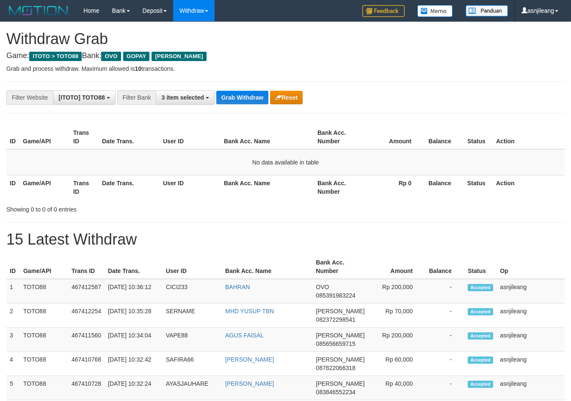
click at [246, 94] on button "Grab Withdraw" at bounding box center [242, 98] width 52 height 14
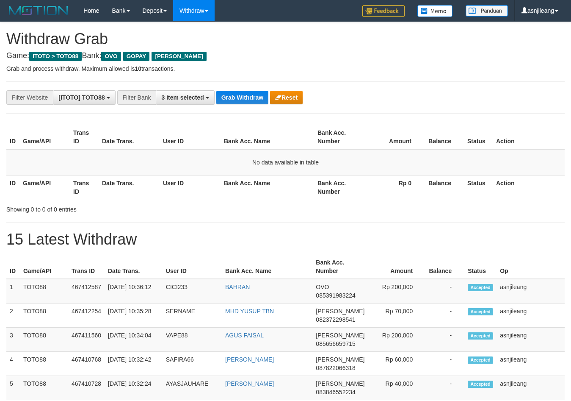
click at [246, 94] on button "Grab Withdraw" at bounding box center [242, 98] width 52 height 14
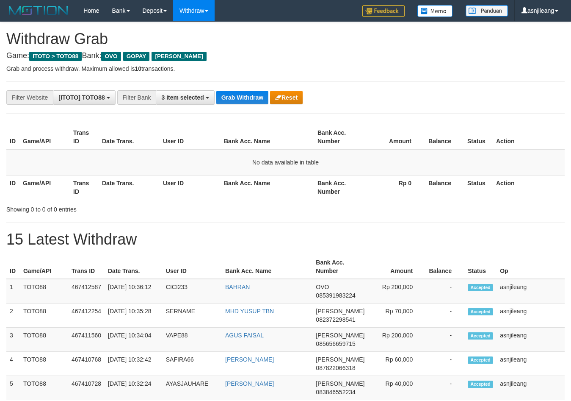
click at [246, 94] on button "Grab Withdraw" at bounding box center [242, 98] width 52 height 14
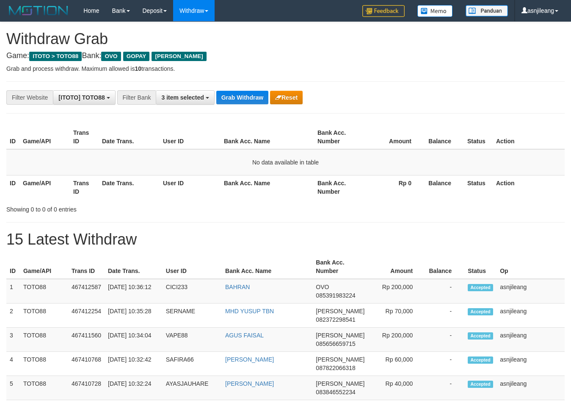
click at [246, 94] on button "Grab Withdraw" at bounding box center [242, 98] width 52 height 14
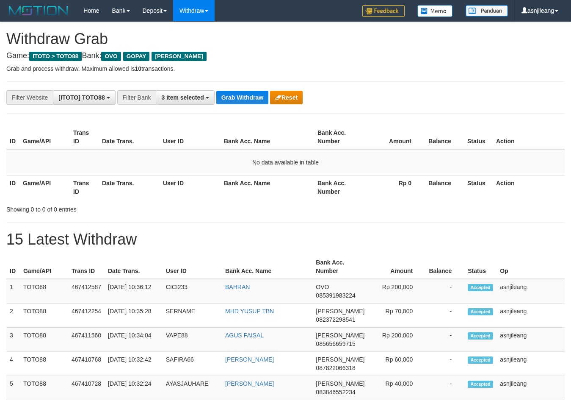
click at [246, 94] on button "Grab Withdraw" at bounding box center [242, 98] width 52 height 14
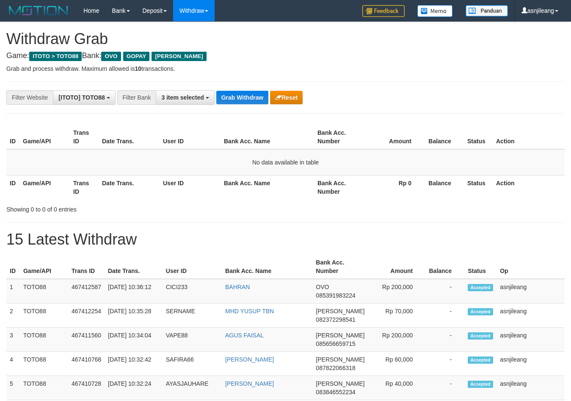
click at [246, 94] on button "Grab Withdraw" at bounding box center [242, 98] width 52 height 14
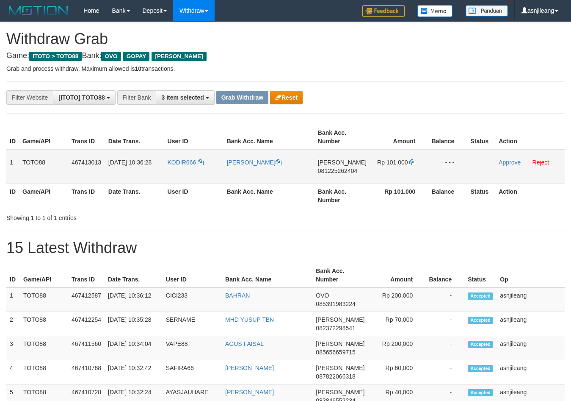
scroll to position [123, 0]
click at [332, 177] on td "[PERSON_NAME] 081225262404" at bounding box center [342, 166] width 55 height 35
copy span "081225262404"
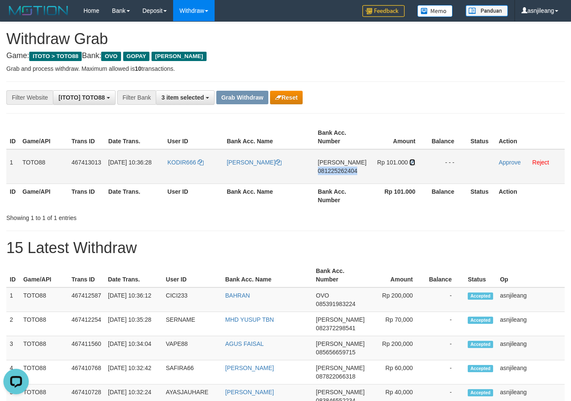
click at [411, 163] on icon at bounding box center [413, 162] width 6 height 6
copy span "081225262404"
click at [501, 164] on link "Approve" at bounding box center [510, 162] width 22 height 7
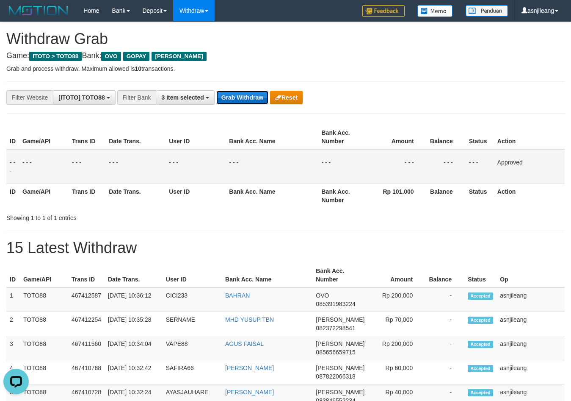
click at [250, 99] on button "Grab Withdraw" at bounding box center [242, 98] width 52 height 14
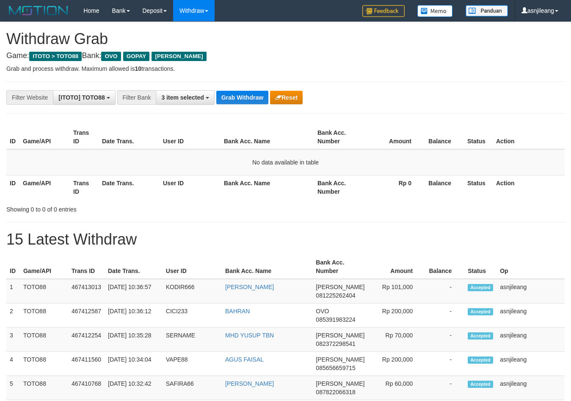
click at [252, 95] on button "Grab Withdraw" at bounding box center [242, 98] width 52 height 14
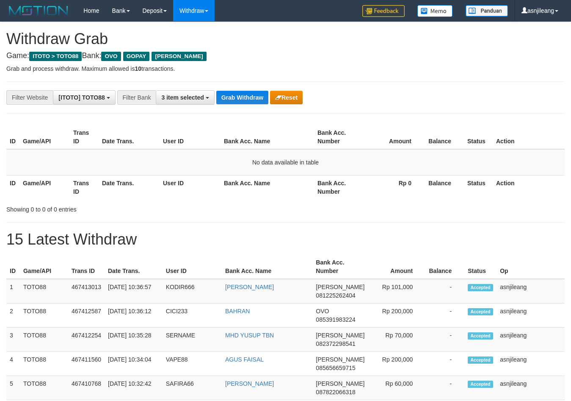
click at [252, 95] on button "Grab Withdraw" at bounding box center [242, 98] width 52 height 14
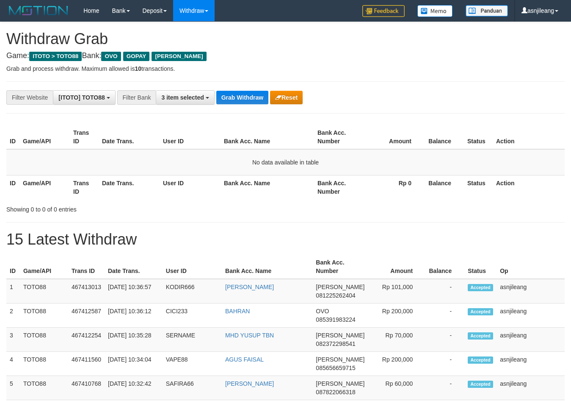
click at [252, 95] on button "Grab Withdraw" at bounding box center [242, 98] width 52 height 14
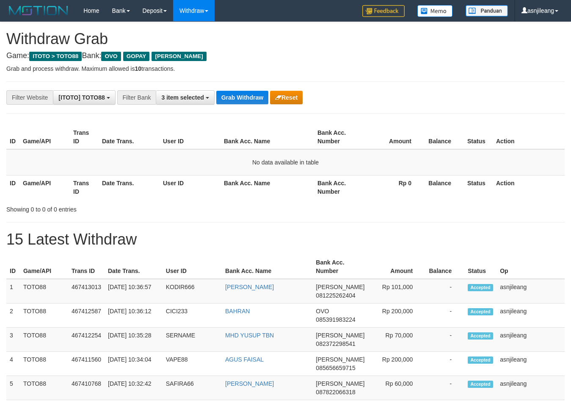
click at [252, 95] on button "Grab Withdraw" at bounding box center [242, 98] width 52 height 14
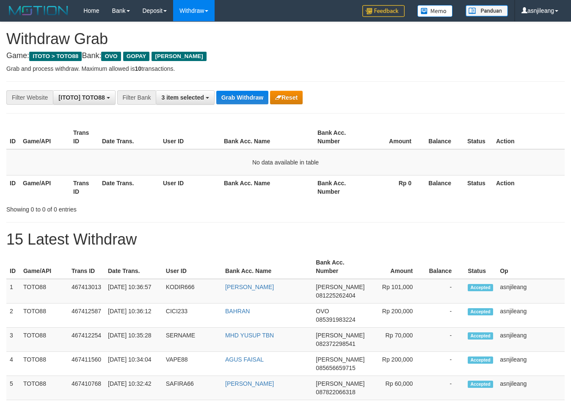
click at [252, 95] on button "Grab Withdraw" at bounding box center [242, 98] width 52 height 14
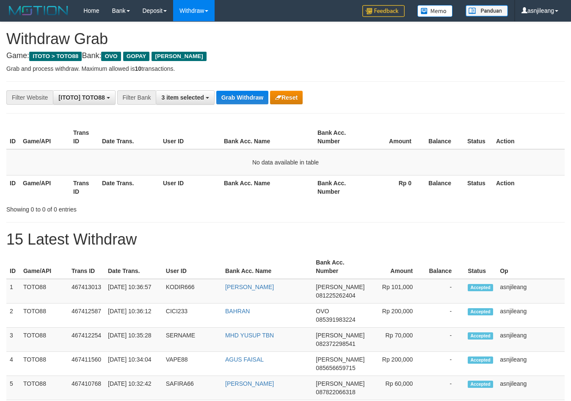
click at [252, 95] on button "Grab Withdraw" at bounding box center [242, 98] width 52 height 14
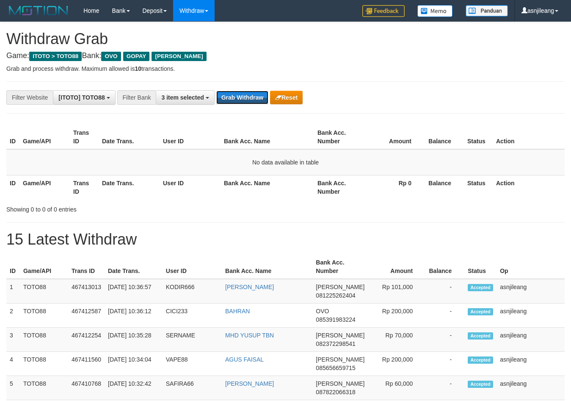
click at [252, 95] on button "Grab Withdraw" at bounding box center [242, 98] width 52 height 14
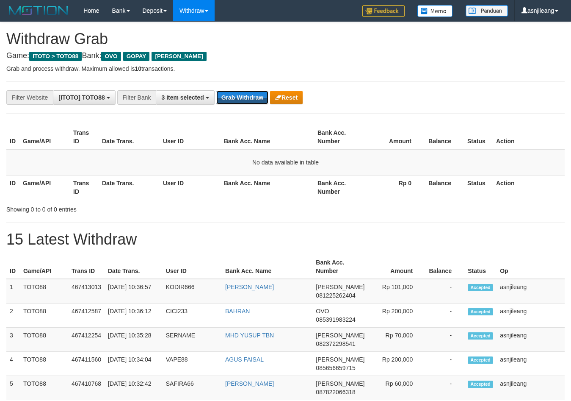
click at [252, 95] on button "Grab Withdraw" at bounding box center [242, 98] width 52 height 14
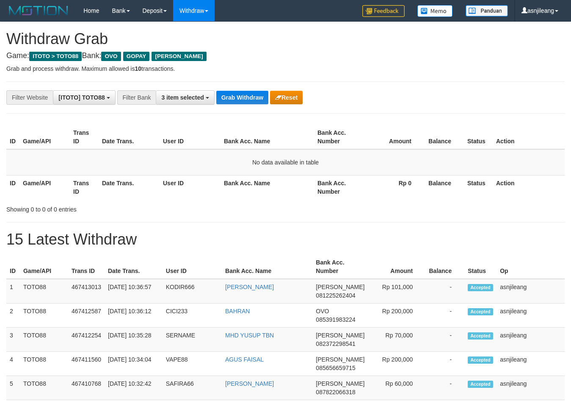
click at [252, 95] on button "Grab Withdraw" at bounding box center [242, 98] width 52 height 14
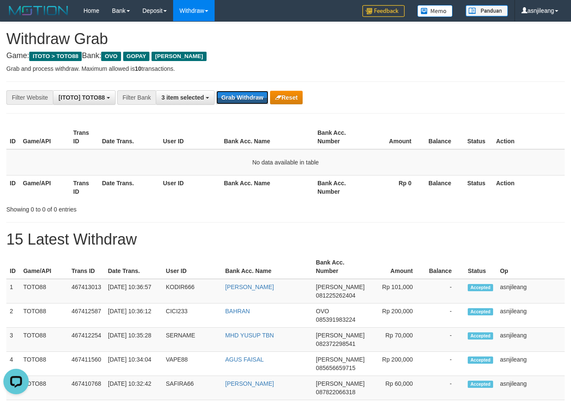
click at [252, 95] on button "Grab Withdraw" at bounding box center [242, 98] width 52 height 14
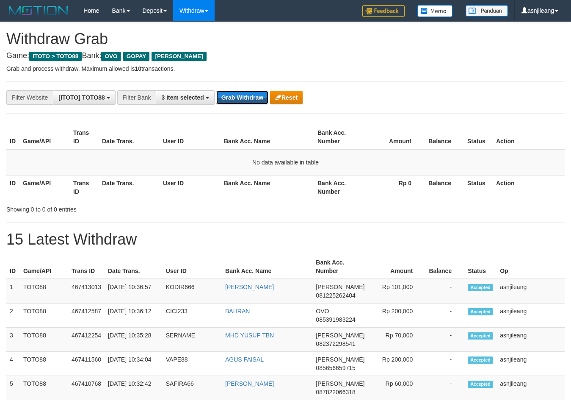
click at [252, 95] on button "Grab Withdraw" at bounding box center [242, 98] width 52 height 14
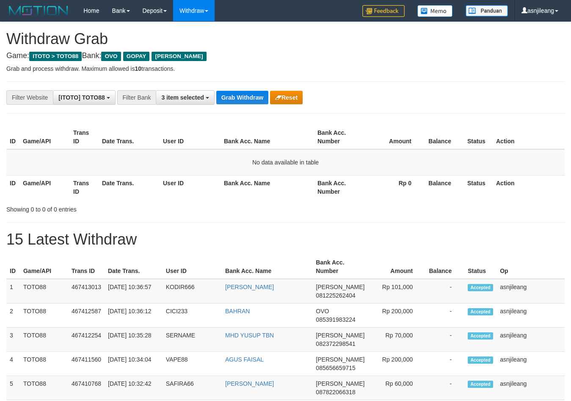
click at [252, 95] on button "Grab Withdraw" at bounding box center [242, 98] width 52 height 14
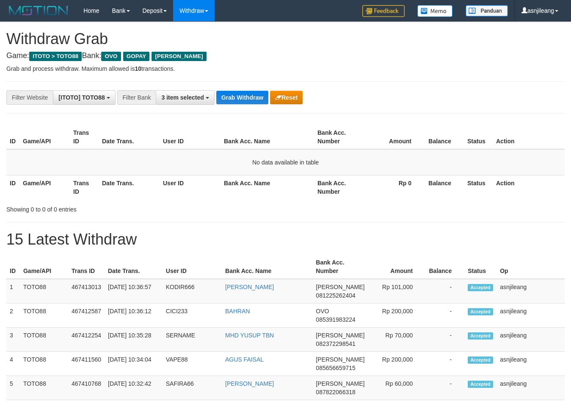
scroll to position [123, 0]
click at [237, 94] on button "Grab Withdraw" at bounding box center [242, 98] width 52 height 14
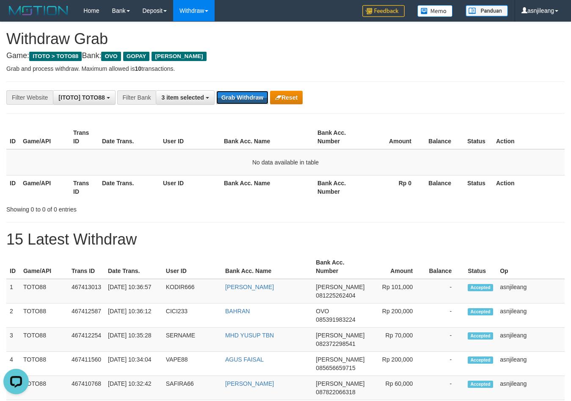
click at [237, 94] on button "Grab Withdraw" at bounding box center [242, 98] width 52 height 14
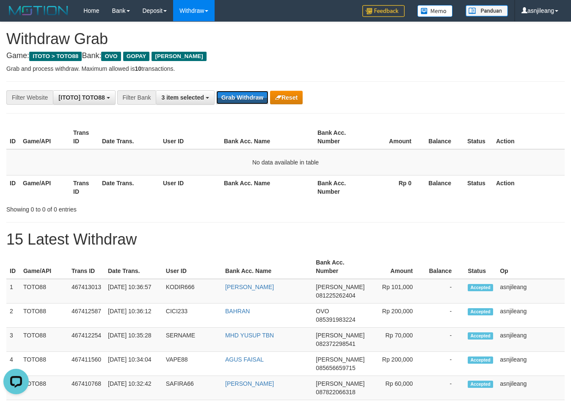
click at [237, 94] on button "Grab Withdraw" at bounding box center [242, 98] width 52 height 14
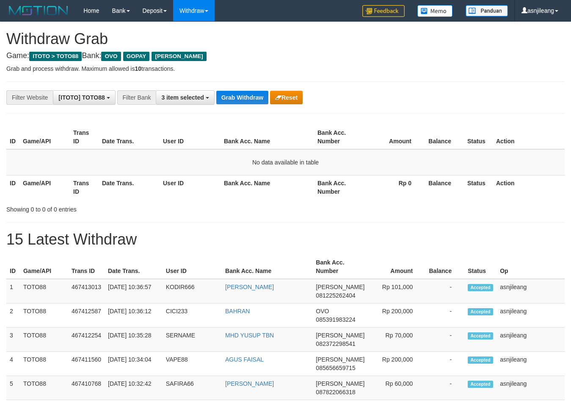
click at [237, 94] on button "Grab Withdraw" at bounding box center [242, 98] width 52 height 14
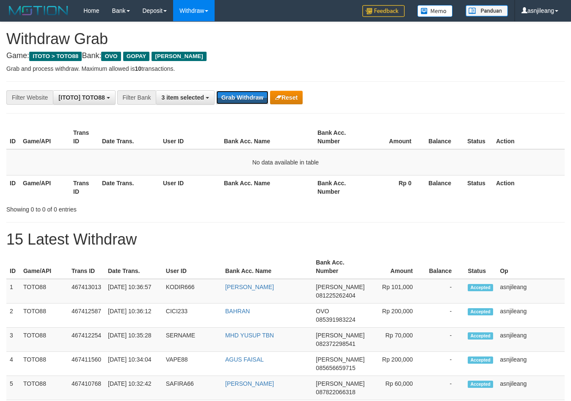
click at [237, 94] on button "Grab Withdraw" at bounding box center [242, 98] width 52 height 14
click at [251, 98] on button "Grab Withdraw" at bounding box center [242, 98] width 52 height 14
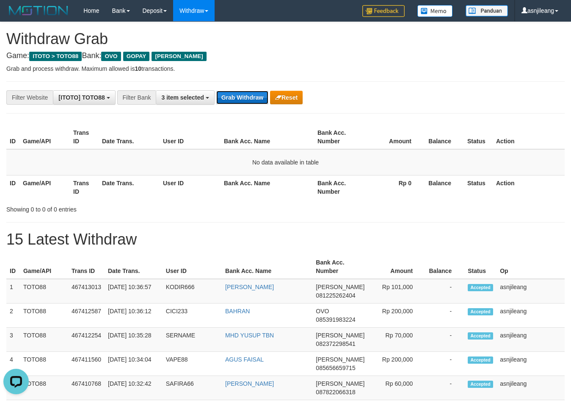
click at [251, 98] on button "Grab Withdraw" at bounding box center [242, 98] width 52 height 14
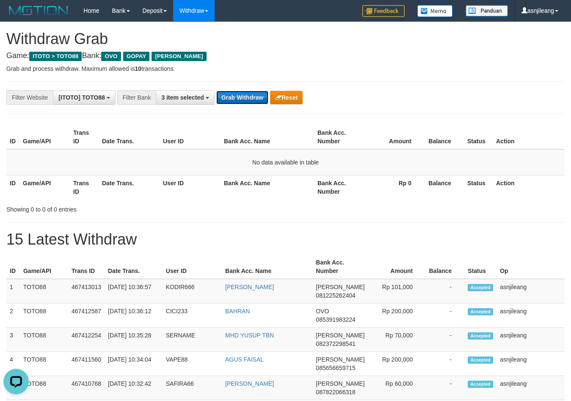
click at [253, 91] on button "Grab Withdraw" at bounding box center [242, 98] width 52 height 14
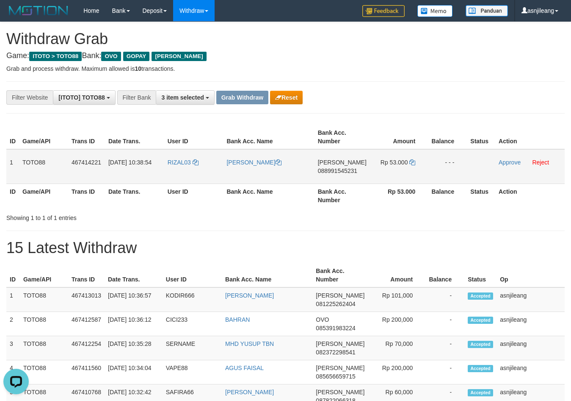
click at [346, 180] on td "DANA 088991545231" at bounding box center [342, 166] width 55 height 35
copy span "088991545231"
click at [413, 161] on icon at bounding box center [413, 162] width 6 height 6
copy span "088991545231"
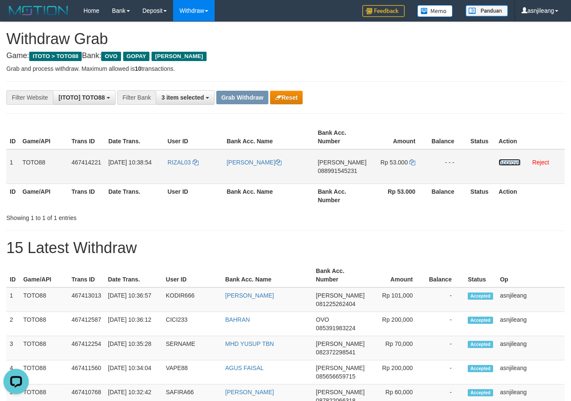
click at [514, 163] on link "Approve" at bounding box center [510, 162] width 22 height 7
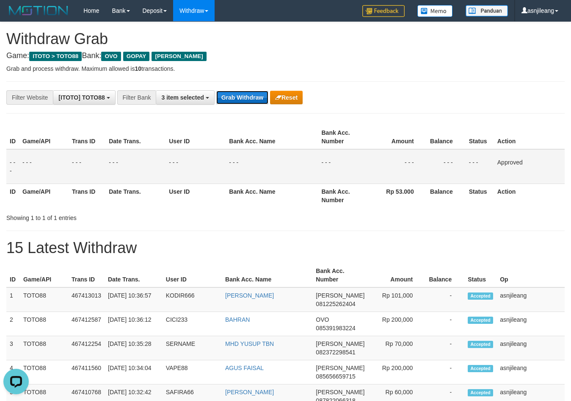
click at [246, 98] on button "Grab Withdraw" at bounding box center [242, 98] width 52 height 14
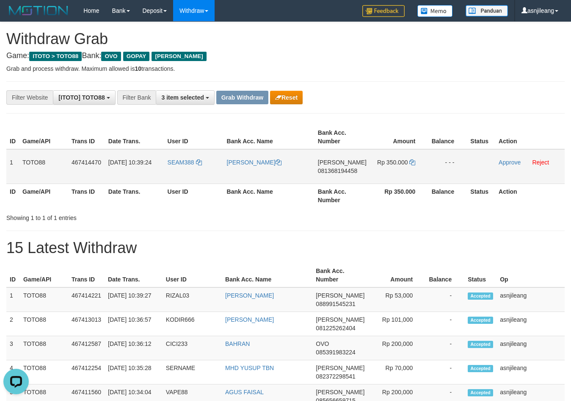
click at [350, 175] on td "[PERSON_NAME] 081368194458" at bounding box center [342, 166] width 55 height 35
copy span "081368194458"
click at [413, 165] on link at bounding box center [413, 162] width 6 height 7
copy span "081368194458"
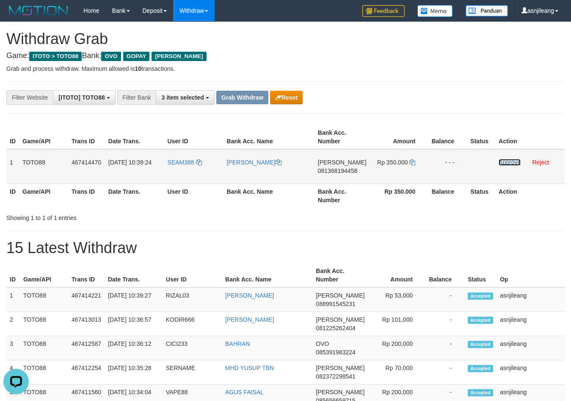
click at [505, 161] on link "Approve" at bounding box center [510, 162] width 22 height 7
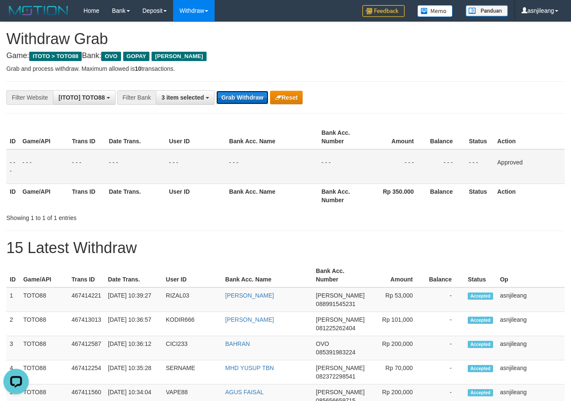
click at [245, 95] on button "Grab Withdraw" at bounding box center [242, 98] width 52 height 14
